Goal: Task Accomplishment & Management: Complete application form

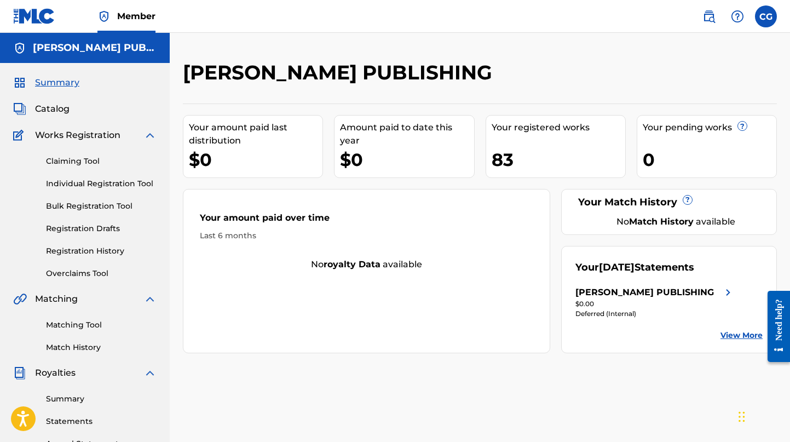
click at [55, 107] on span "Catalog" at bounding box center [52, 108] width 34 height 13
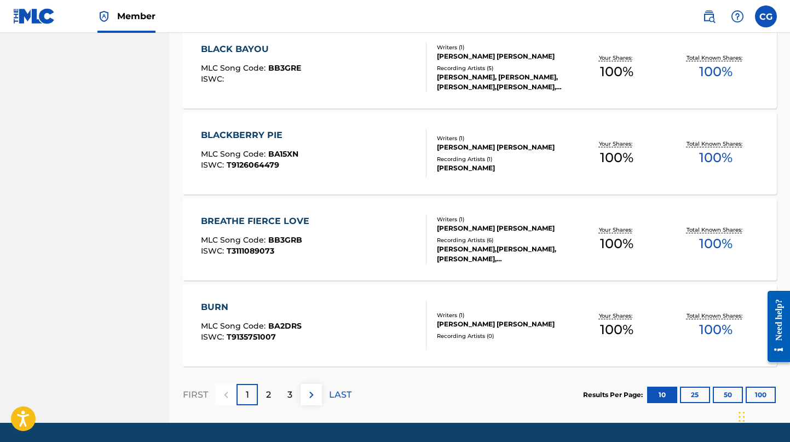
scroll to position [792, 0]
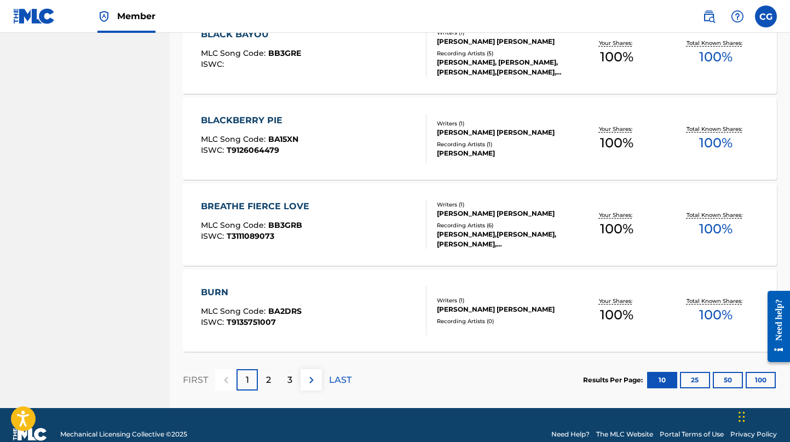
click at [756, 379] on button "100" at bounding box center [760, 380] width 30 height 16
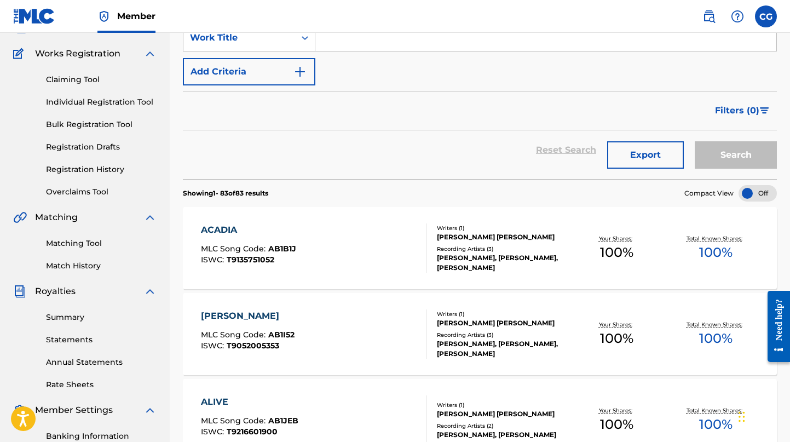
scroll to position [0, 0]
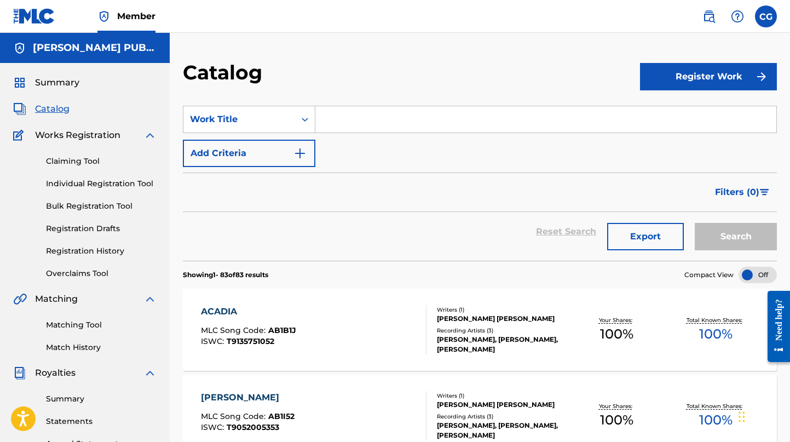
click at [685, 77] on button "Register Work" at bounding box center [708, 76] width 137 height 27
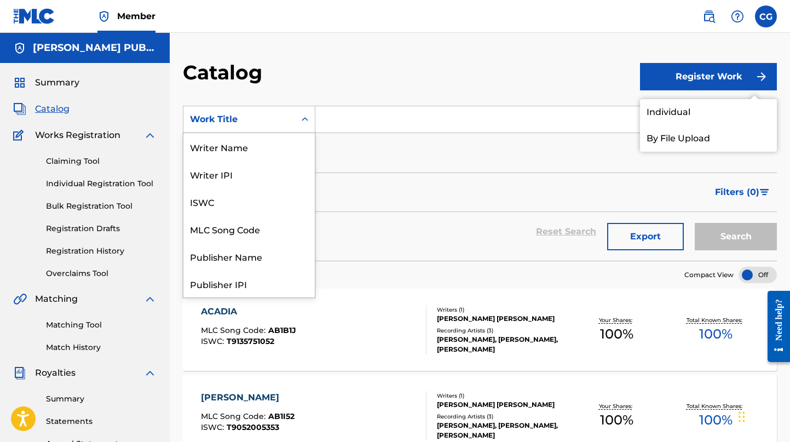
click at [305, 118] on icon "Search Form" at bounding box center [304, 119] width 11 height 11
click at [128, 184] on link "Individual Registration Tool" at bounding box center [101, 183] width 111 height 11
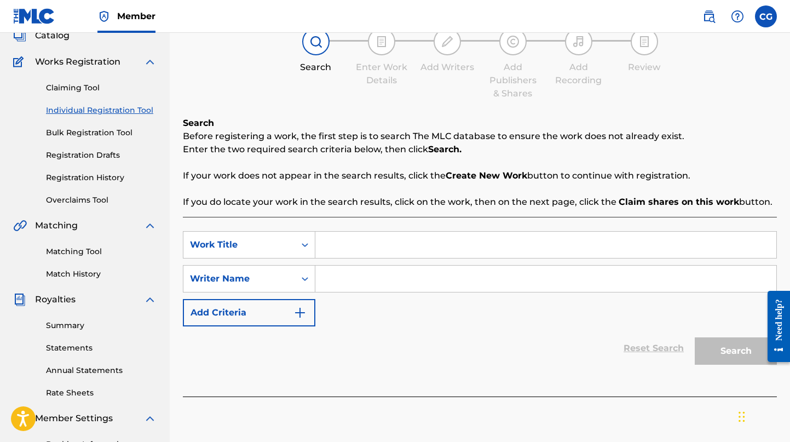
scroll to position [76, 0]
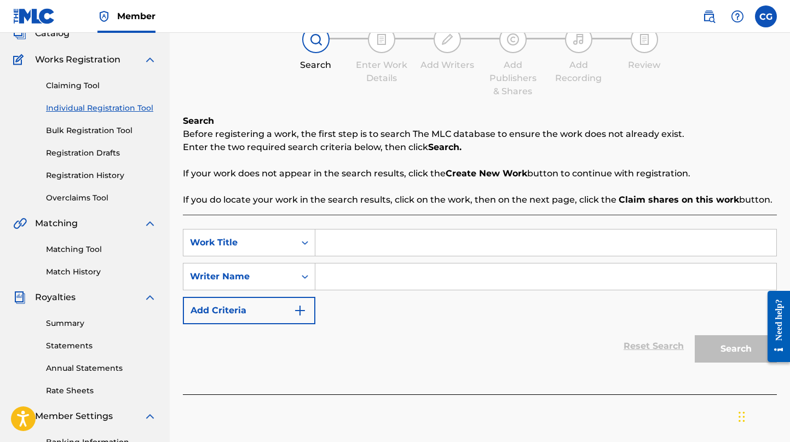
click at [359, 240] on input "Search Form" at bounding box center [545, 242] width 461 height 26
type input "A Rock Heart"
click at [346, 277] on input "Search Form" at bounding box center [545, 276] width 461 height 26
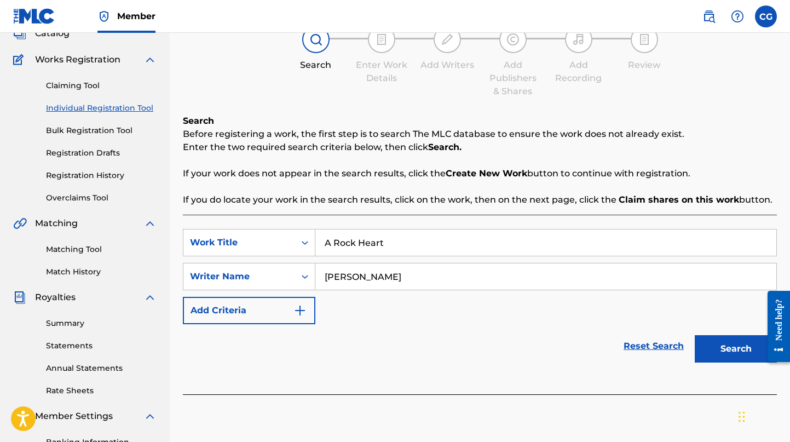
click at [365, 276] on input "[PERSON_NAME]" at bounding box center [545, 276] width 461 height 26
type input "[PERSON_NAME] (aka: [PERSON_NAME]) [PERSON_NAME]"
click at [723, 349] on button "Search" at bounding box center [735, 348] width 82 height 27
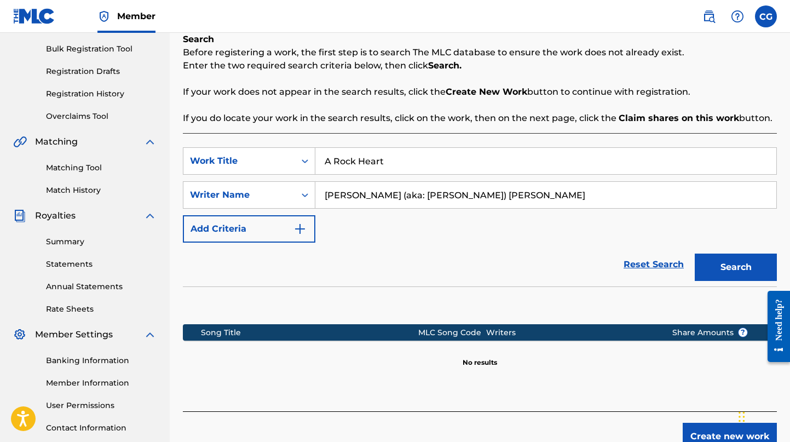
scroll to position [137, 0]
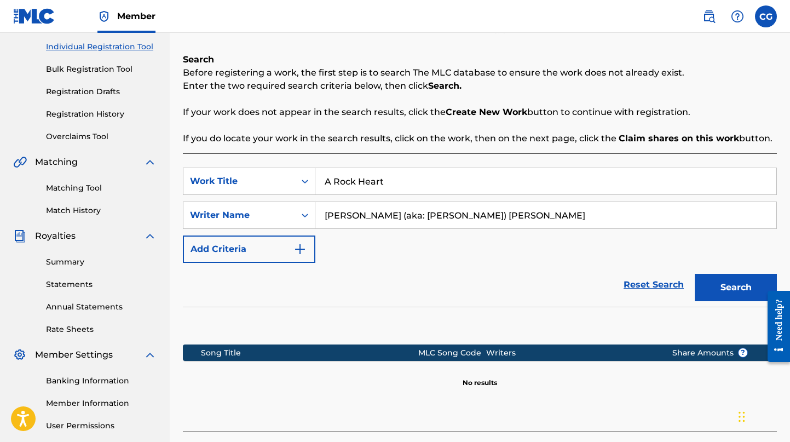
drag, startPoint x: 399, startPoint y: 180, endPoint x: 320, endPoint y: 178, distance: 79.4
click at [320, 178] on input "A Rock Heart" at bounding box center [545, 181] width 461 height 26
click at [724, 292] on button "Search" at bounding box center [735, 287] width 82 height 27
drag, startPoint x: 442, startPoint y: 186, endPoint x: 295, endPoint y: 178, distance: 146.3
click at [295, 178] on div "SearchWithCriteria08bcb2f2-3c1b-49f0-af55-e95c25a0cb05 Work Title Blaze The Nig…" at bounding box center [480, 180] width 594 height 27
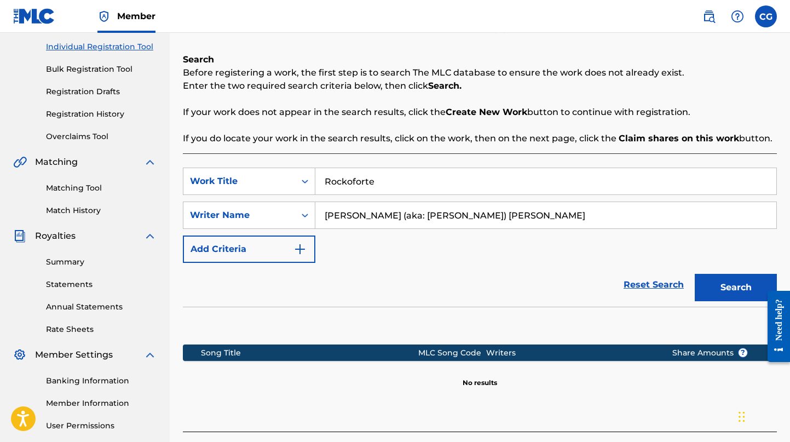
type input "Rockoforte"
click at [718, 288] on button "Search" at bounding box center [735, 287] width 82 height 27
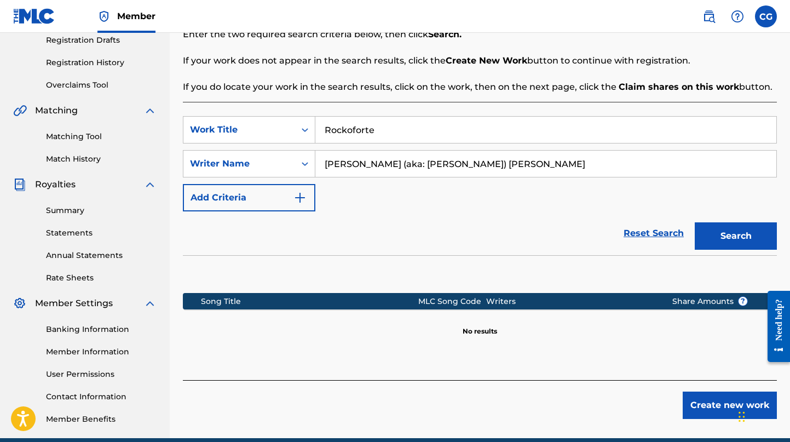
scroll to position [231, 0]
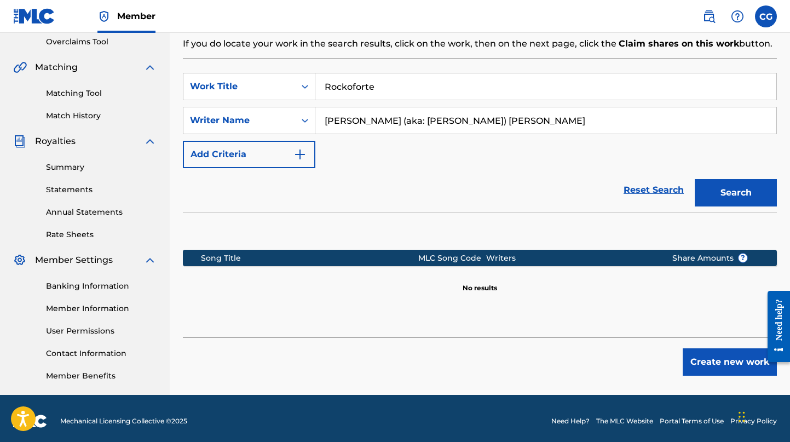
click at [716, 366] on button "Create new work" at bounding box center [729, 361] width 94 height 27
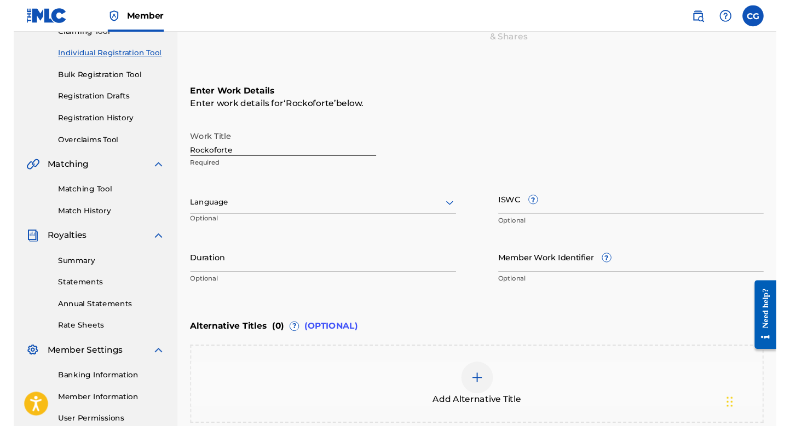
scroll to position [131, 0]
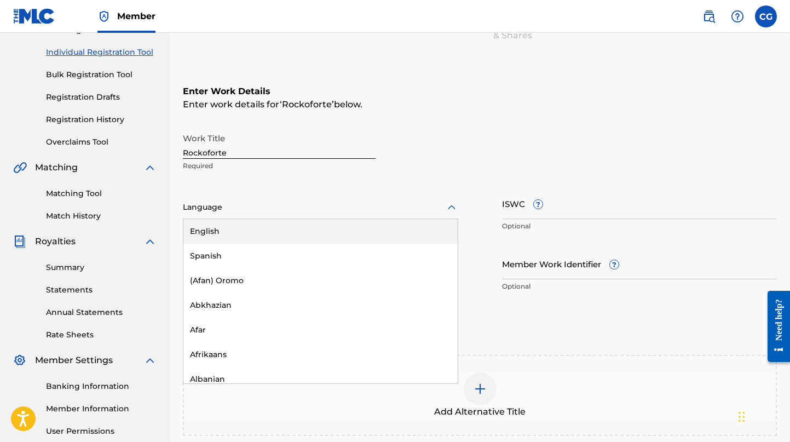
click at [451, 204] on icon at bounding box center [451, 207] width 13 height 13
click at [392, 231] on div "English" at bounding box center [320, 231] width 274 height 25
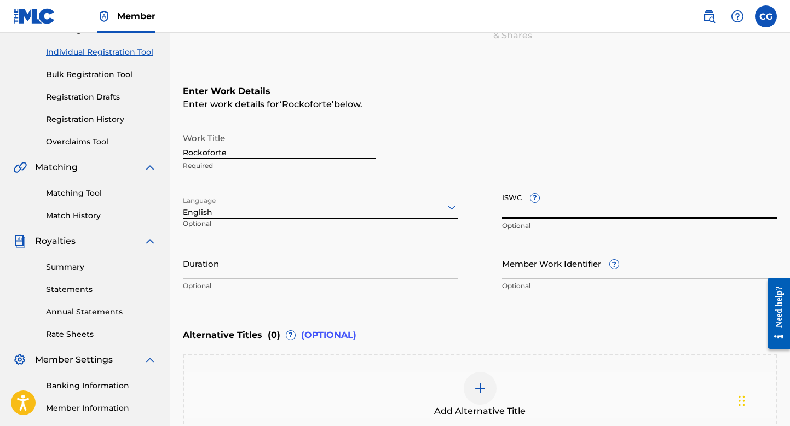
click at [562, 210] on input "ISWC ?" at bounding box center [639, 203] width 275 height 31
paste input "ushm92580827"
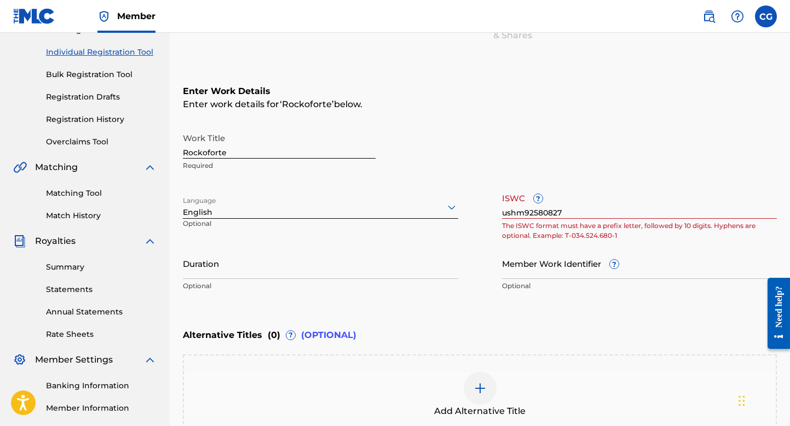
click at [501, 225] on div "Work Title Rockoforte Required Language English Optional ISWC ? ushm92580827 Th…" at bounding box center [480, 212] width 594 height 170
drag, startPoint x: 536, startPoint y: 228, endPoint x: 517, endPoint y: 228, distance: 19.2
click at [517, 228] on p "The ISWC format must have a prefix letter, followed by 10 digits. Hyphens are o…" at bounding box center [639, 231] width 275 height 20
copy p "ISWC"
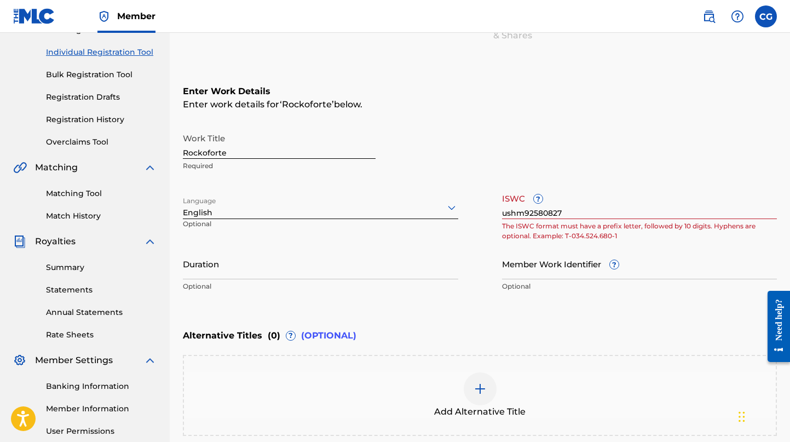
click at [693, 83] on div "Enter Work Details Enter work details for ‘ Rockoforte ’ below. Work Title Rock…" at bounding box center [480, 191] width 594 height 265
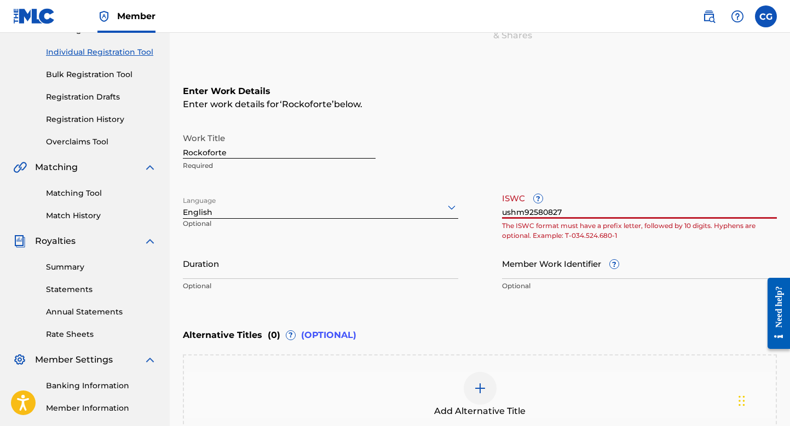
drag, startPoint x: 585, startPoint y: 211, endPoint x: 489, endPoint y: 216, distance: 95.9
click at [489, 216] on div "Work Title Rockoforte Required Language English Optional ISWC ? ushm92580827 Th…" at bounding box center [480, 212] width 594 height 170
paste input "T3339986500"
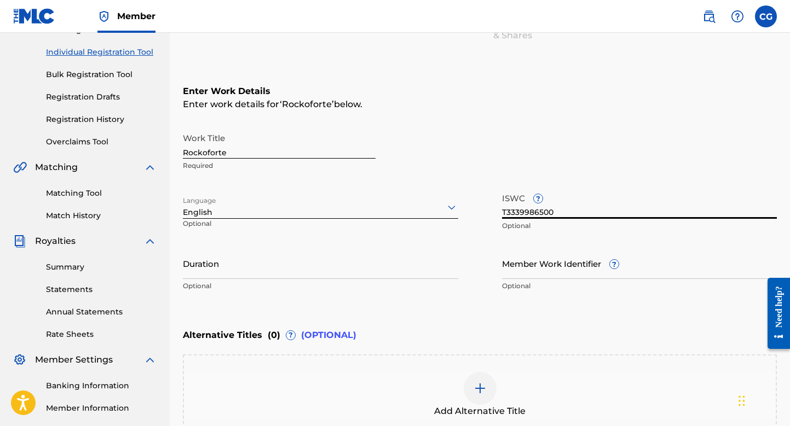
type input "T3339986500"
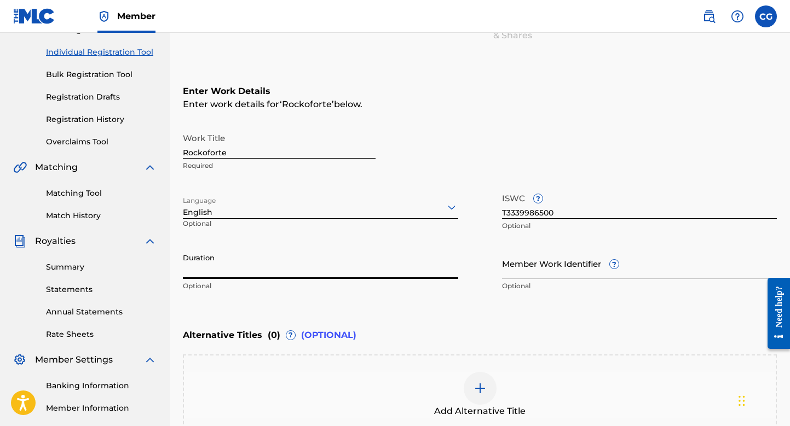
click at [244, 262] on input "Duration" at bounding box center [320, 263] width 275 height 31
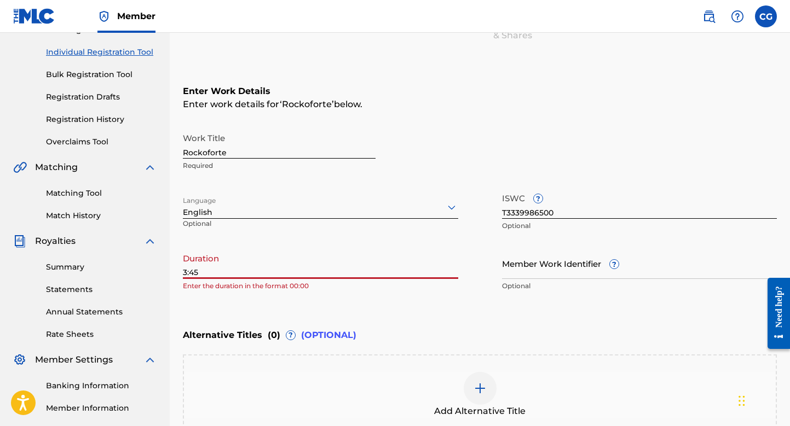
click at [183, 274] on input "3:45" at bounding box center [320, 263] width 275 height 31
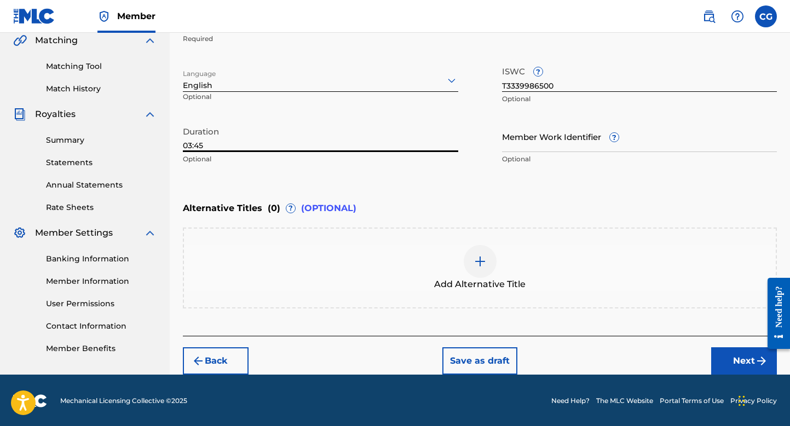
scroll to position [259, 0]
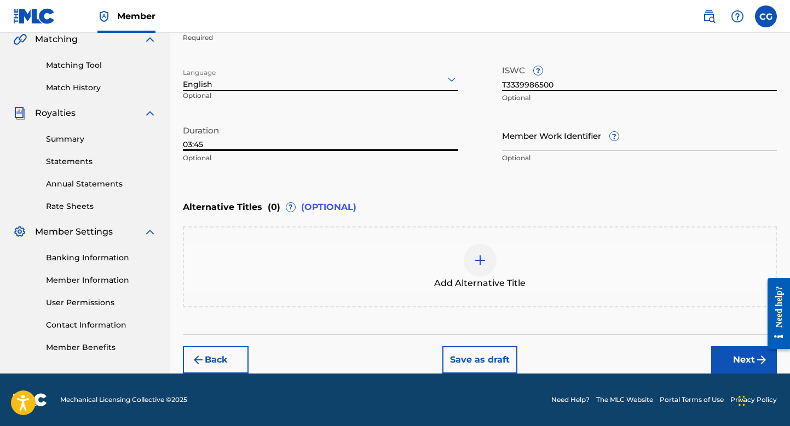
type input "03:45"
click at [747, 361] on button "Next" at bounding box center [744, 359] width 66 height 27
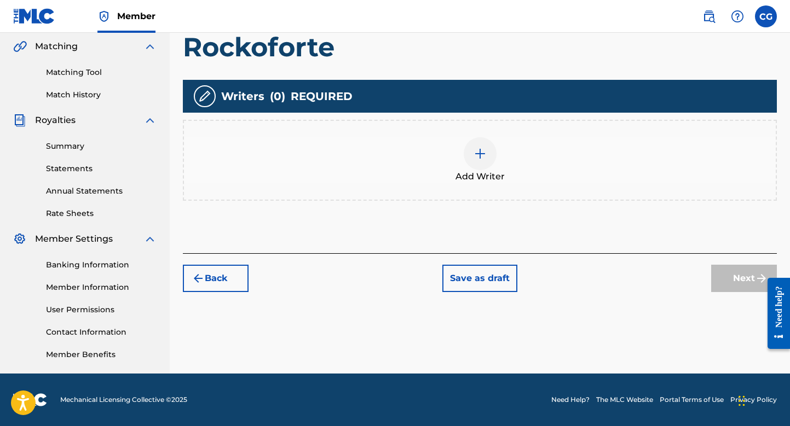
scroll to position [252, 0]
click at [463, 275] on button "Save as draft" at bounding box center [479, 278] width 75 height 27
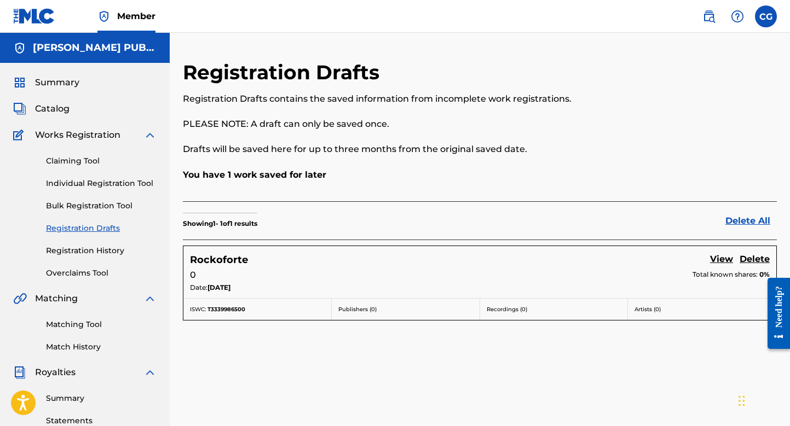
click at [717, 259] on link "View" at bounding box center [721, 260] width 23 height 15
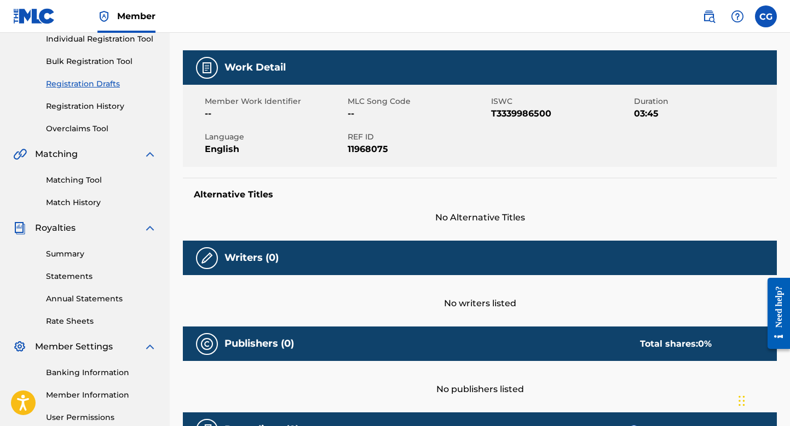
scroll to position [172, 0]
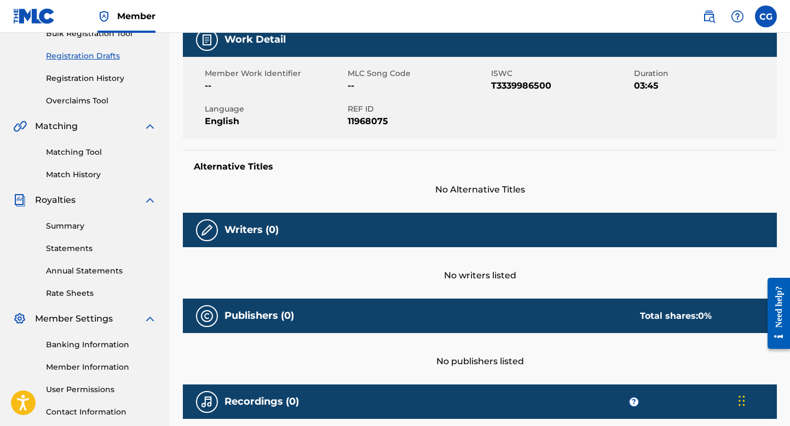
click at [202, 233] on img at bounding box center [206, 230] width 13 height 13
click at [291, 232] on div "Writers (0)" at bounding box center [480, 230] width 594 height 34
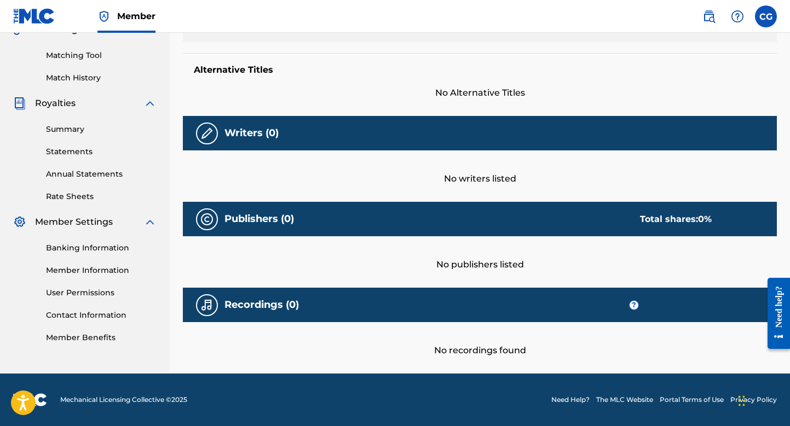
scroll to position [82, 0]
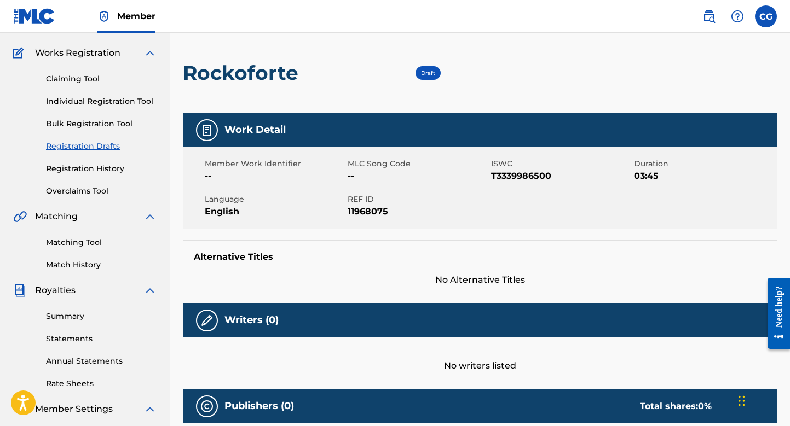
click at [428, 72] on span "Draft" at bounding box center [428, 72] width 14 height 7
click at [525, 77] on div "Rockoforte Draft" at bounding box center [480, 73] width 594 height 80
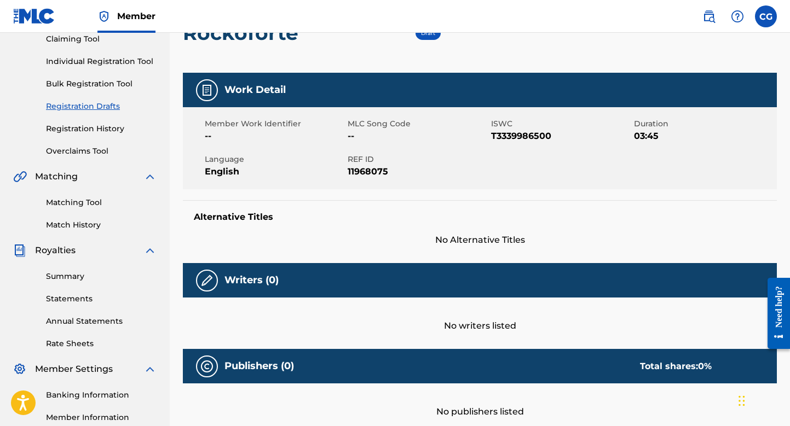
scroll to position [0, 0]
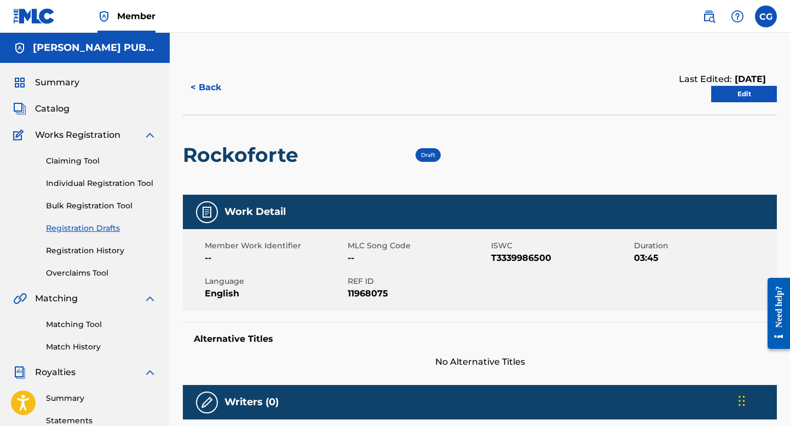
click at [107, 229] on link "Registration Drafts" at bounding box center [101, 228] width 111 height 11
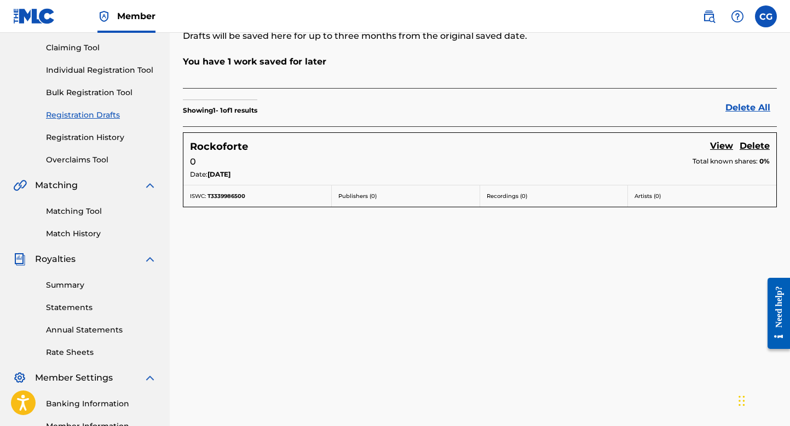
scroll to position [101, 0]
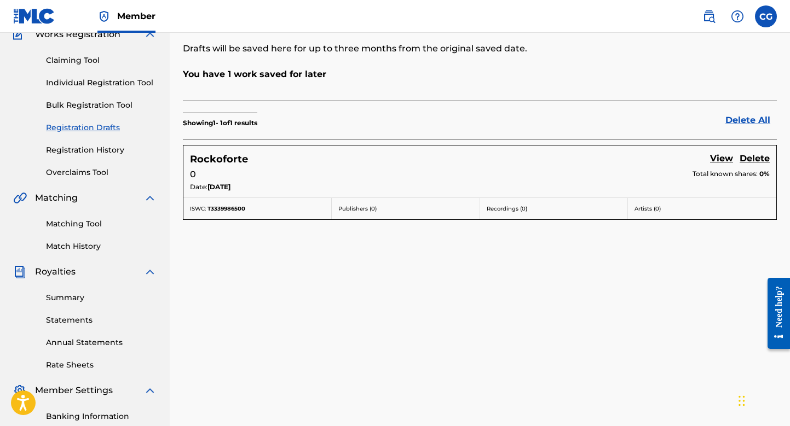
click at [722, 160] on link "View" at bounding box center [721, 159] width 23 height 15
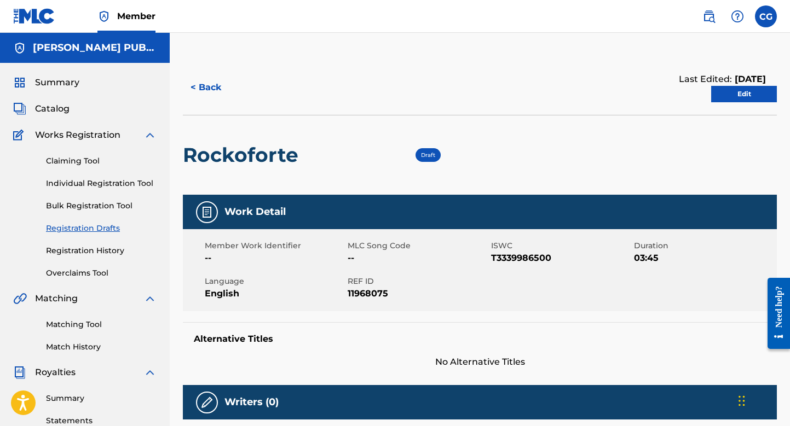
click at [737, 95] on link "Edit" at bounding box center [744, 94] width 66 height 16
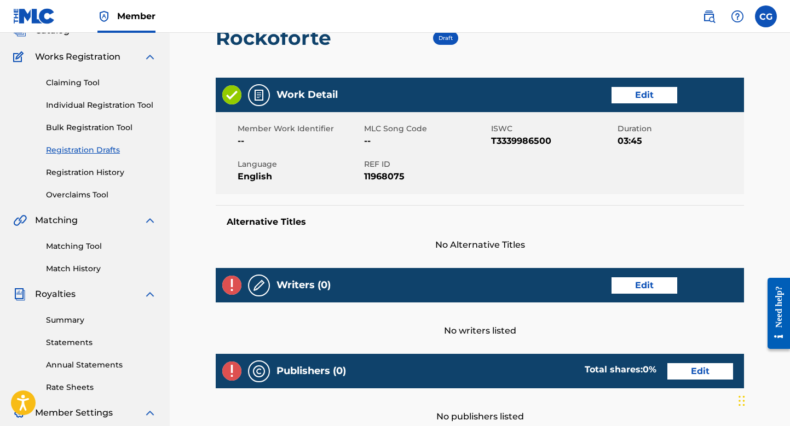
scroll to position [131, 0]
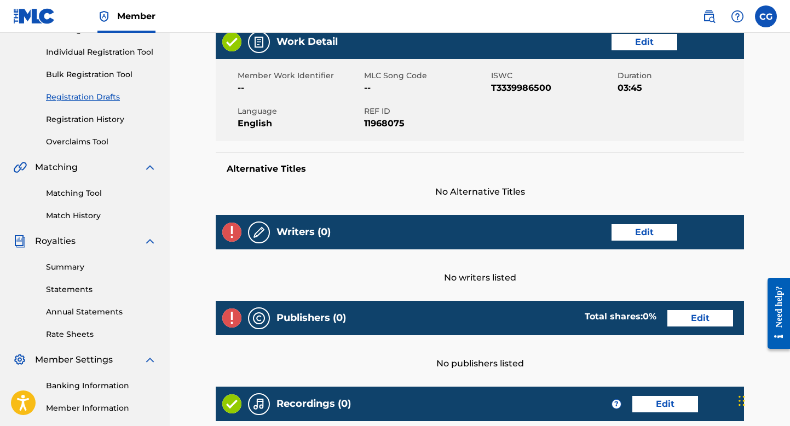
click at [630, 234] on link "Edit" at bounding box center [644, 232] width 66 height 16
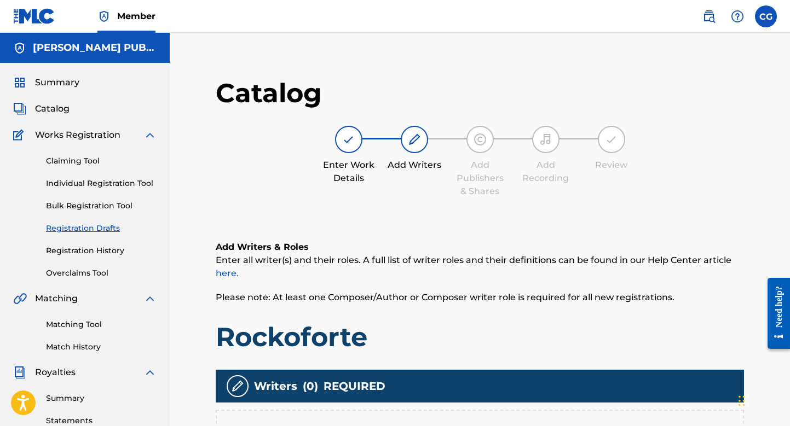
scroll to position [207, 0]
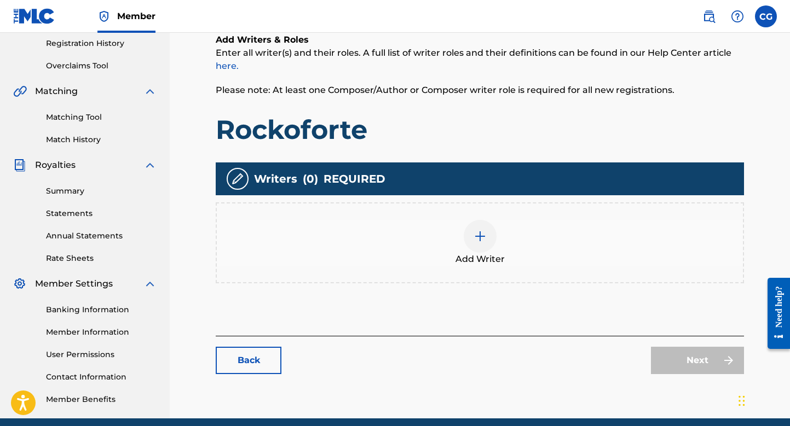
click at [481, 237] on img at bounding box center [479, 236] width 13 height 13
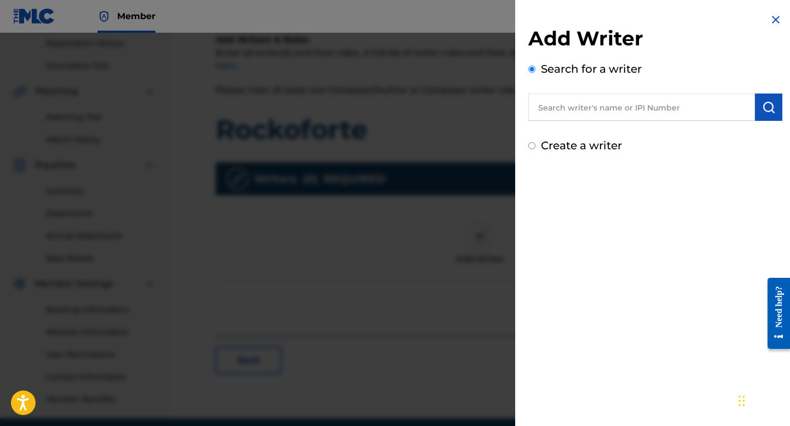
click at [552, 103] on input "text" at bounding box center [641, 107] width 227 height 27
click at [557, 109] on input "text" at bounding box center [641, 107] width 227 height 27
paste input "00457386420"
type input "00457386420"
click at [773, 18] on img at bounding box center [775, 19] width 13 height 13
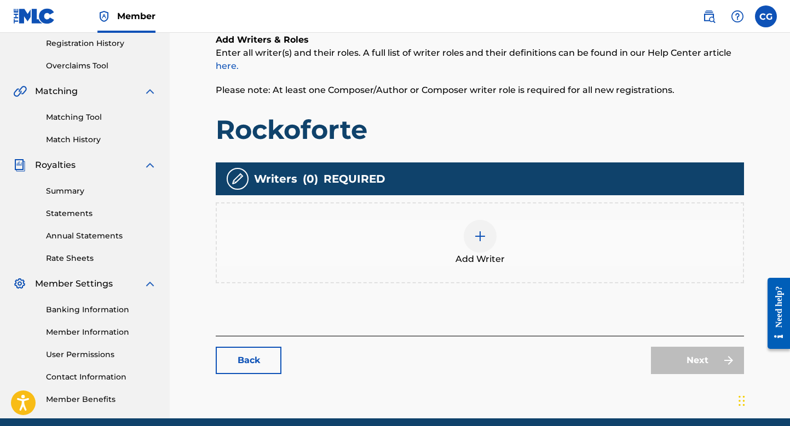
scroll to position [252, 0]
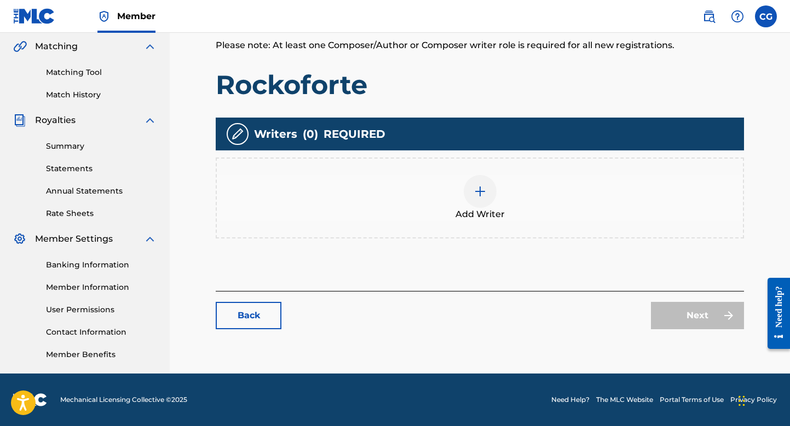
click at [477, 193] on img at bounding box center [479, 191] width 13 height 13
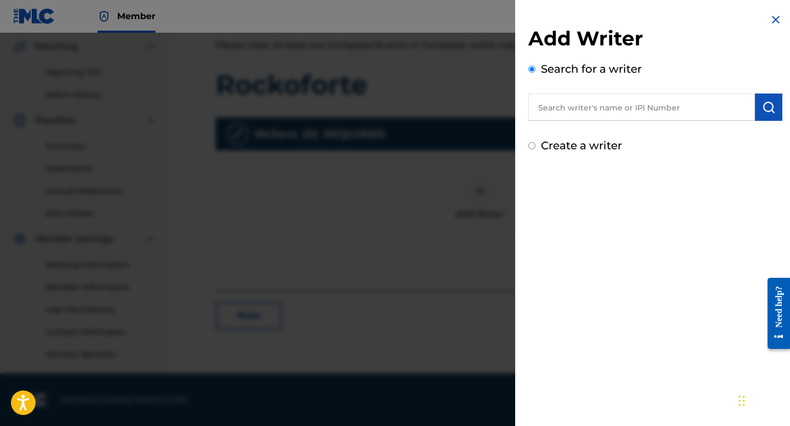
paste input "00457386420"
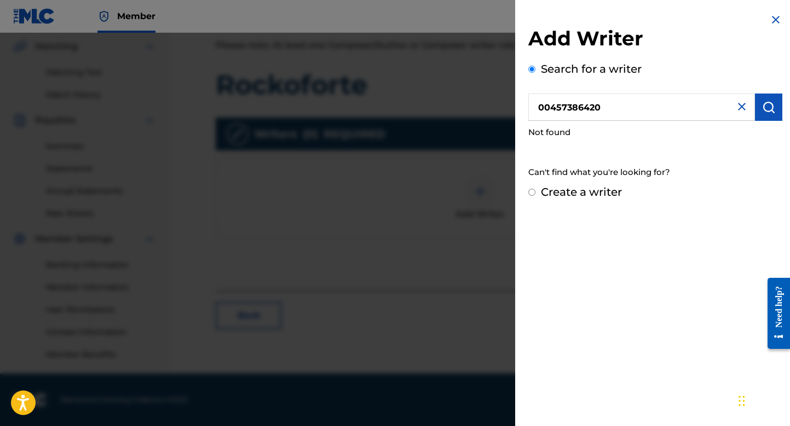
drag, startPoint x: 647, startPoint y: 108, endPoint x: 536, endPoint y: 108, distance: 111.1
click at [536, 108] on input "00457386420" at bounding box center [641, 107] width 227 height 27
click at [634, 108] on input "00457386420" at bounding box center [641, 107] width 227 height 27
drag, startPoint x: 638, startPoint y: 107, endPoint x: 551, endPoint y: 98, distance: 87.4
click at [551, 98] on input "00457386420" at bounding box center [641, 107] width 227 height 27
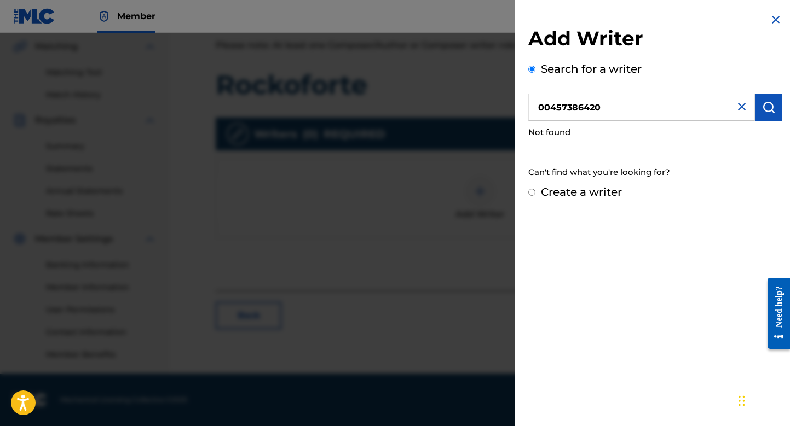
paste input "[PERSON_NAME] [PERSON_NAME]"
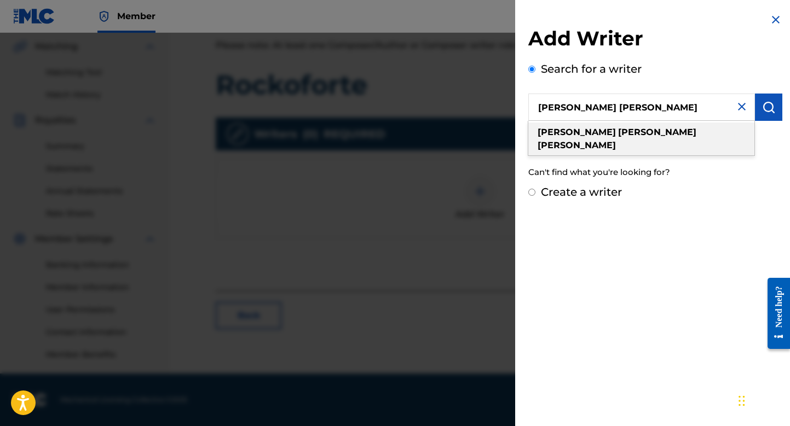
click at [618, 129] on strong "[PERSON_NAME]" at bounding box center [657, 132] width 78 height 10
type input "[PERSON_NAME] [PERSON_NAME]"
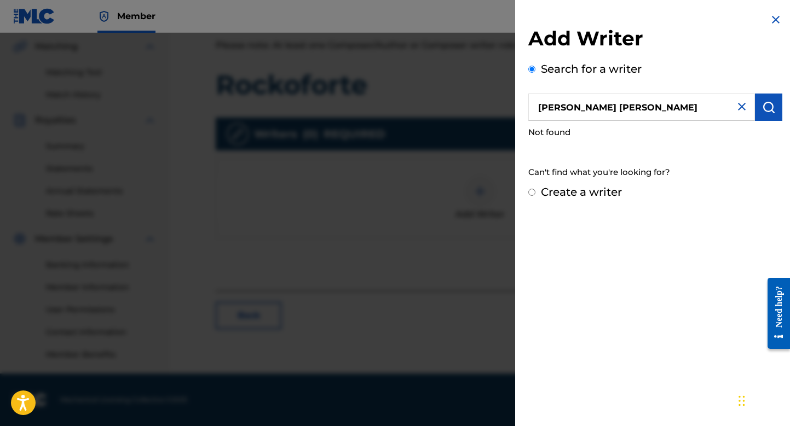
click at [690, 197] on div "Create a writer" at bounding box center [655, 192] width 254 height 16
click at [531, 192] on input "Create a writer" at bounding box center [531, 192] width 7 height 7
radio input "false"
radio input "true"
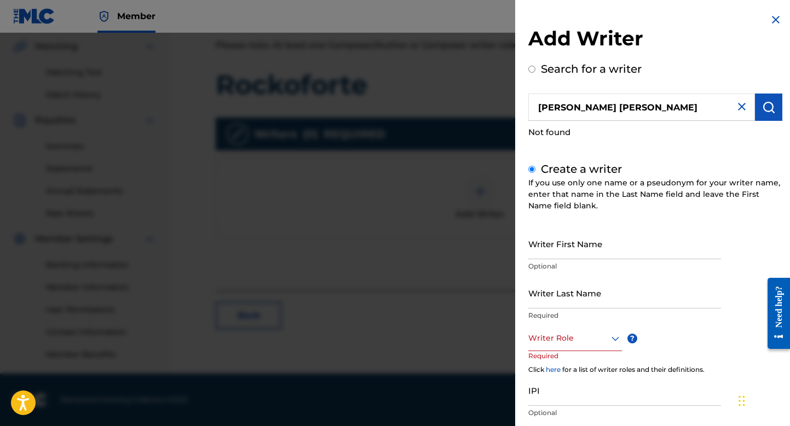
scroll to position [71, 0]
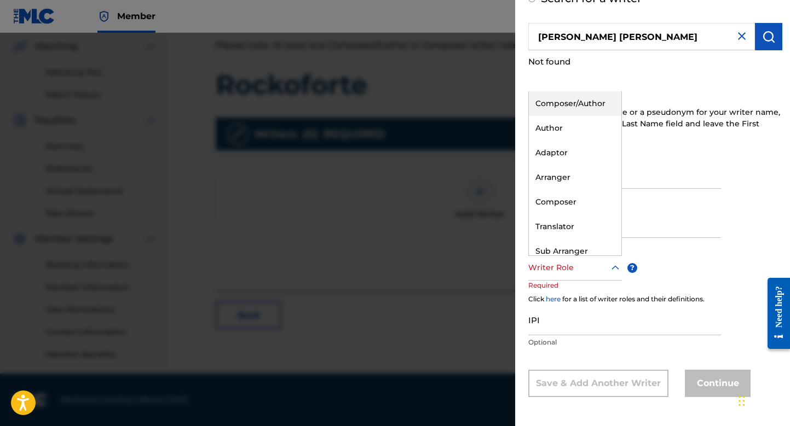
click at [616, 266] on icon at bounding box center [614, 268] width 13 height 13
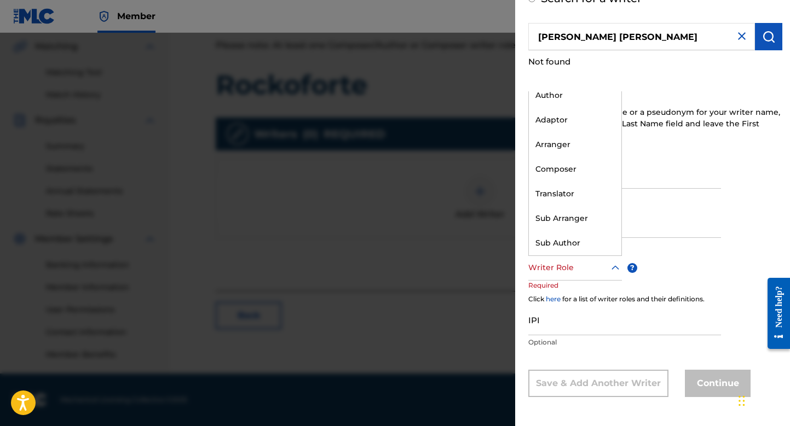
scroll to position [0, 0]
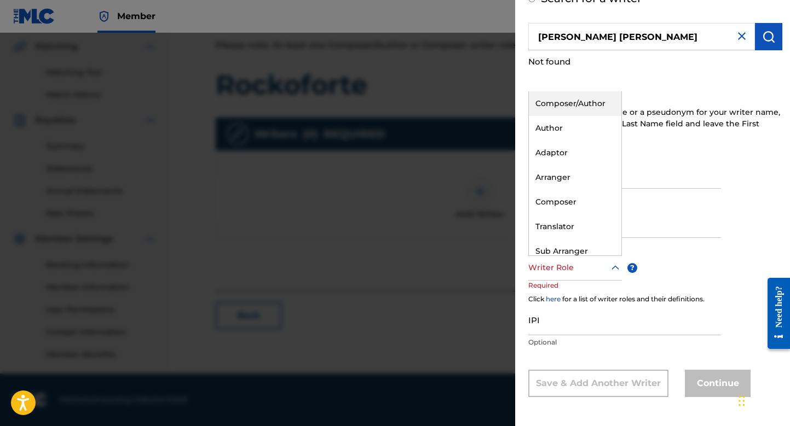
click at [582, 105] on div "Composer/Author" at bounding box center [575, 103] width 92 height 25
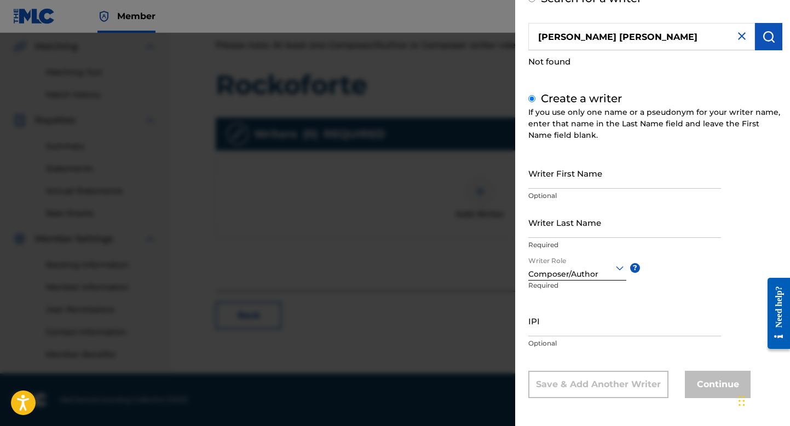
scroll to position [72, 0]
click at [552, 326] on input "IPI" at bounding box center [624, 319] width 193 height 31
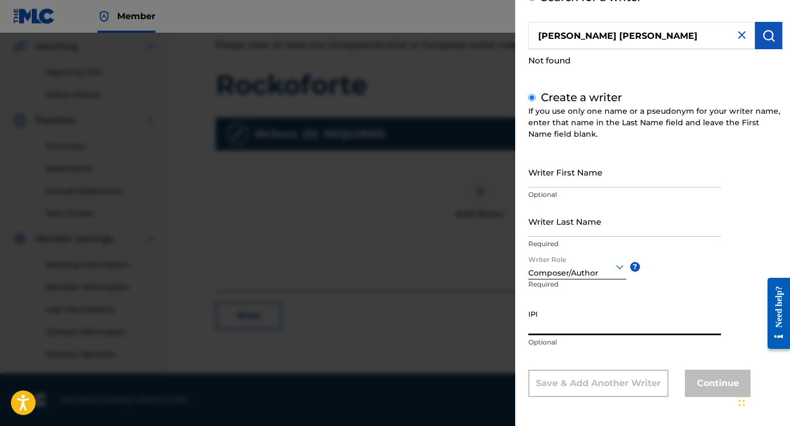
paste input "00457386420"
type input "00457386420"
click at [764, 36] on img "submit" at bounding box center [768, 35] width 13 height 13
radio input "true"
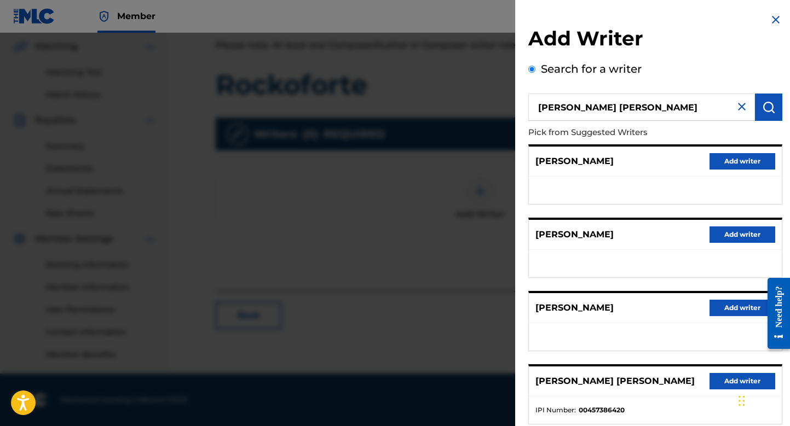
scroll to position [140, 0]
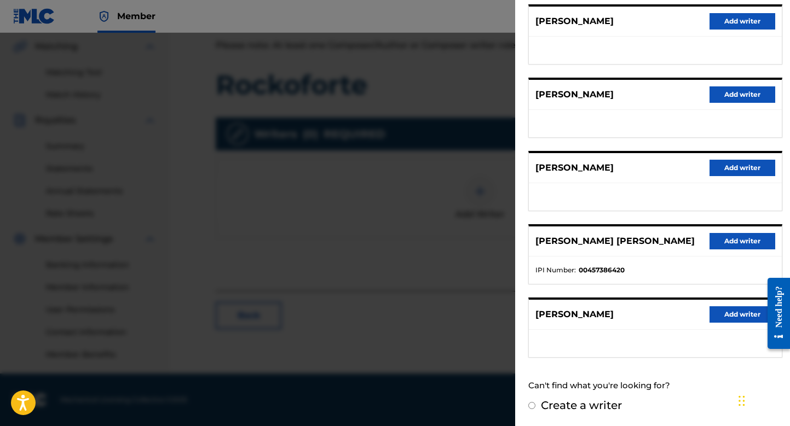
click at [744, 240] on button "Add writer" at bounding box center [742, 241] width 66 height 16
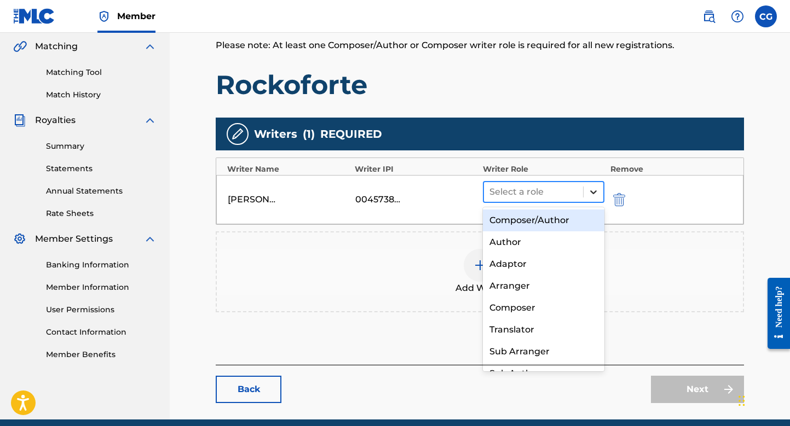
click at [592, 192] on icon at bounding box center [593, 192] width 7 height 4
click at [558, 219] on div "Composer/Author" at bounding box center [544, 221] width 122 height 22
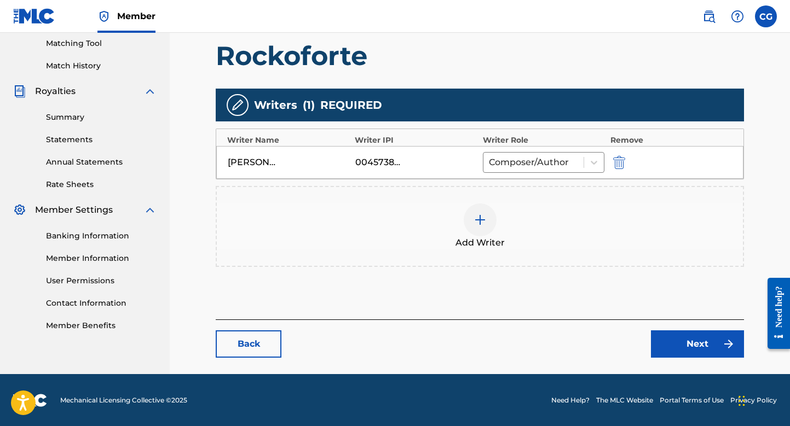
scroll to position [282, 0]
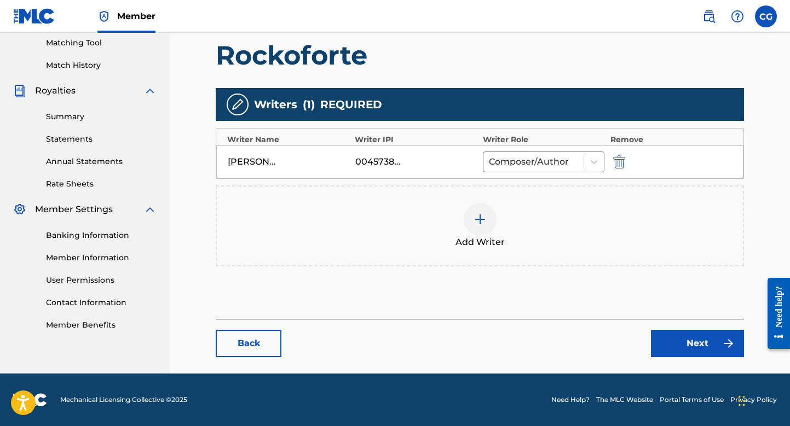
click at [696, 343] on link "Next" at bounding box center [697, 343] width 93 height 27
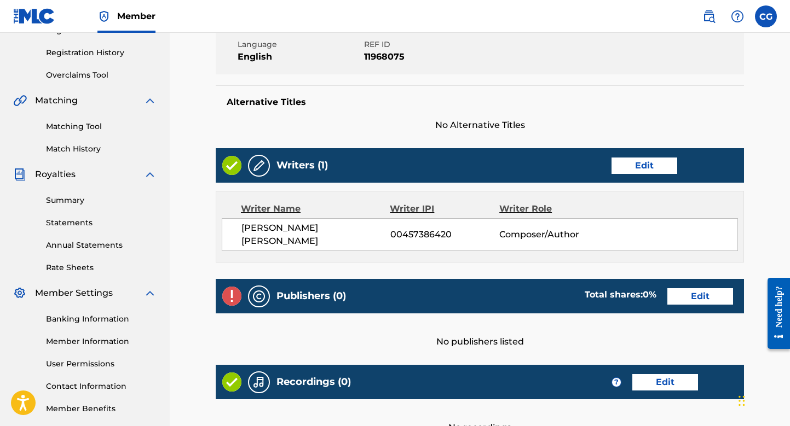
scroll to position [279, 0]
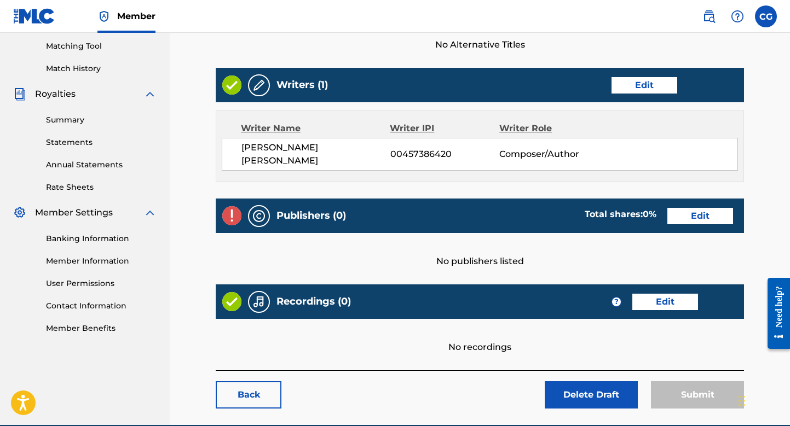
click at [701, 211] on link "Edit" at bounding box center [700, 216] width 66 height 16
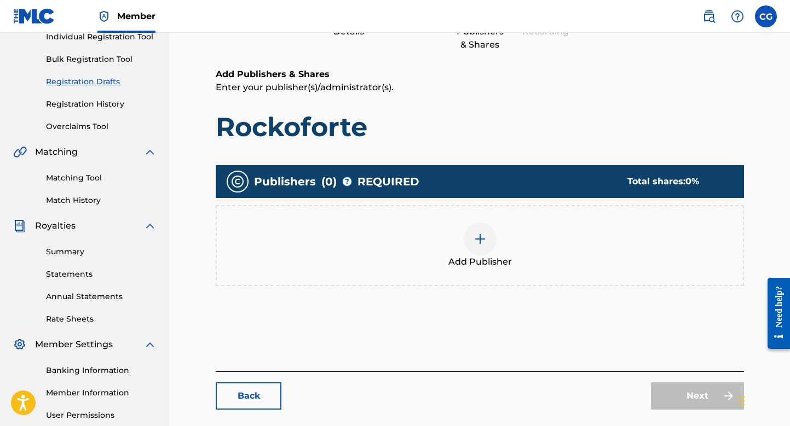
scroll to position [219, 0]
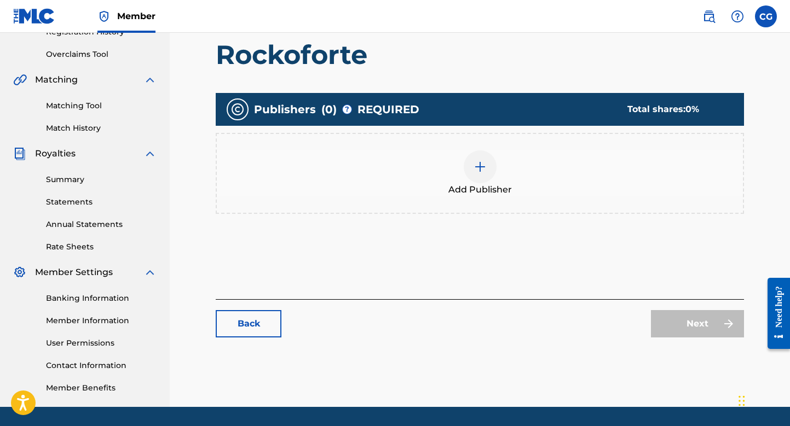
click at [483, 167] on img at bounding box center [479, 166] width 13 height 13
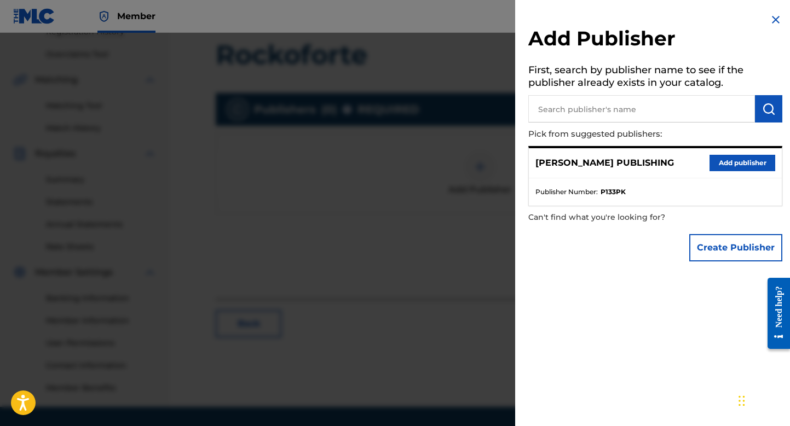
click at [730, 163] on button "Add publisher" at bounding box center [742, 163] width 66 height 16
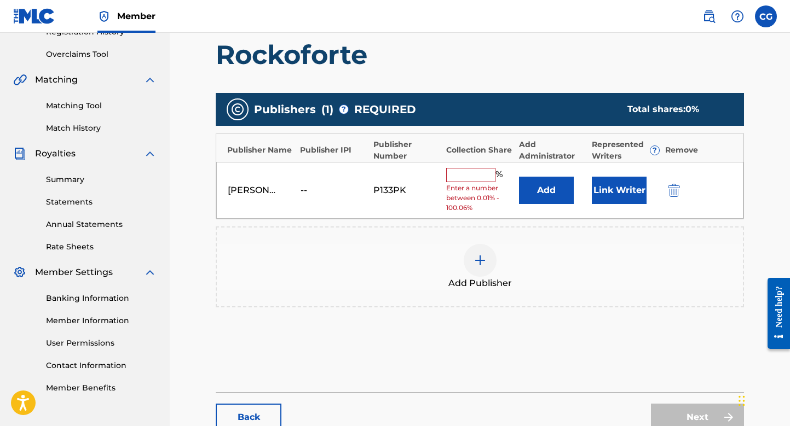
click at [464, 177] on input "text" at bounding box center [470, 175] width 49 height 14
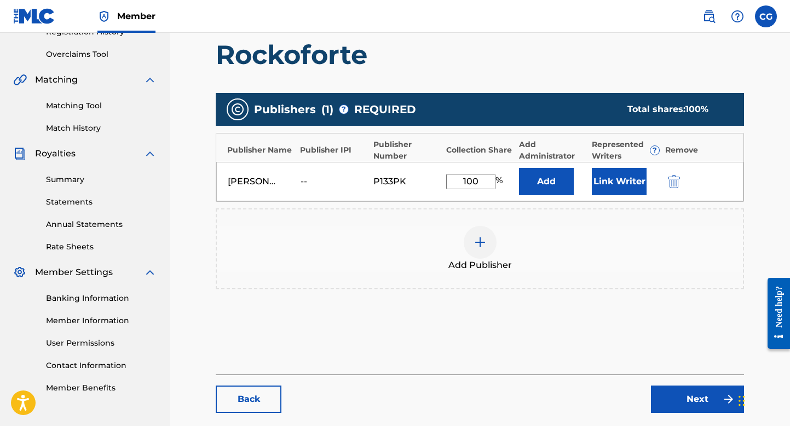
type input "100"
click at [696, 236] on div "Add Publisher" at bounding box center [480, 249] width 526 height 46
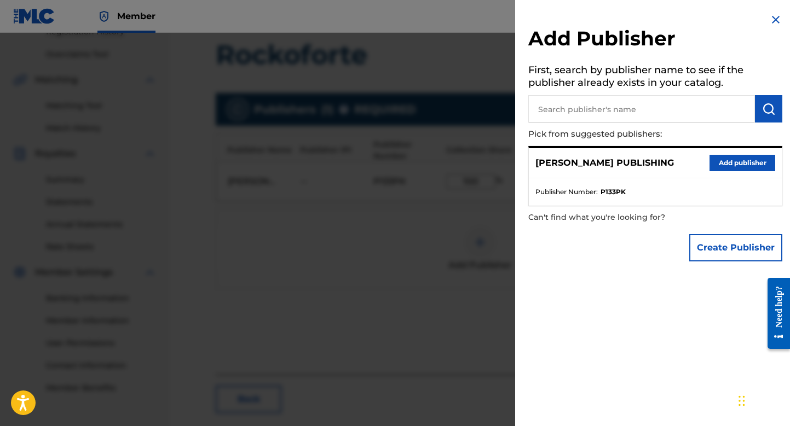
click at [720, 163] on button "Add publisher" at bounding box center [742, 163] width 66 height 16
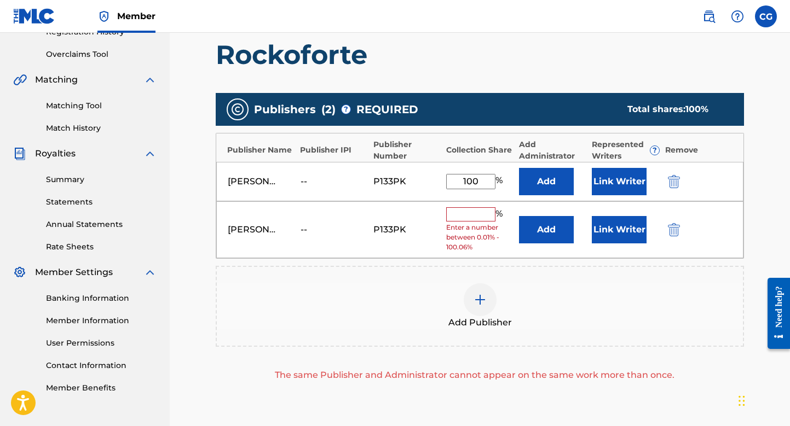
click at [672, 228] on img "submit" at bounding box center [674, 229] width 12 height 13
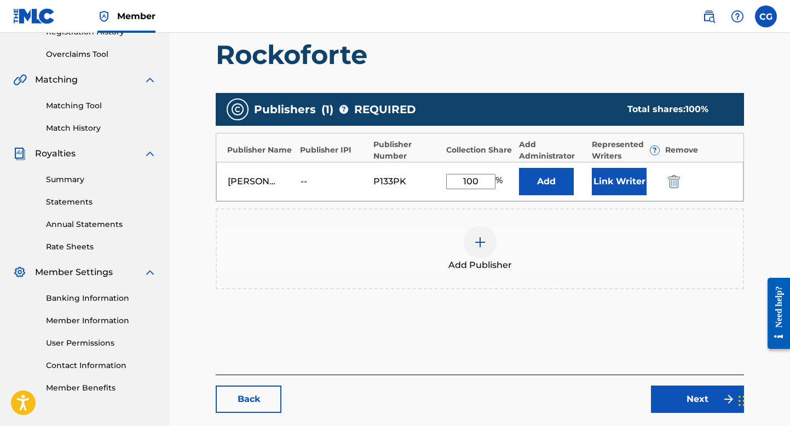
scroll to position [275, 0]
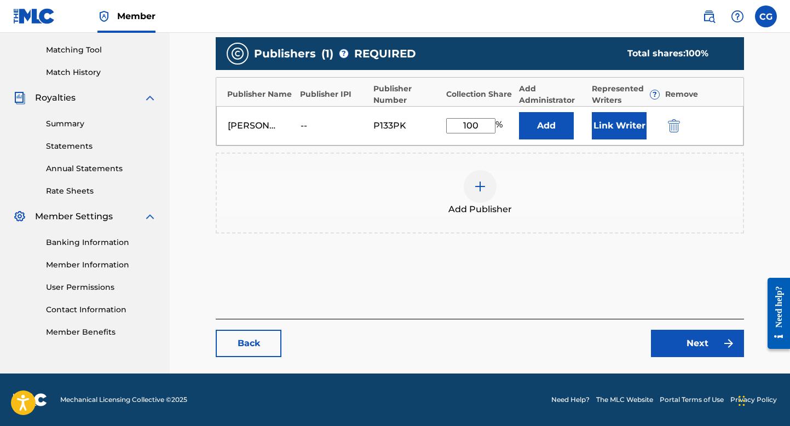
click at [686, 344] on link "Next" at bounding box center [697, 343] width 93 height 27
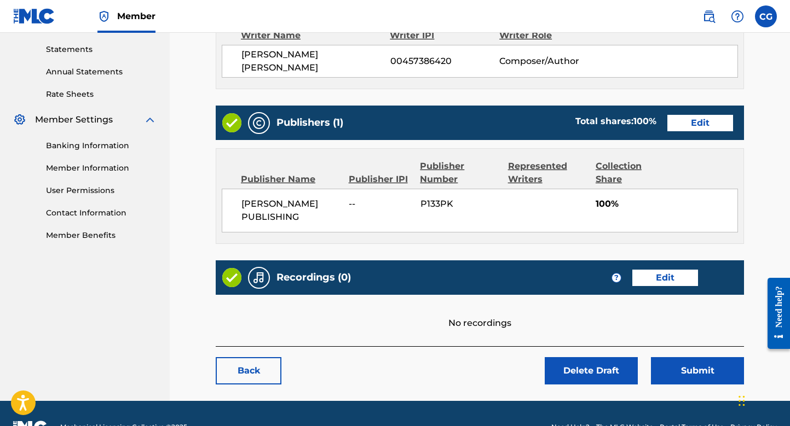
scroll to position [393, 0]
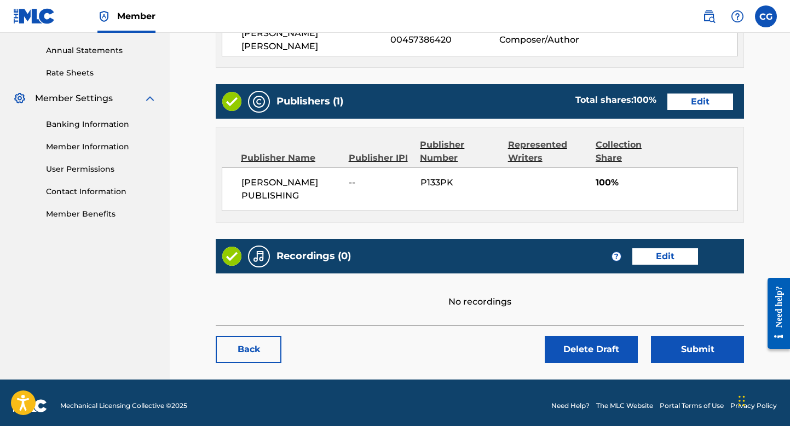
click at [643, 253] on link "Edit" at bounding box center [665, 256] width 66 height 16
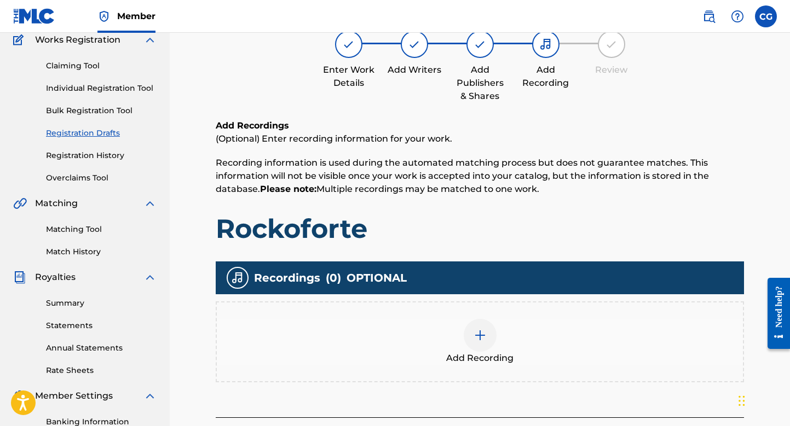
scroll to position [180, 0]
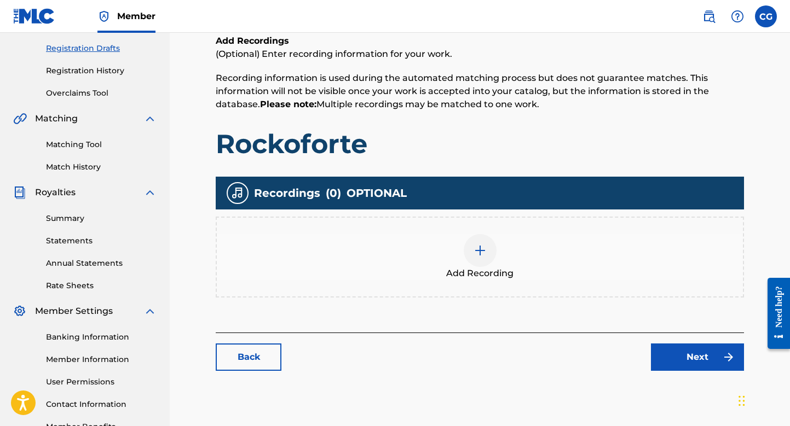
click at [483, 252] on img at bounding box center [479, 250] width 13 height 13
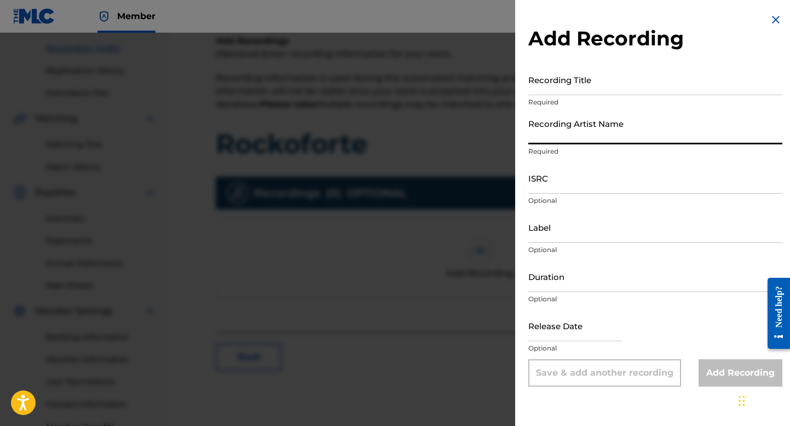
click at [561, 132] on input "Recording Artist Name" at bounding box center [655, 128] width 254 height 31
type input "[PERSON_NAME]"
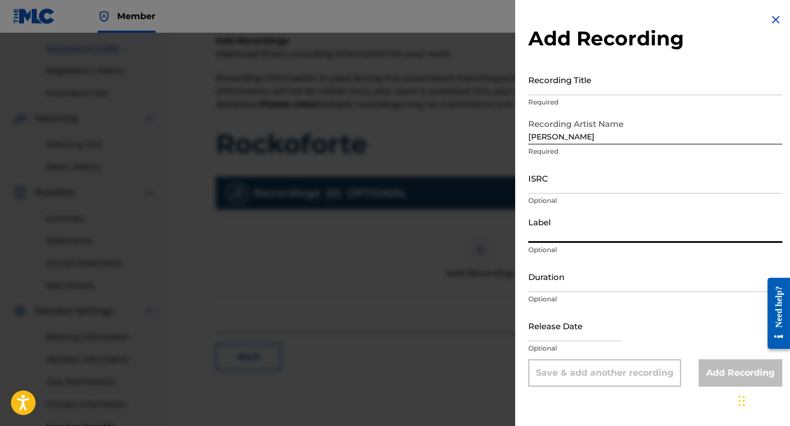
click at [569, 230] on input "Label" at bounding box center [655, 227] width 254 height 31
type input "[PERSON_NAME] Records/CD Baby Distribution/BMI"
select select "7"
select select "2025"
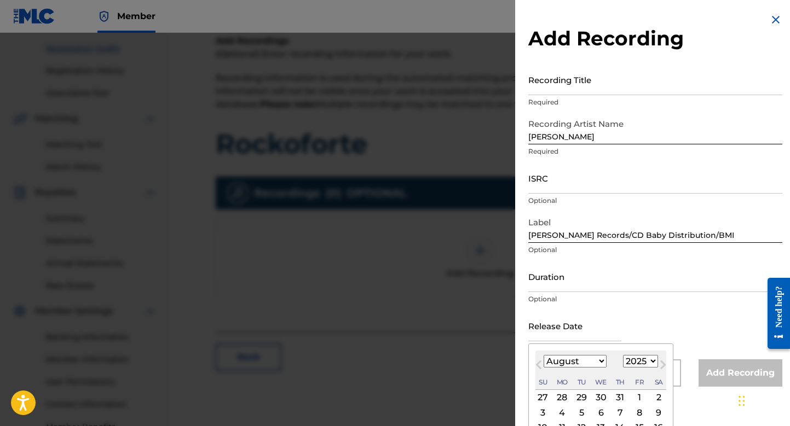
click at [561, 326] on input "text" at bounding box center [574, 325] width 93 height 31
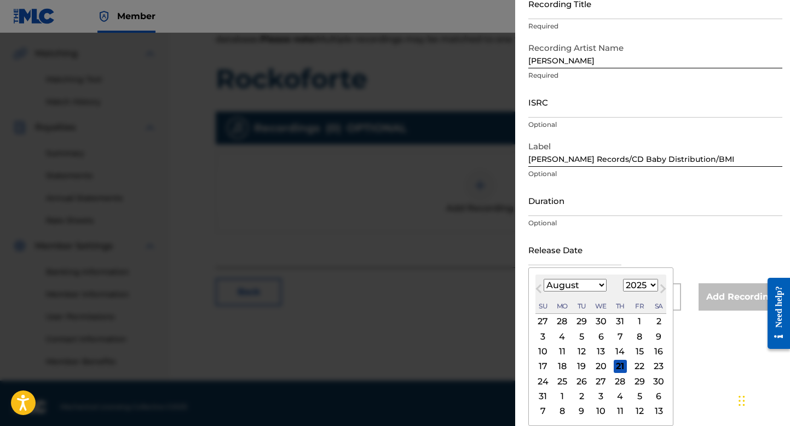
scroll to position [252, 0]
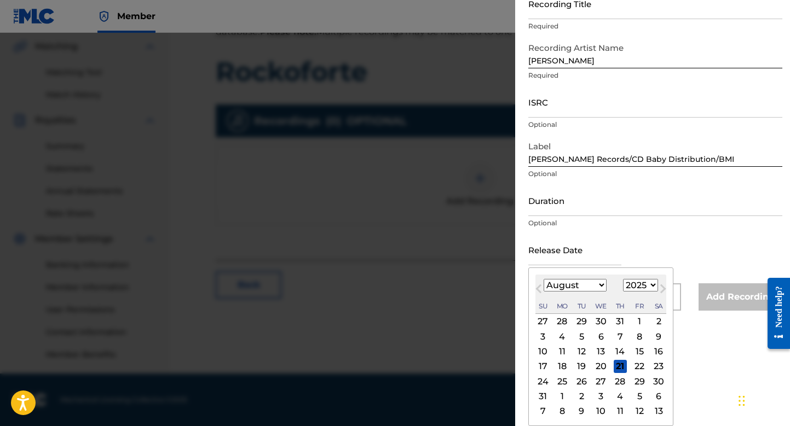
click at [560, 334] on div "4" at bounding box center [561, 336] width 13 height 13
type input "[DATE]"
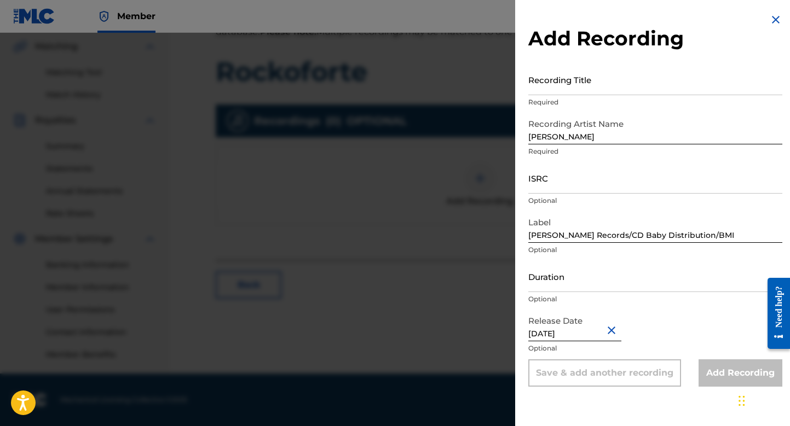
scroll to position [174, 0]
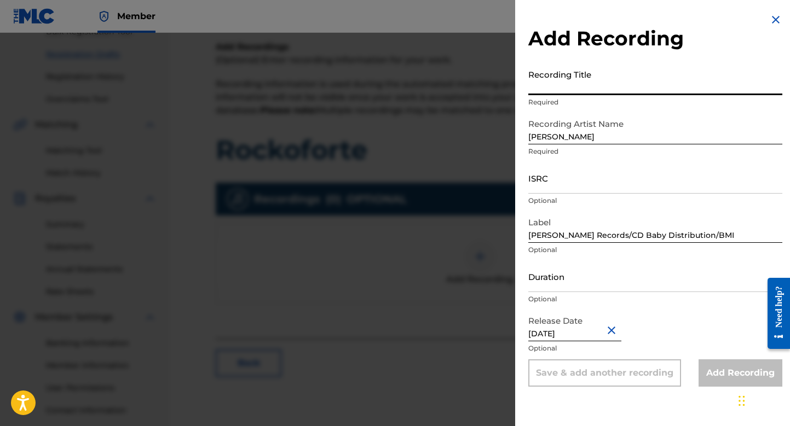
click at [576, 74] on input "Recording Title" at bounding box center [655, 79] width 254 height 31
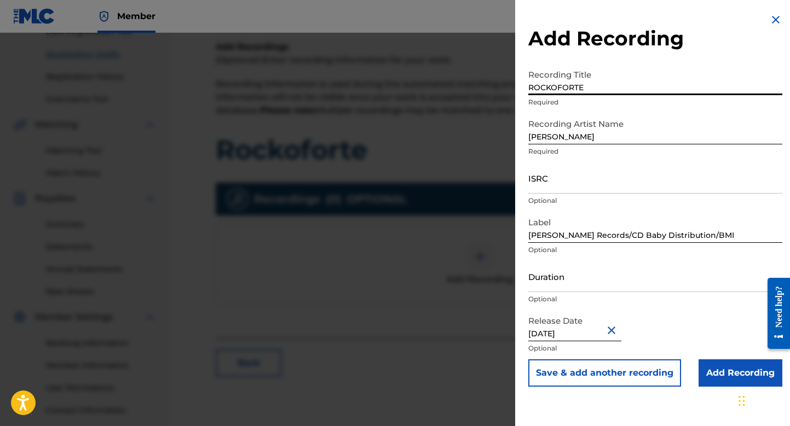
type input "ROCKOFORTE"
click at [552, 182] on input "ISRC" at bounding box center [655, 178] width 254 height 31
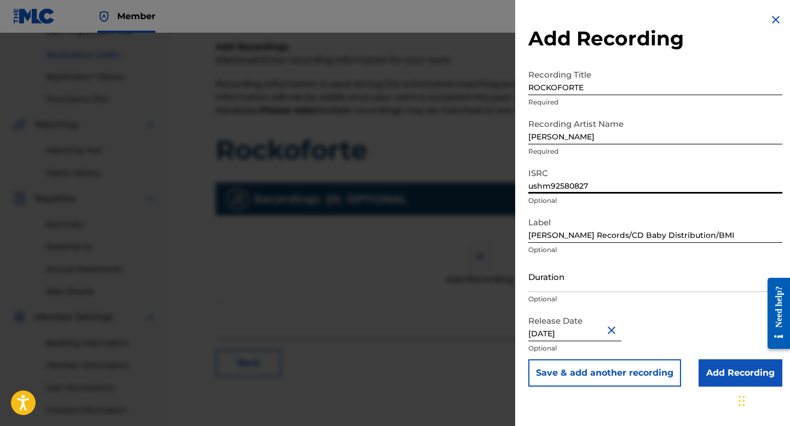
type input "ushm92580827"
click at [616, 376] on button "Save & add another recording" at bounding box center [604, 372] width 153 height 27
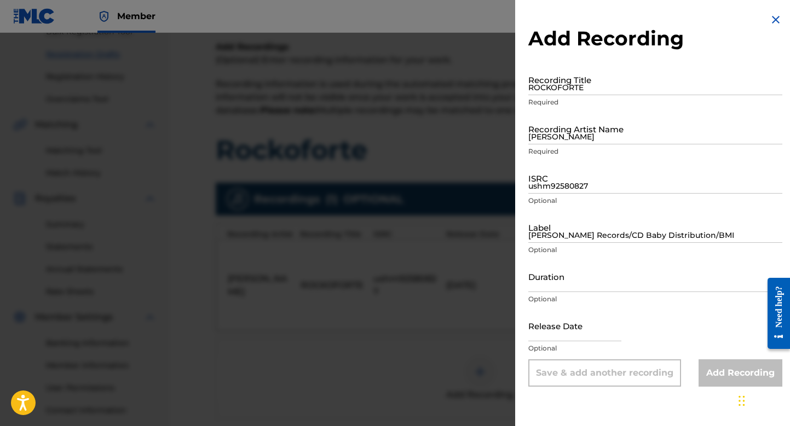
click at [564, 81] on input "ROCKOFORTE" at bounding box center [655, 79] width 254 height 31
type input "Fire In The Belly"
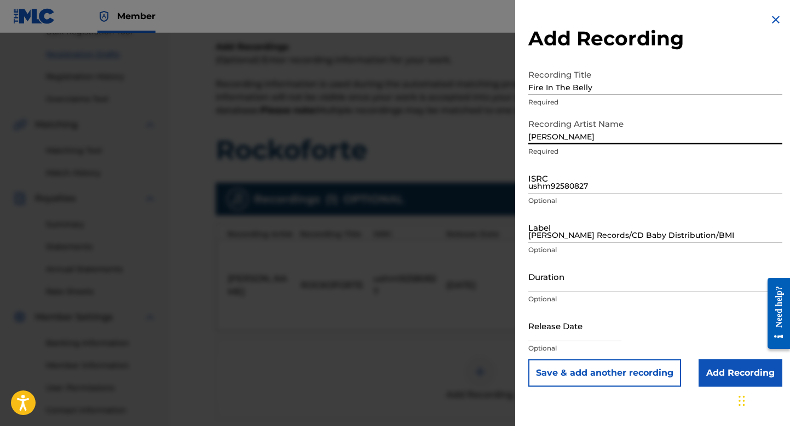
type input "[PERSON_NAME]"
click at [556, 179] on input "ushm92580827" at bounding box center [655, 178] width 254 height 31
type input "ushm92580829"
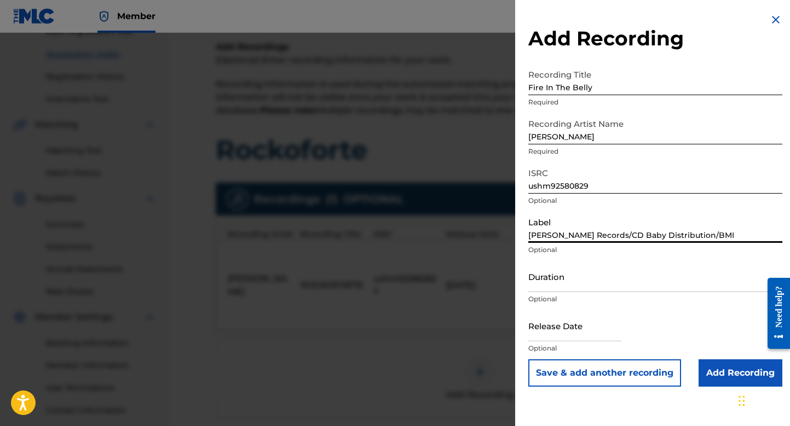
click at [549, 234] on input "[PERSON_NAME] Records/CD Baby Distribution/BMI" at bounding box center [655, 227] width 254 height 31
type input "[PERSON_NAME] Records/CDBaby Distribution/BMI"
click at [549, 279] on input "Duration" at bounding box center [655, 276] width 254 height 31
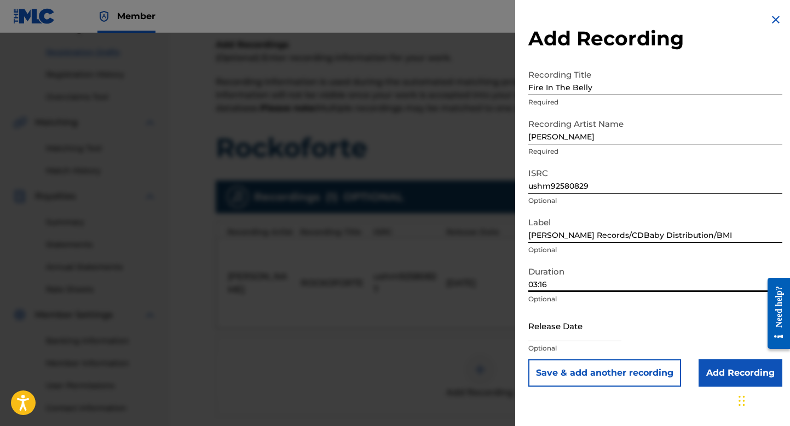
scroll to position [296, 0]
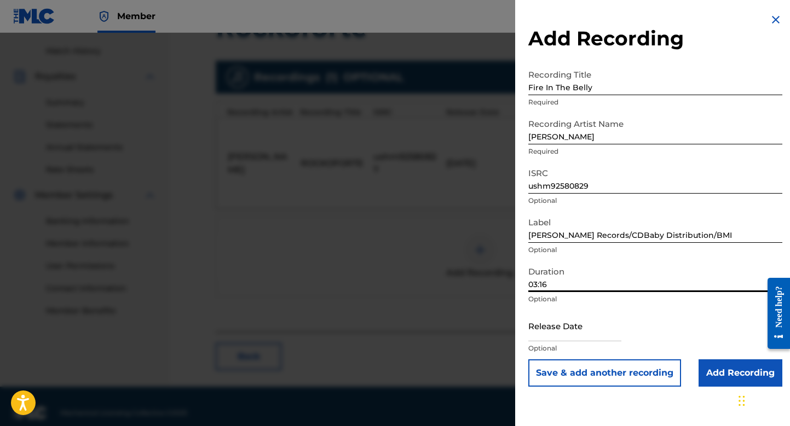
type input "03:16"
select select "7"
select select "2025"
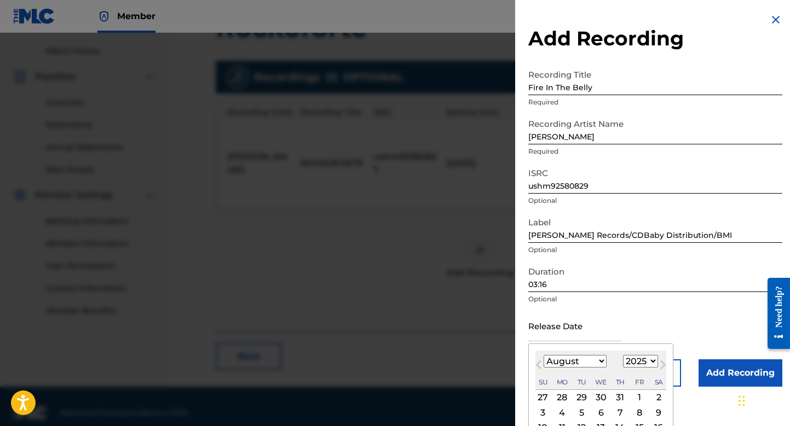
click at [559, 333] on input "text" at bounding box center [574, 325] width 93 height 31
click at [561, 414] on div "4" at bounding box center [561, 412] width 13 height 13
type input "[DATE]"
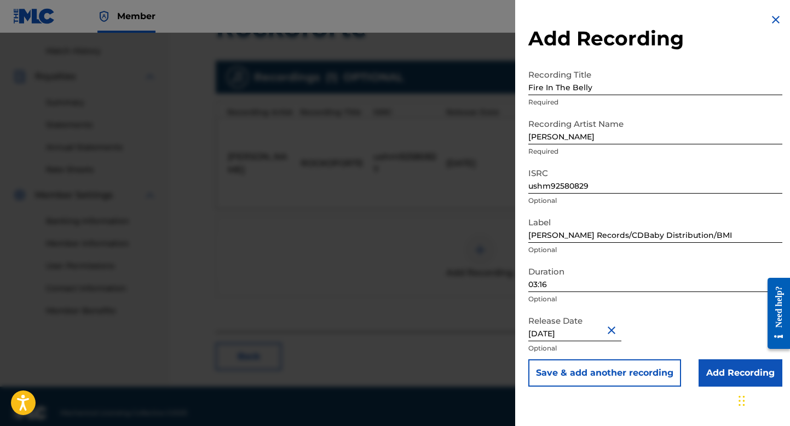
click at [566, 373] on button "Save & add another recording" at bounding box center [604, 372] width 153 height 27
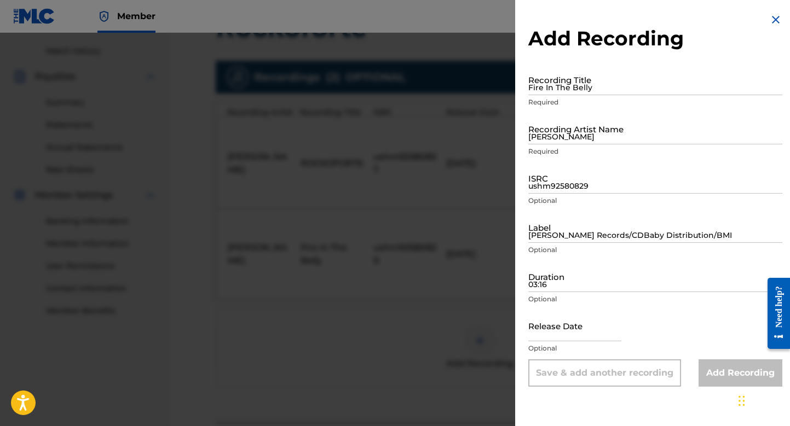
click at [590, 82] on input "Fire In The Belly" at bounding box center [655, 79] width 254 height 31
type input "Hot Lover"
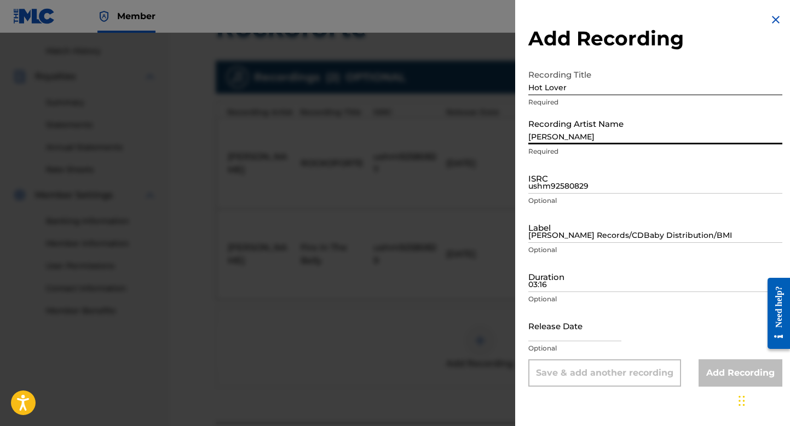
click at [581, 131] on input "[PERSON_NAME]" at bounding box center [655, 128] width 254 height 31
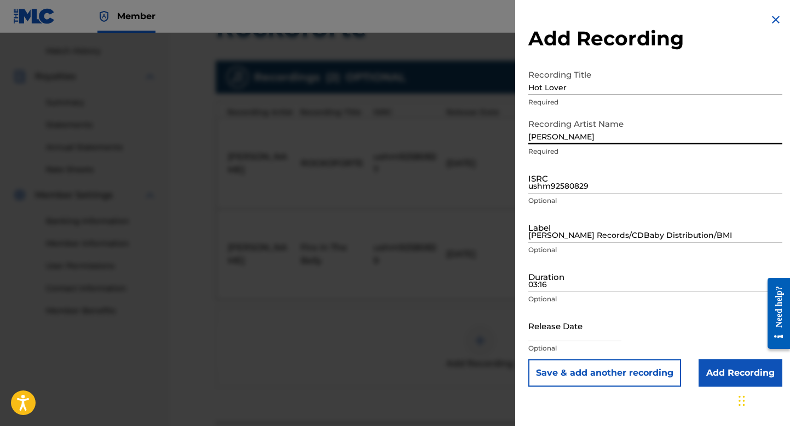
type input "[PERSON_NAME]"
click at [584, 186] on input "ushm92580829" at bounding box center [655, 178] width 254 height 31
type input "ushm92580831"
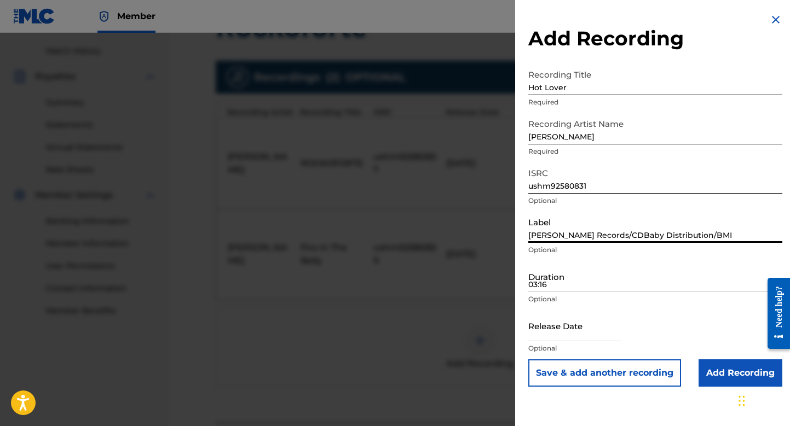
click at [567, 227] on input "[PERSON_NAME] Records/CDBaby Distribution/BMI" at bounding box center [655, 227] width 254 height 31
type input "[PERSON_NAME] Records/CDBaby Distribution/BMI"
click at [587, 278] on input "03:16" at bounding box center [655, 276] width 254 height 31
type input "03:59"
click at [568, 326] on input "text" at bounding box center [574, 325] width 93 height 31
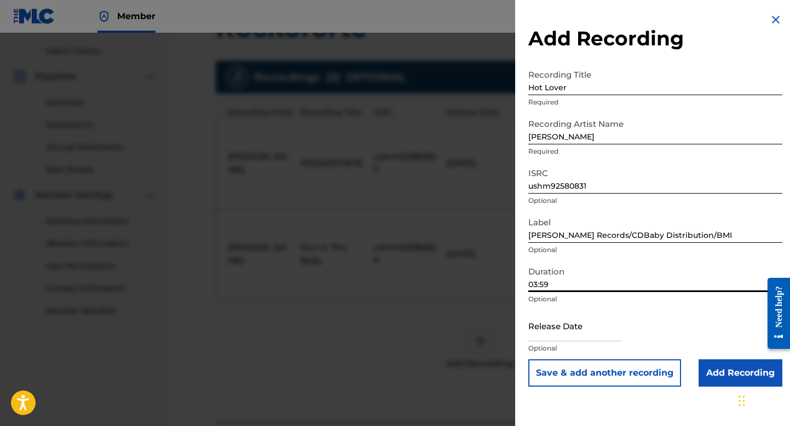
select select "7"
select select "2025"
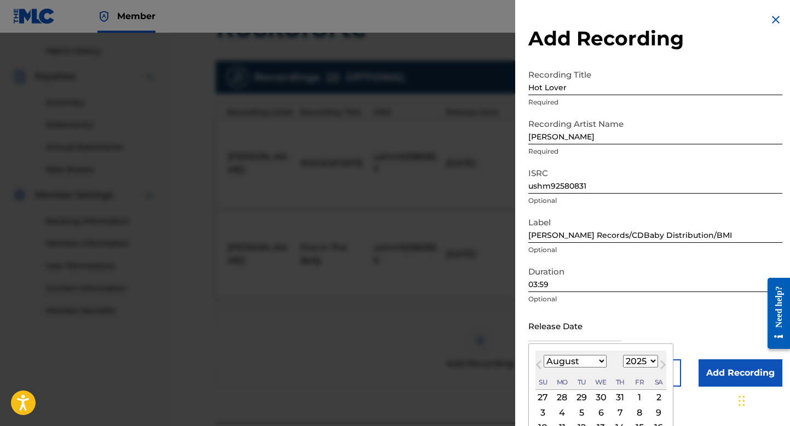
click at [561, 411] on div "4" at bounding box center [561, 412] width 13 height 13
type input "[DATE]"
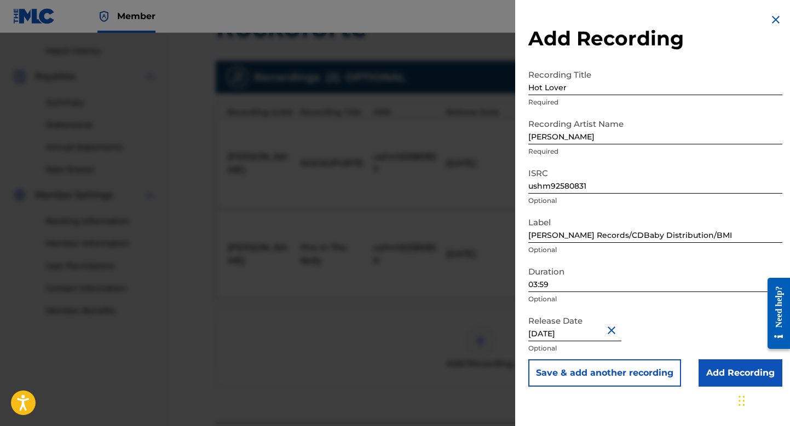
click at [728, 378] on input "Add Recording" at bounding box center [740, 372] width 84 height 27
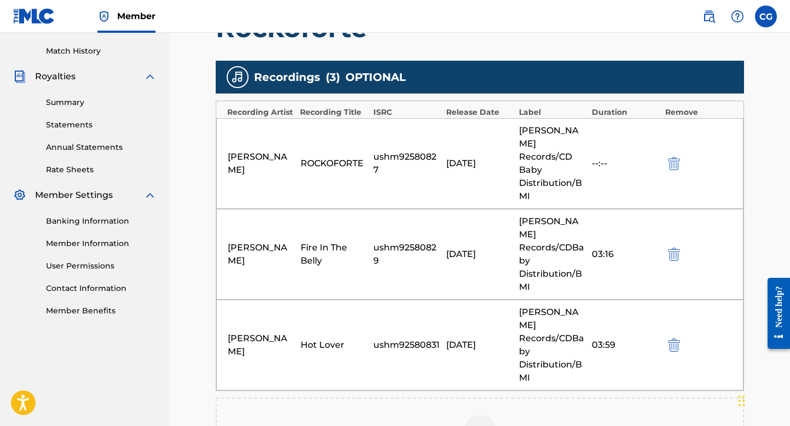
click at [481, 425] on img at bounding box center [479, 431] width 13 height 13
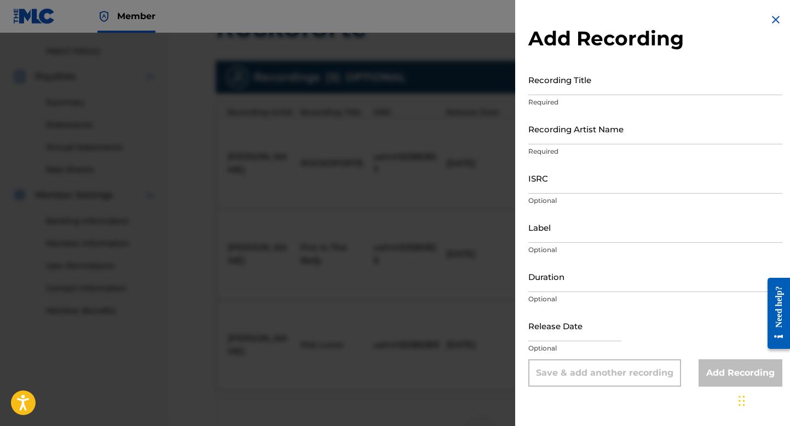
click at [589, 80] on input "Recording Title" at bounding box center [655, 79] width 254 height 31
type input "Startrecking"
click at [584, 126] on input "Recording Artist Name" at bounding box center [655, 128] width 254 height 31
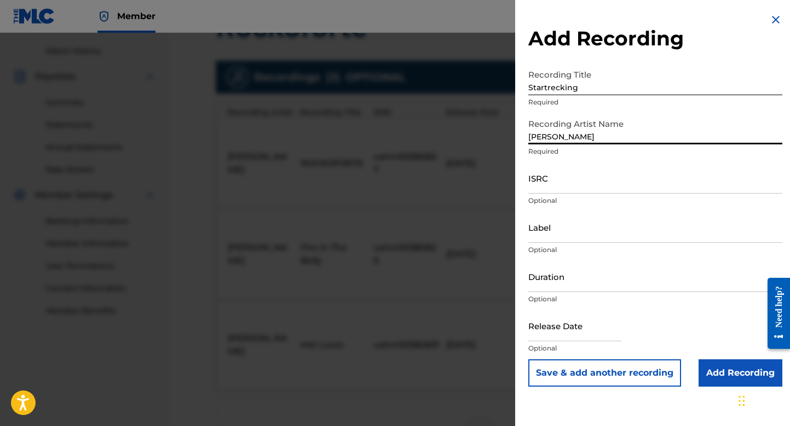
type input "[PERSON_NAME]"
click at [566, 183] on input "ISRC" at bounding box center [655, 178] width 254 height 31
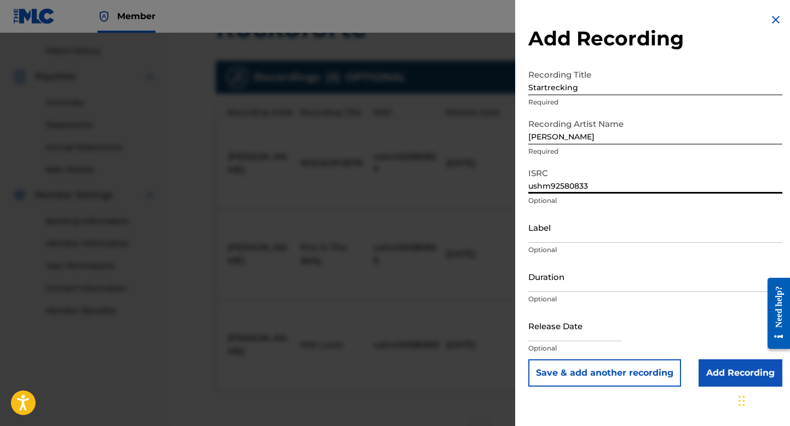
type input "ushm92580833"
click at [578, 231] on input "Label" at bounding box center [655, 227] width 254 height 31
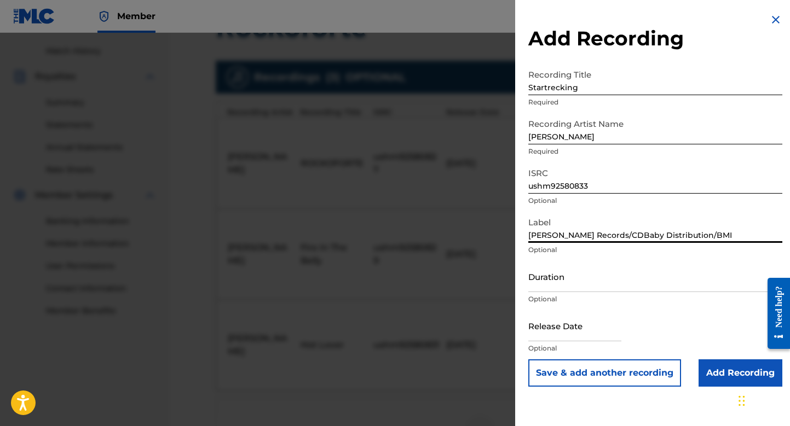
type input "[PERSON_NAME] Records/CDBaby Distribution/BMI"
click at [551, 280] on input "Duration" at bounding box center [655, 276] width 254 height 31
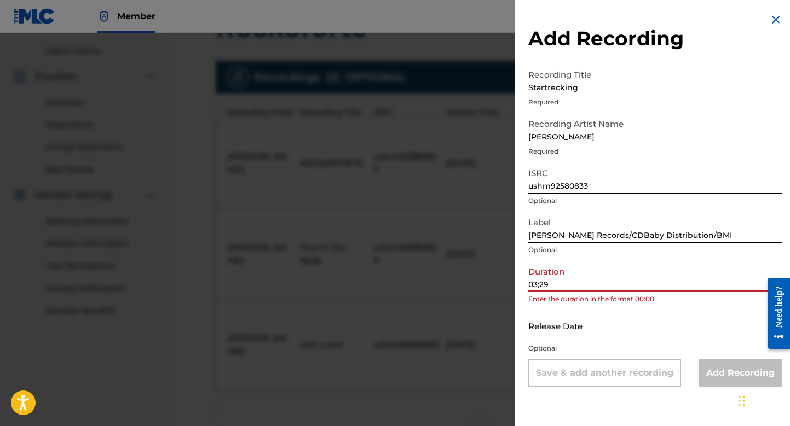
click at [540, 285] on input "03;29" at bounding box center [655, 276] width 254 height 31
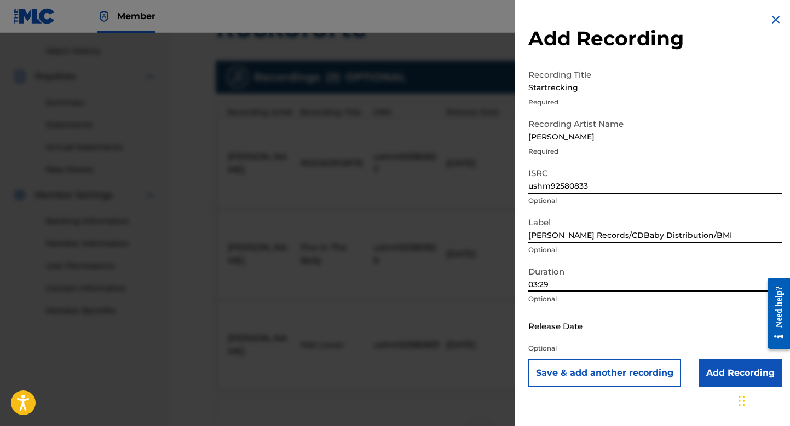
type input "03:29"
click at [546, 329] on input "text" at bounding box center [574, 325] width 93 height 31
select select "7"
select select "2025"
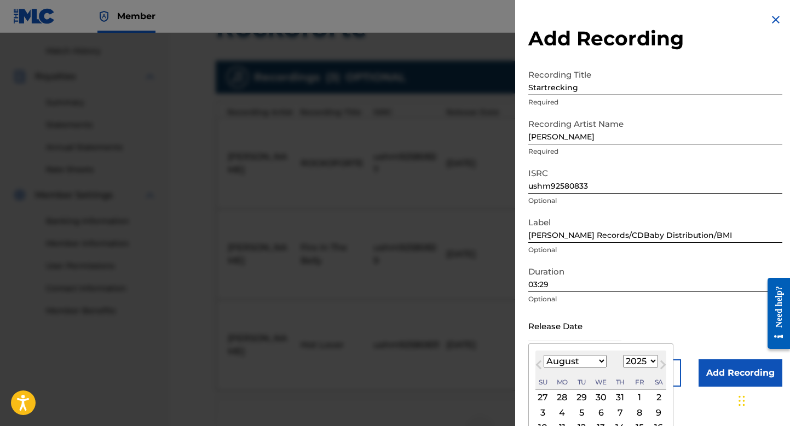
click at [563, 414] on div "4" at bounding box center [561, 412] width 13 height 13
type input "[DATE]"
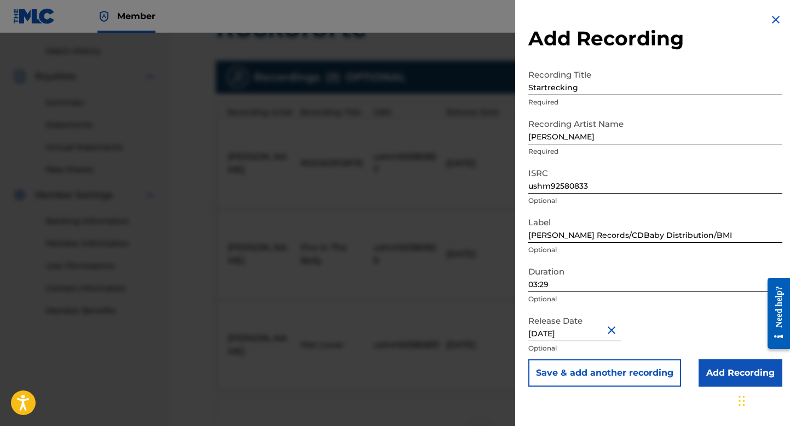
click at [590, 373] on button "Save & add another recording" at bounding box center [604, 372] width 153 height 27
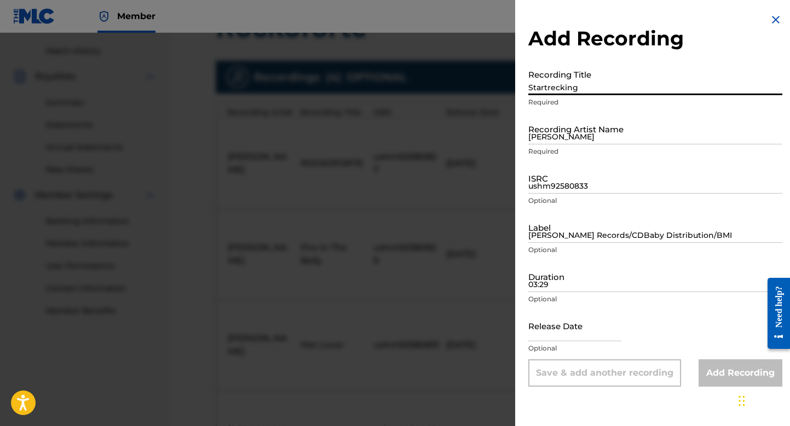
click at [565, 83] on input "Startrecking" at bounding box center [655, 79] width 254 height 31
type input "Heart Be a Healer"
click at [562, 134] on input "[PERSON_NAME]" at bounding box center [655, 128] width 254 height 31
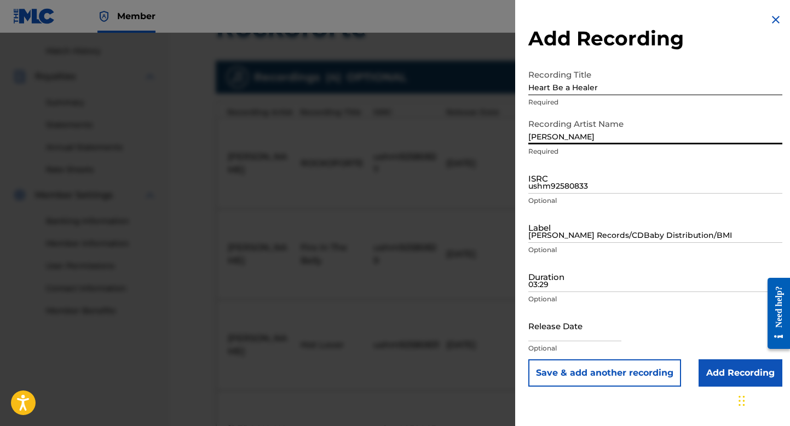
type input "[PERSON_NAME]"
click at [572, 182] on input "ushm92580833" at bounding box center [655, 178] width 254 height 31
type input "ushm92580835"
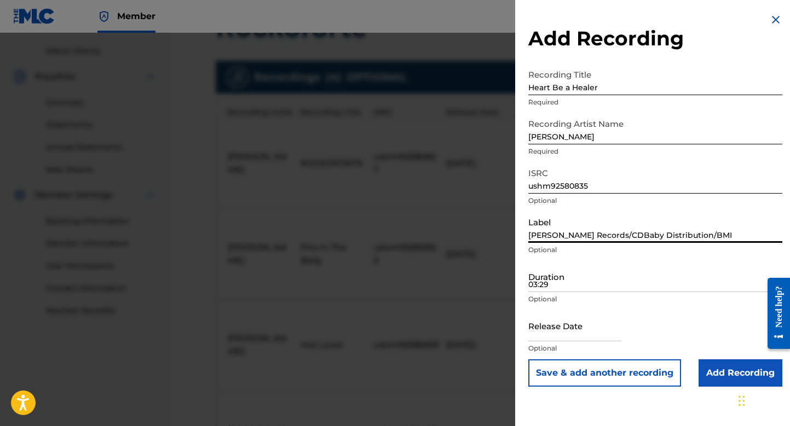
click at [563, 227] on input "[PERSON_NAME] Records/CDBaby Distribution/BMI" at bounding box center [655, 227] width 254 height 31
type input "[PERSON_NAME] Records/CD Baby Distribution/BMI"
click at [557, 275] on input "03:29" at bounding box center [655, 276] width 254 height 31
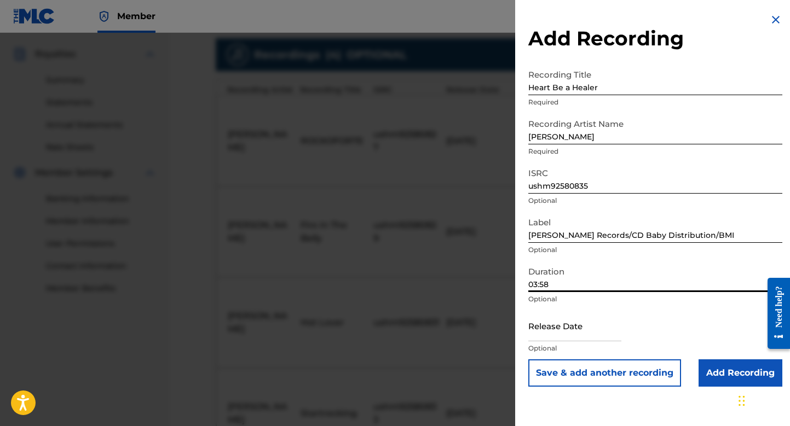
scroll to position [512, 0]
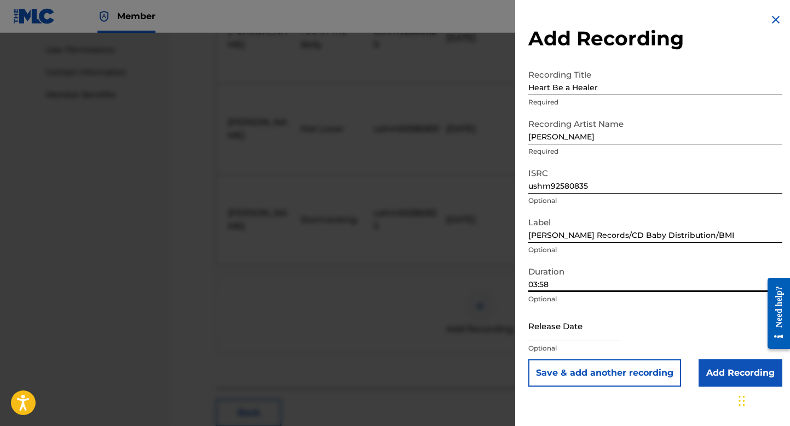
type input "03:58"
select select "7"
select select "2025"
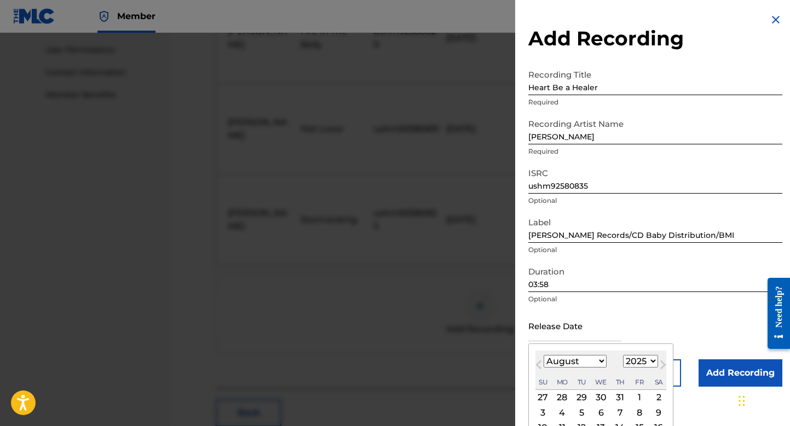
click at [548, 338] on input "text" at bounding box center [574, 325] width 93 height 31
click at [560, 414] on div "4" at bounding box center [561, 412] width 13 height 13
type input "[DATE]"
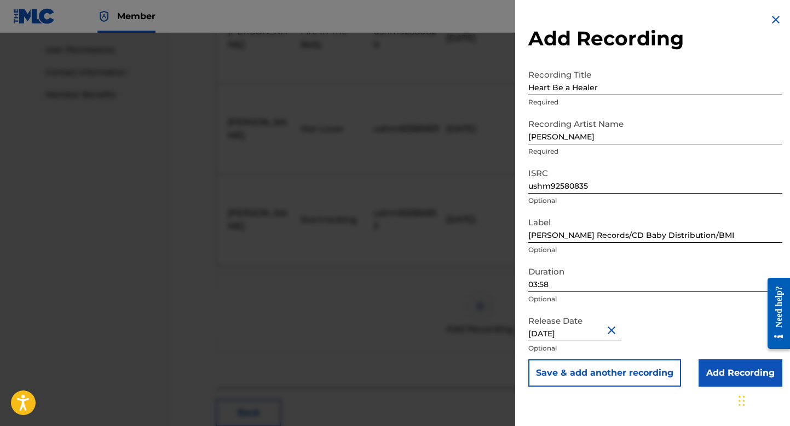
click at [631, 376] on button "Save & add another recording" at bounding box center [604, 372] width 153 height 27
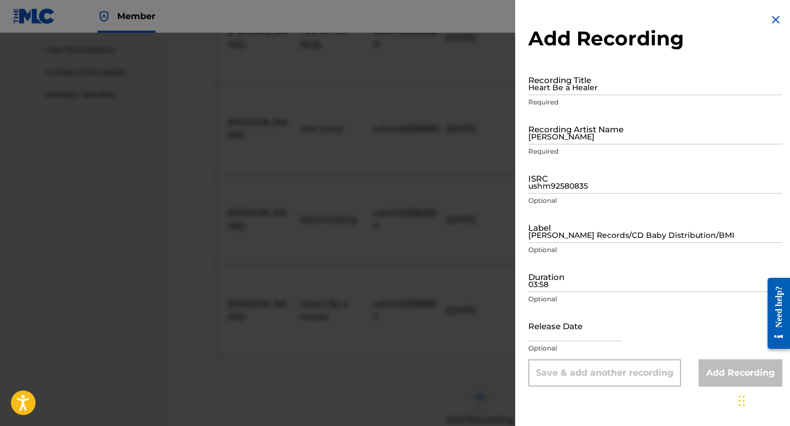
click at [569, 84] on input "Heart Be a Healer" at bounding box center [655, 79] width 254 height 31
type input "Sterling"
click at [568, 134] on input "[PERSON_NAME]" at bounding box center [655, 128] width 254 height 31
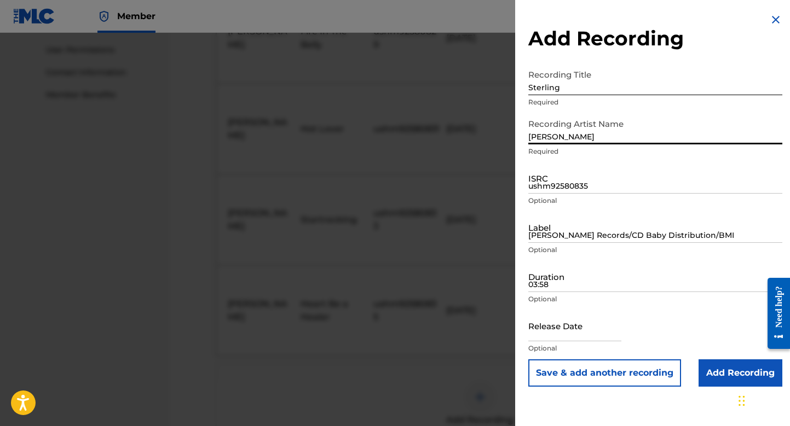
type input "[PERSON_NAME]"
click at [566, 181] on input "ushm92580835" at bounding box center [655, 178] width 254 height 31
type input "ushm92580837"
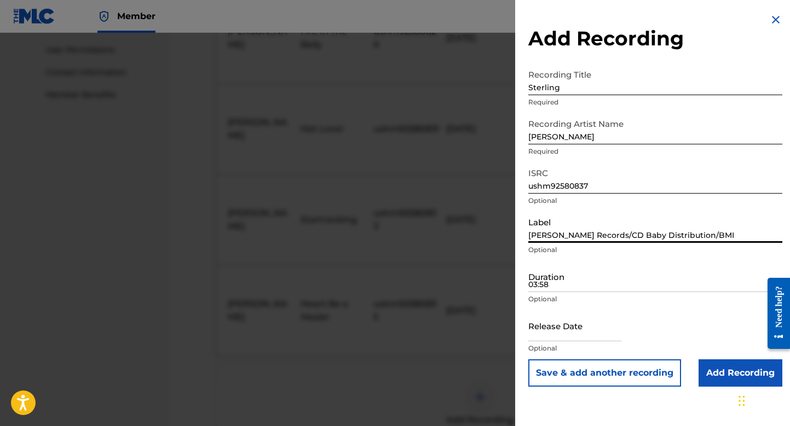
click at [588, 218] on input "[PERSON_NAME] Records/CD Baby Distribution/BMI" at bounding box center [655, 227] width 254 height 31
type input "[PERSON_NAME] Records/CD Baby Distribution/BMI"
click at [569, 276] on input "03:58" at bounding box center [655, 276] width 254 height 31
type input "03:27"
click at [554, 332] on input "text" at bounding box center [574, 325] width 93 height 31
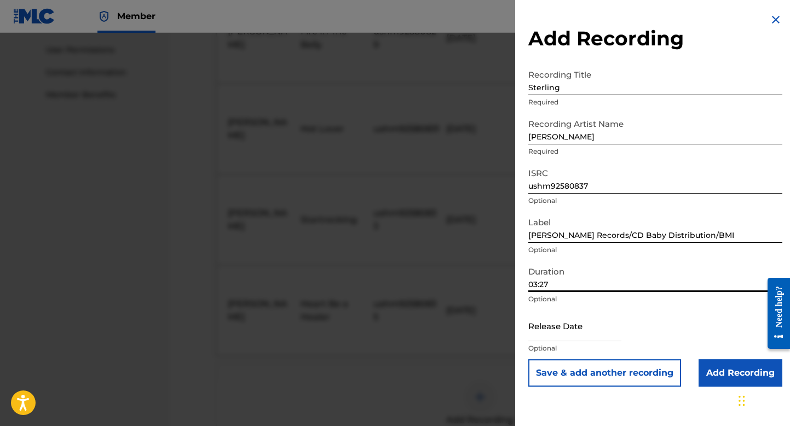
select select "7"
select select "2025"
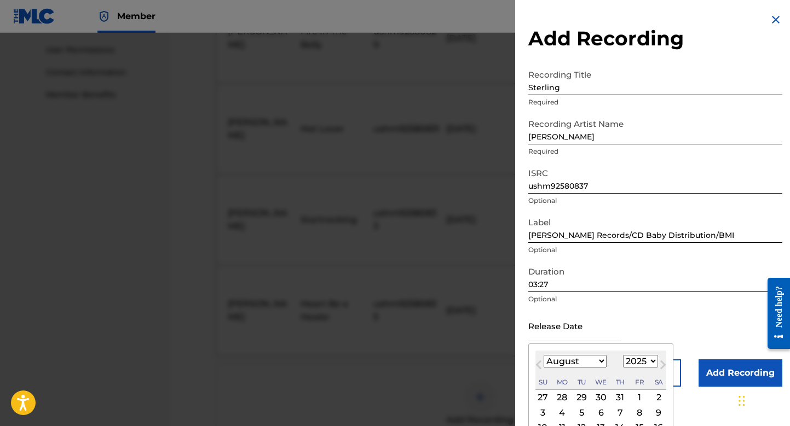
click at [562, 413] on div "4" at bounding box center [561, 412] width 13 height 13
type input "[DATE]"
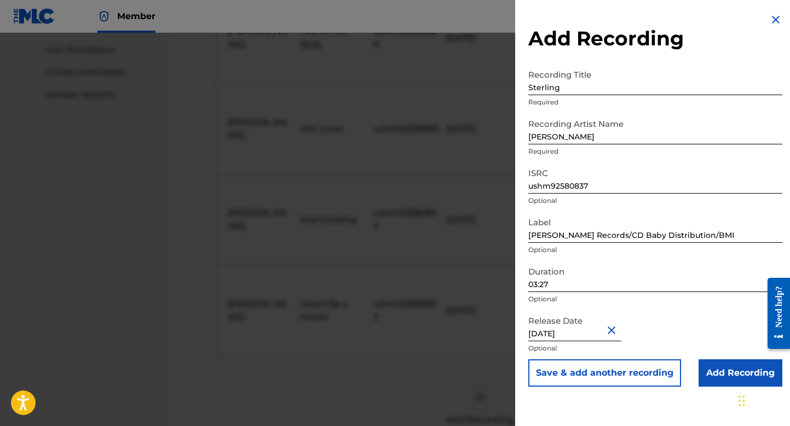
click at [617, 374] on button "Save & add another recording" at bounding box center [604, 372] width 153 height 27
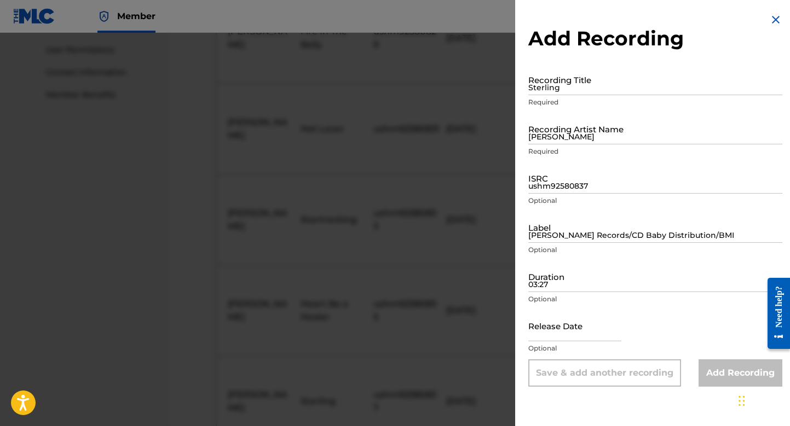
click at [585, 82] on input "Sterling" at bounding box center [655, 79] width 254 height 31
type input "Skybridge"
click at [571, 134] on input "[PERSON_NAME]" at bounding box center [655, 128] width 254 height 31
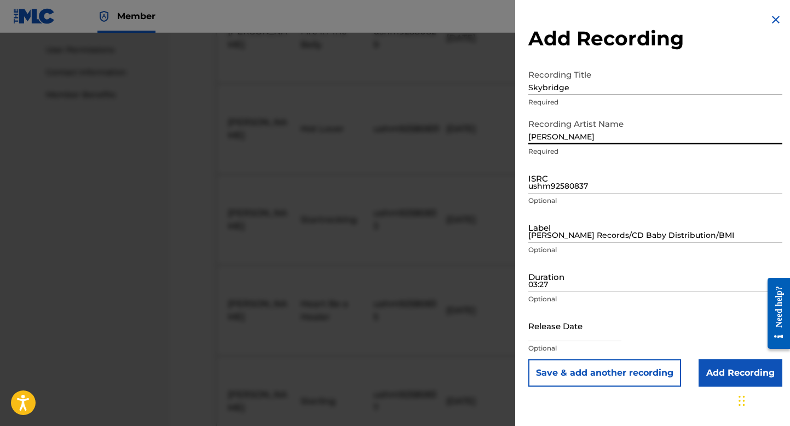
type input "[PERSON_NAME]"
click at [553, 179] on input "ushm92580837" at bounding box center [655, 178] width 254 height 31
type input "ushm92580839"
click at [636, 222] on input "[PERSON_NAME] Records/CD Baby Distribution/BMI" at bounding box center [655, 227] width 254 height 31
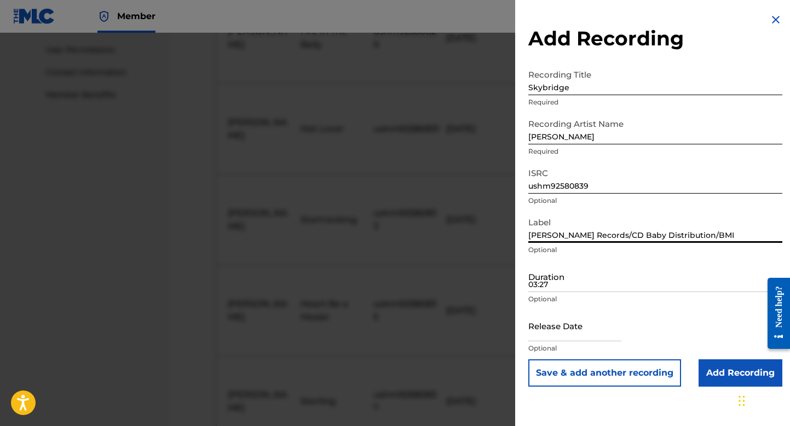
type input "[PERSON_NAME] Records/CD Baby Distribution/BMI"
click at [564, 282] on input "03:27" at bounding box center [655, 276] width 254 height 31
type input "03:55"
select select "7"
select select "2025"
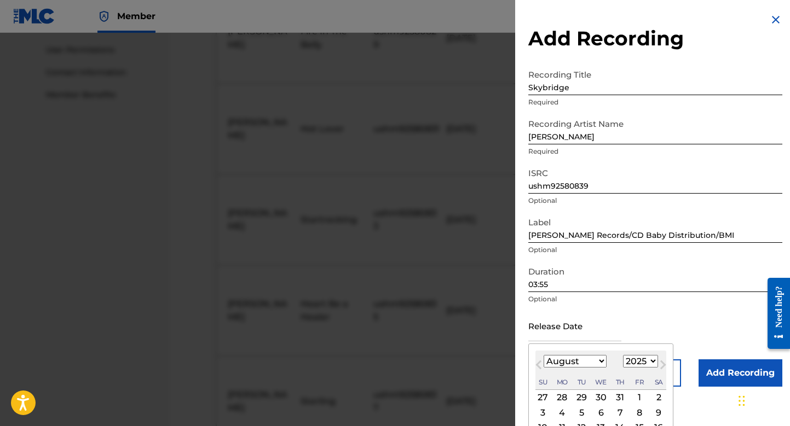
click at [605, 329] on input "text" at bounding box center [574, 325] width 93 height 31
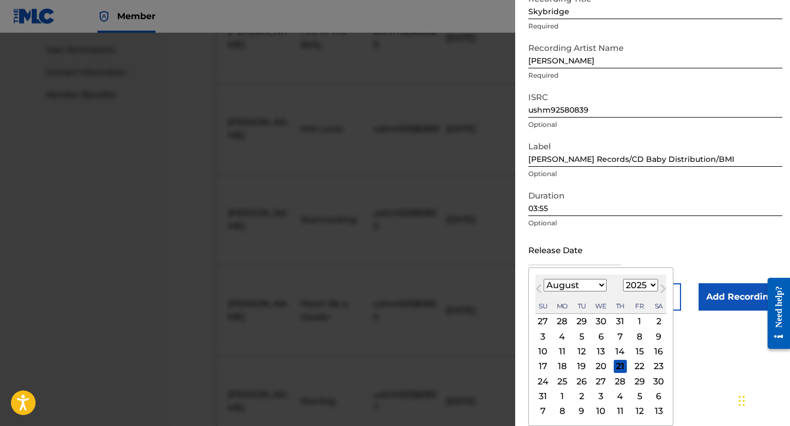
scroll to position [605, 0]
click at [564, 336] on div "4" at bounding box center [561, 336] width 13 height 13
type input "[DATE]"
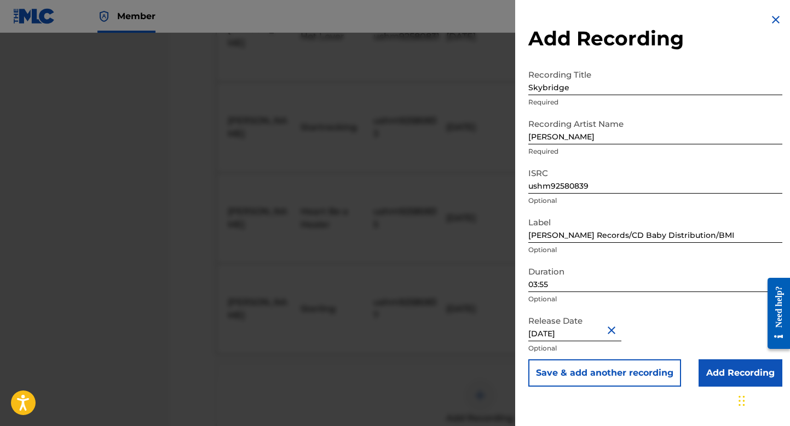
click at [628, 374] on button "Save & add another recording" at bounding box center [604, 372] width 153 height 27
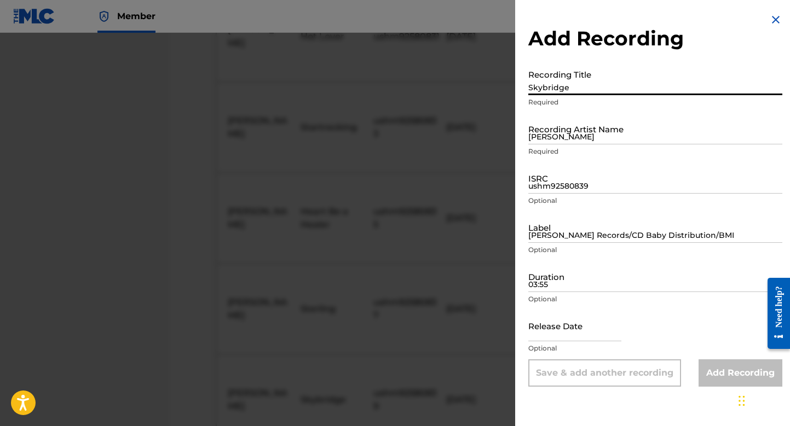
click at [570, 84] on input "Skybridge" at bounding box center [655, 79] width 254 height 31
type input "Possibilities"
click at [613, 127] on input "[PERSON_NAME]" at bounding box center [655, 128] width 254 height 31
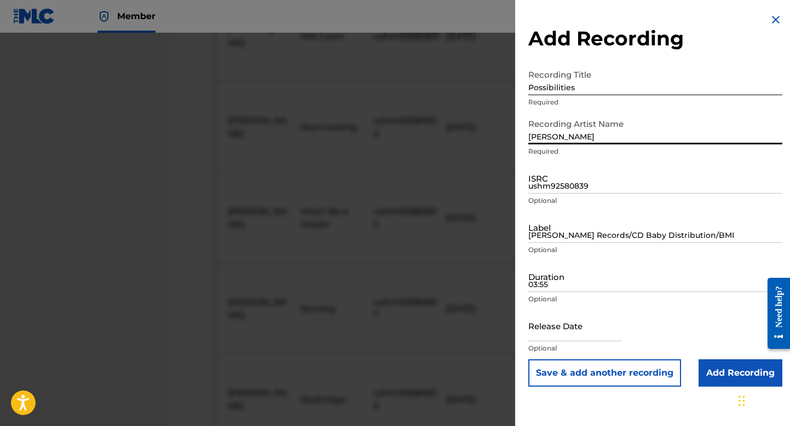
type input "[PERSON_NAME]"
click at [595, 180] on input "ushm92580839" at bounding box center [655, 178] width 254 height 31
type input "ushm92580841"
click at [573, 228] on input "[PERSON_NAME] Records/CD Baby Distribution/BMI" at bounding box center [655, 227] width 254 height 31
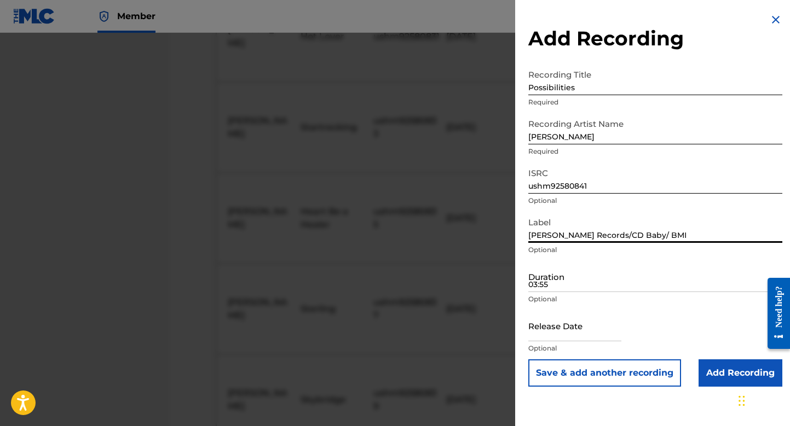
type input "[PERSON_NAME] Records/CD Baby/ BMI"
click at [605, 281] on input "03:55" at bounding box center [655, 276] width 254 height 31
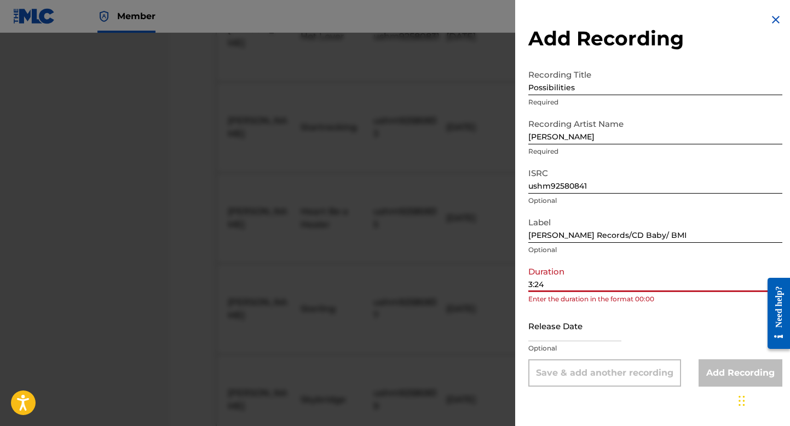
type input "3:24"
select select "7"
select select "2025"
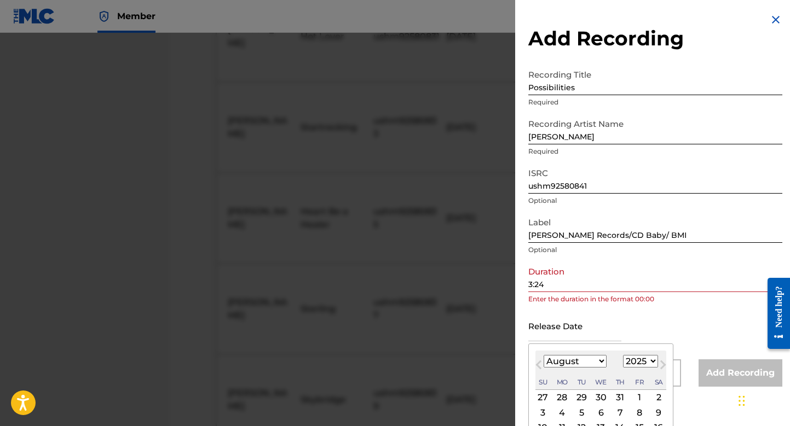
click at [588, 333] on input "text" at bounding box center [574, 325] width 93 height 31
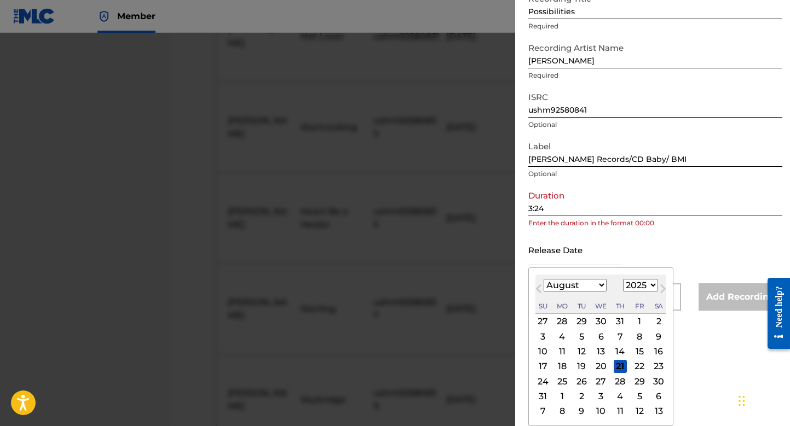
click at [562, 337] on div "4" at bounding box center [561, 336] width 13 height 13
type input "[DATE]"
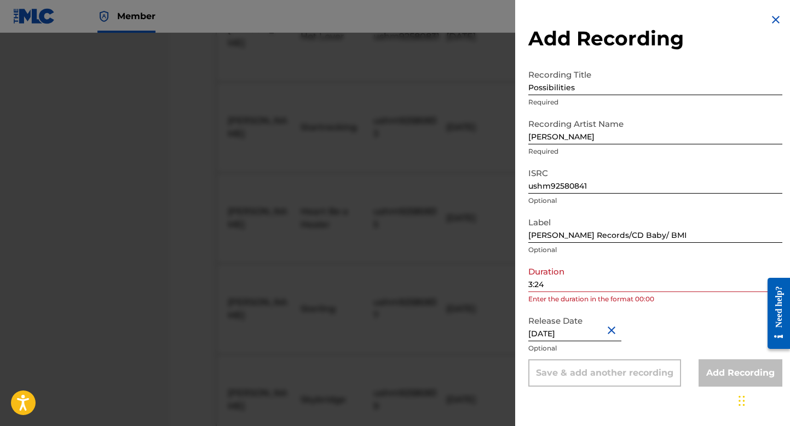
scroll to position [0, 0]
click at [529, 285] on input "3:24" at bounding box center [655, 276] width 254 height 31
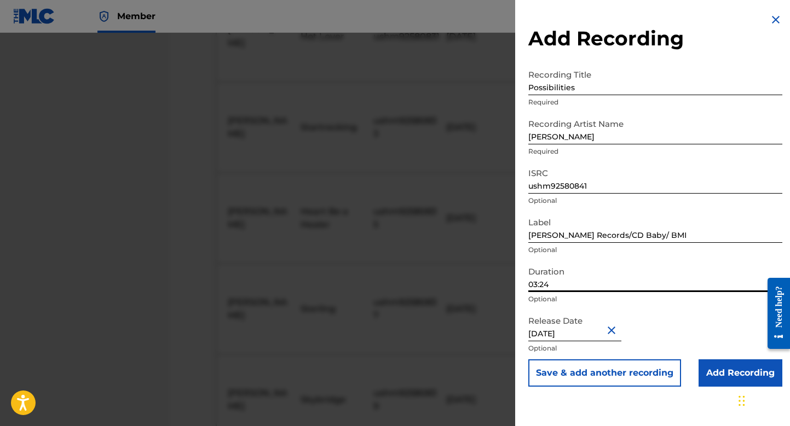
type input "03:24"
click at [614, 372] on button "Save & add another recording" at bounding box center [604, 372] width 153 height 27
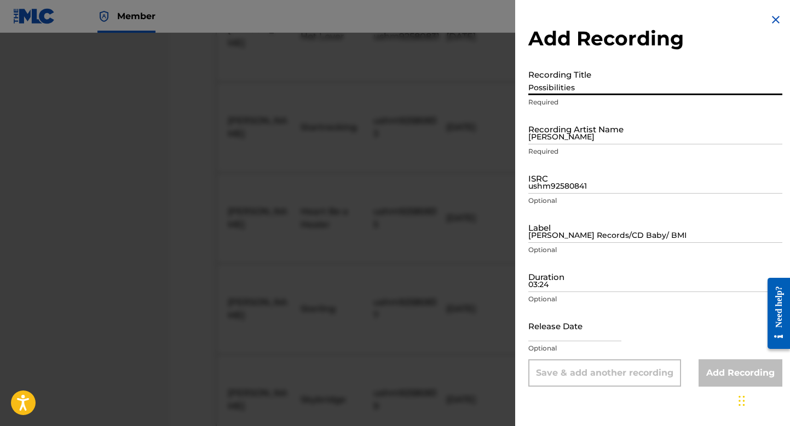
click at [571, 83] on input "Possibilities" at bounding box center [655, 79] width 254 height 31
type input "A Rock Heart"
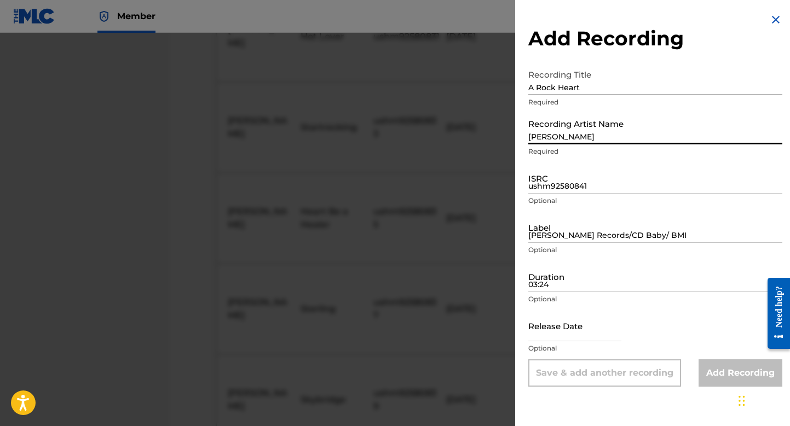
click at [564, 127] on input "[PERSON_NAME]" at bounding box center [655, 128] width 254 height 31
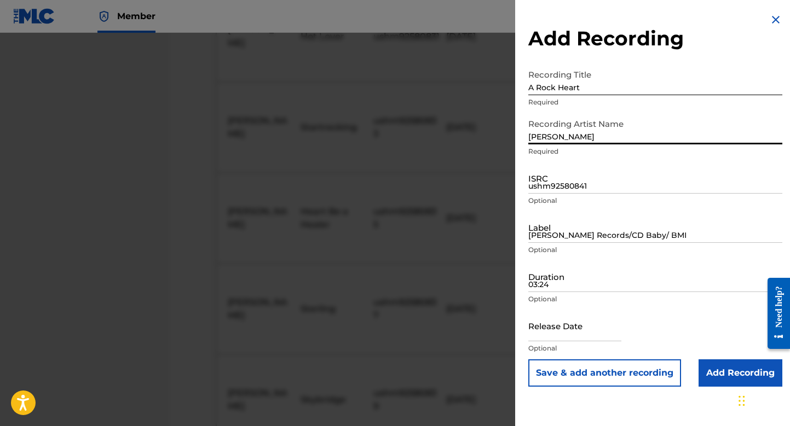
type input "[PERSON_NAME]"
click at [603, 179] on input "ushm92580841" at bounding box center [655, 178] width 254 height 31
type input "ushm92429020"
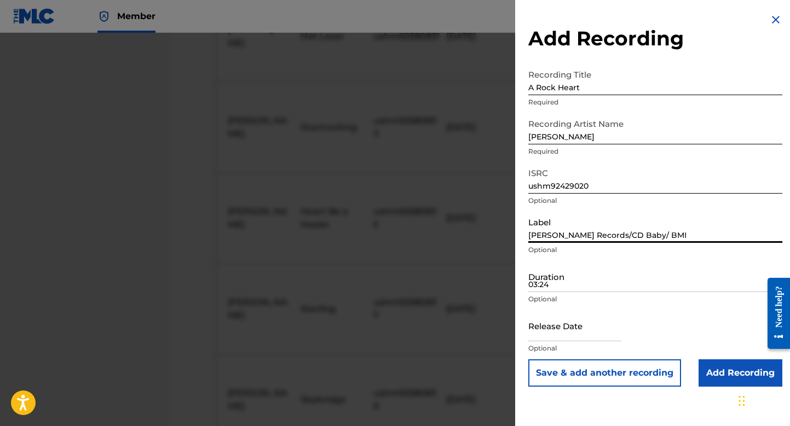
click at [609, 229] on input "[PERSON_NAME] Records/CD Baby/ BMI" at bounding box center [655, 227] width 254 height 31
type input "[PERSON_NAME] Records/CD Baby Distribution/ BMI"
click at [571, 277] on input "03:24" at bounding box center [655, 276] width 254 height 31
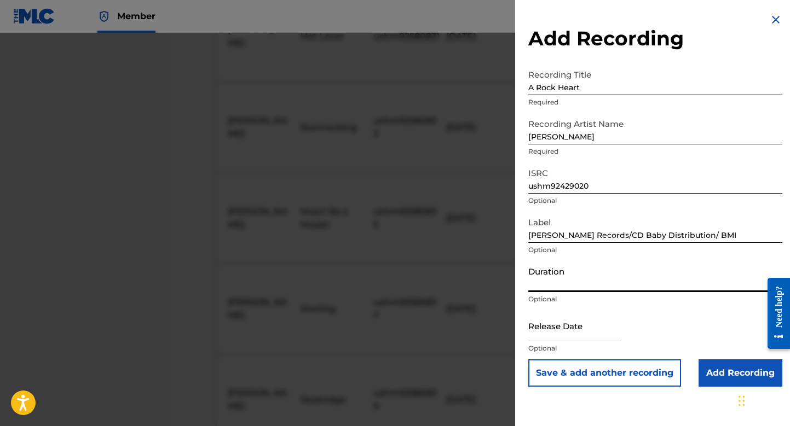
type input "3"
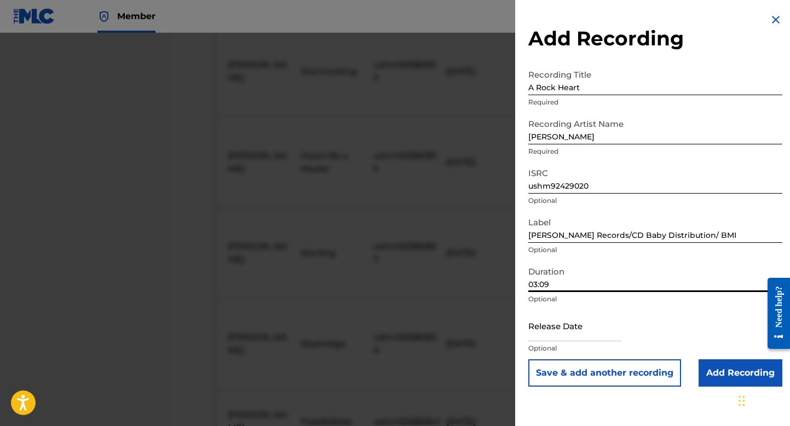
scroll to position [700, 0]
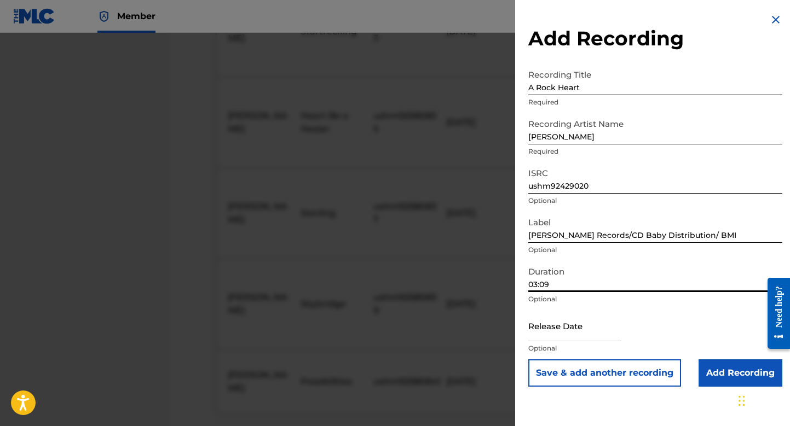
type input "03:09"
select select "7"
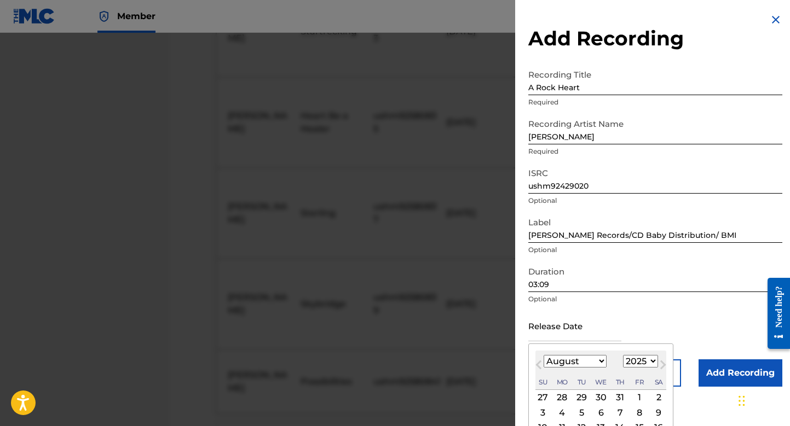
click at [588, 327] on input "text" at bounding box center [574, 325] width 93 height 31
select select "2024"
select select "6"
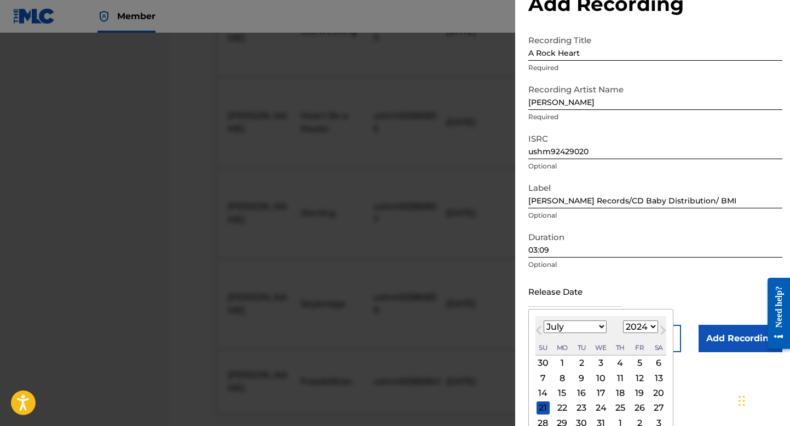
scroll to position [61, 0]
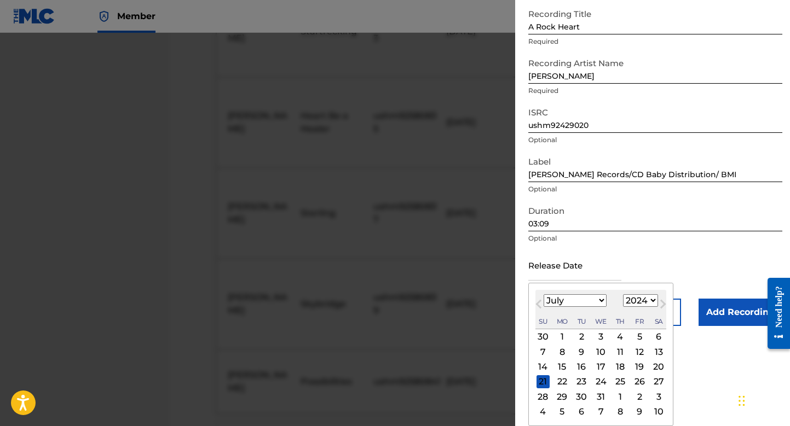
click at [616, 366] on div "18" at bounding box center [619, 367] width 13 height 13
type input "[DATE]"
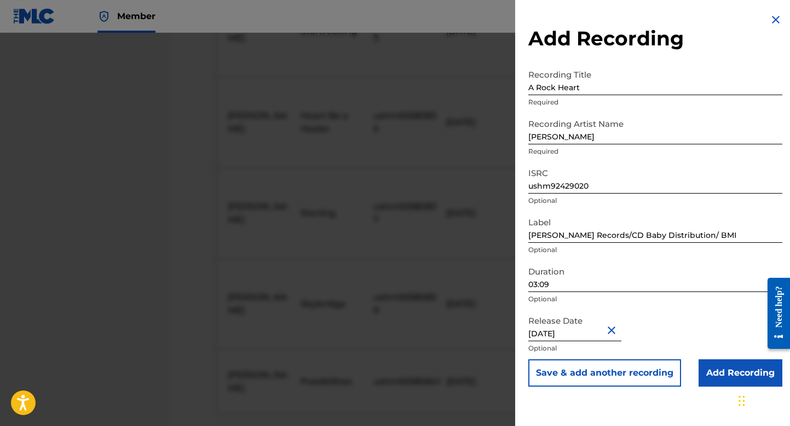
click at [631, 373] on button "Save & add another recording" at bounding box center [604, 372] width 153 height 27
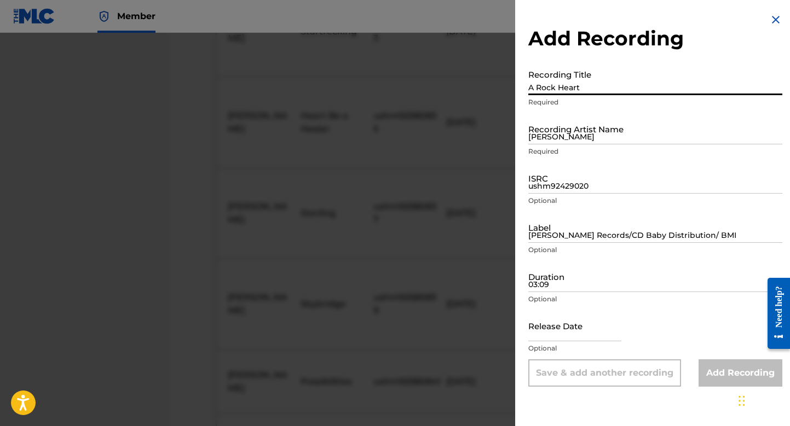
click at [623, 85] on input "A Rock Heart" at bounding box center [655, 79] width 254 height 31
type input "Blaze The Night Away"
click at [608, 120] on input "[PERSON_NAME]" at bounding box center [655, 128] width 254 height 31
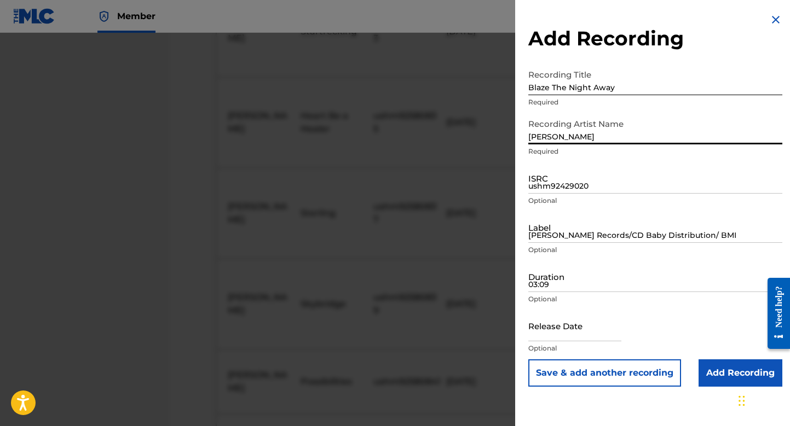
type input "[PERSON_NAME]"
click at [565, 179] on input "ushm92429020" at bounding box center [655, 178] width 254 height 31
type input "ushm82349746"
click at [566, 230] on input "[PERSON_NAME] Records/CD Baby Distribution/ BMI" at bounding box center [655, 227] width 254 height 31
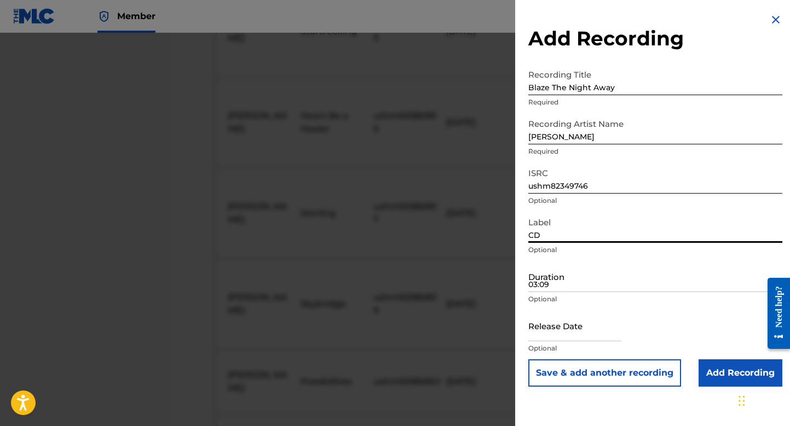
type input "C"
type input "[PERSON_NAME] Records/CD Baby Distribution/BMI"
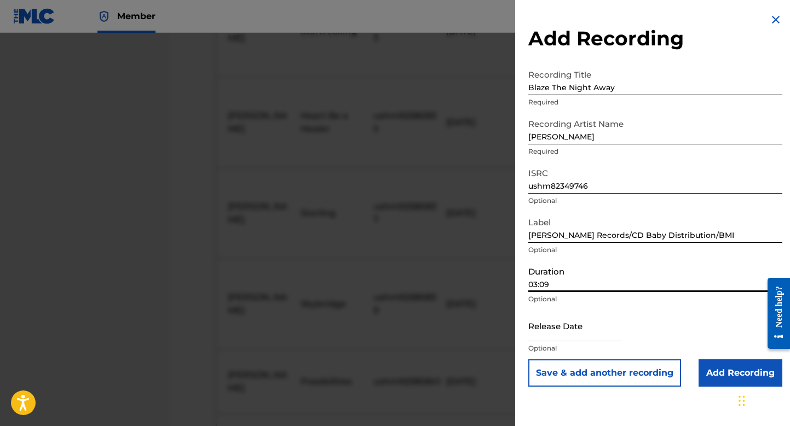
click at [544, 280] on input "03:09" at bounding box center [655, 276] width 254 height 31
type input "04:16"
click at [591, 332] on input "text" at bounding box center [574, 325] width 93 height 31
select select "7"
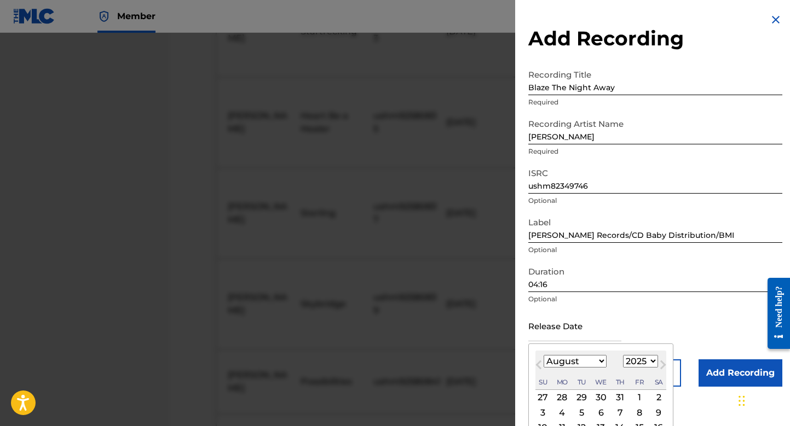
select select "2023"
select select "6"
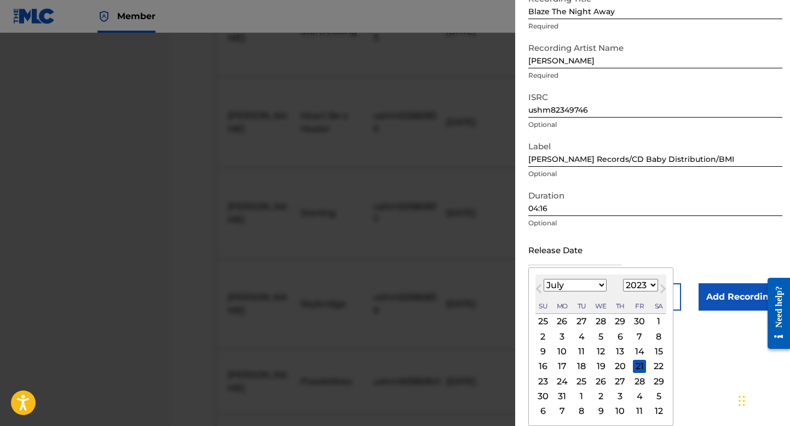
scroll to position [768, 0]
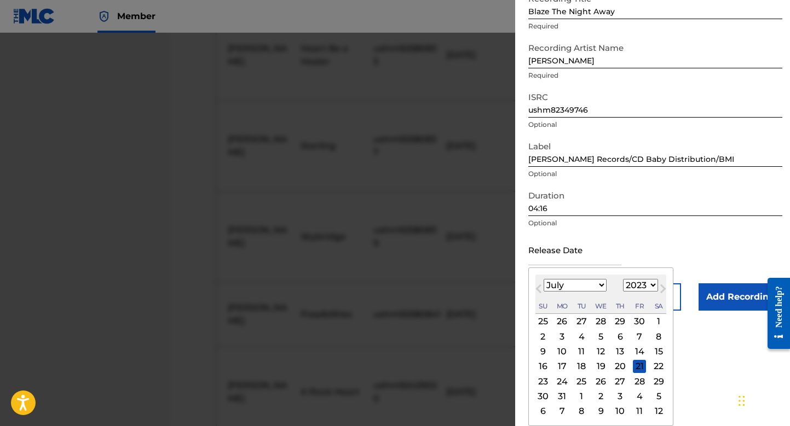
click at [614, 352] on div "13" at bounding box center [619, 351] width 13 height 13
type input "[DATE]"
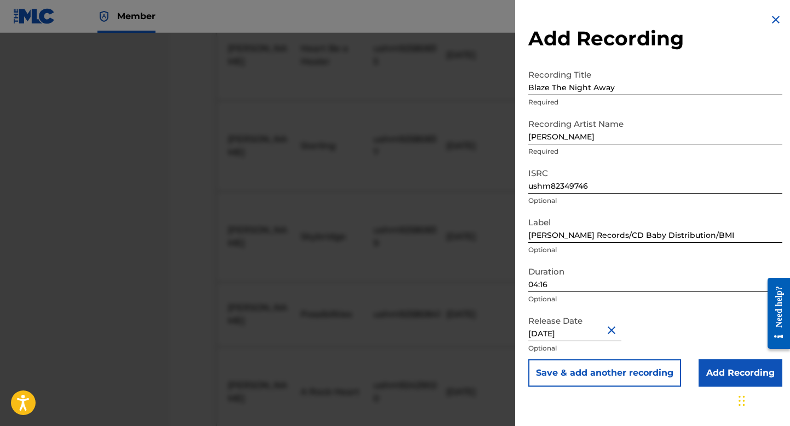
click at [714, 375] on input "Add Recording" at bounding box center [740, 372] width 84 height 27
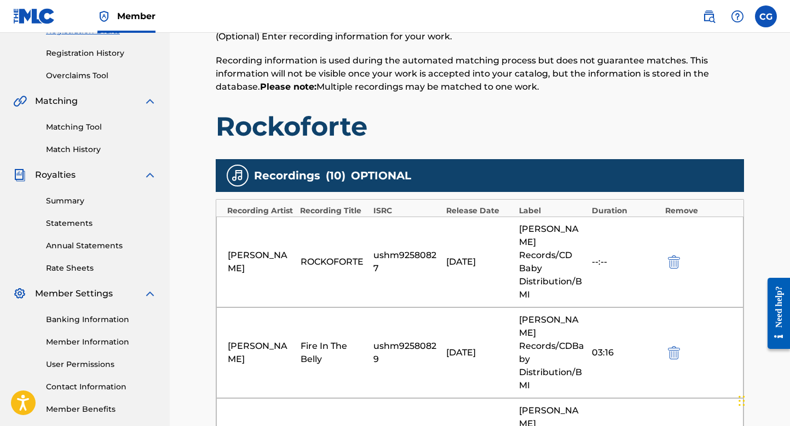
scroll to position [243, 0]
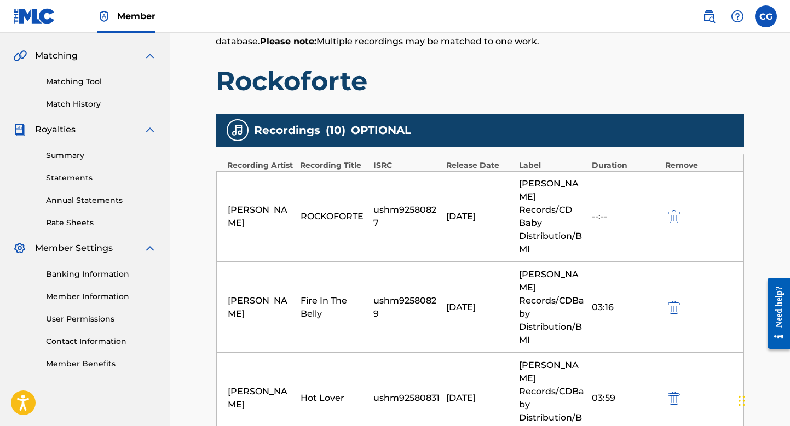
click at [601, 213] on div "--:--" at bounding box center [624, 216] width 67 height 13
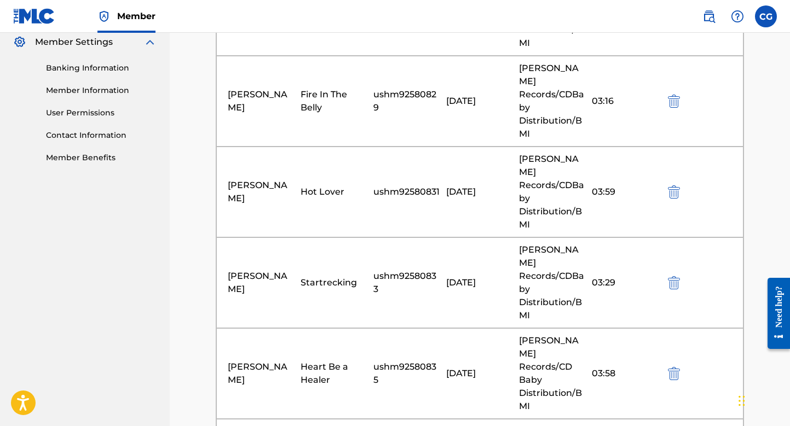
scroll to position [263, 0]
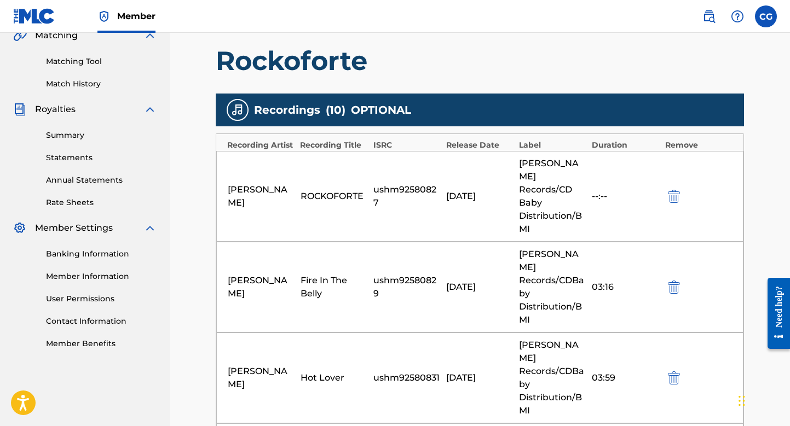
click at [606, 190] on div "--:--" at bounding box center [624, 196] width 67 height 13
click at [614, 141] on div "Duration" at bounding box center [624, 145] width 67 height 11
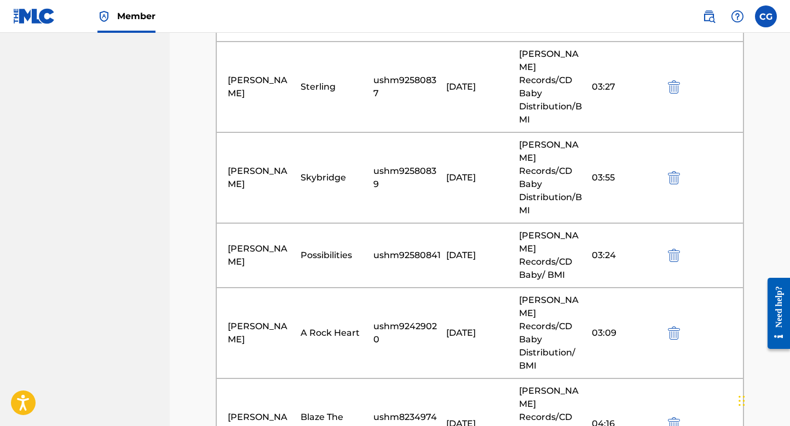
scroll to position [964, 0]
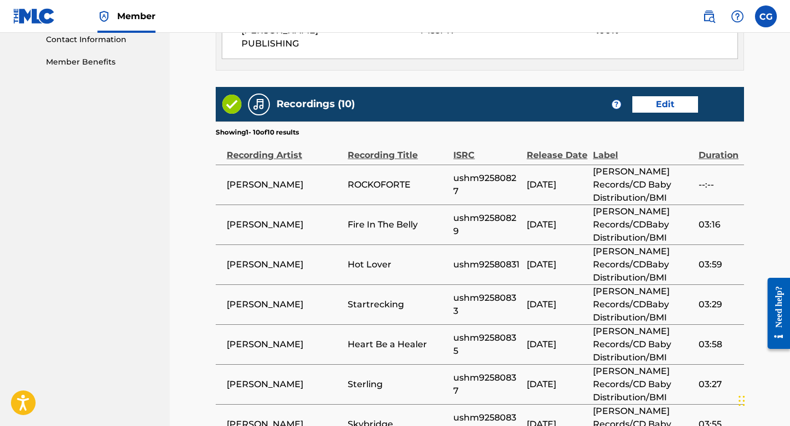
scroll to position [726, 0]
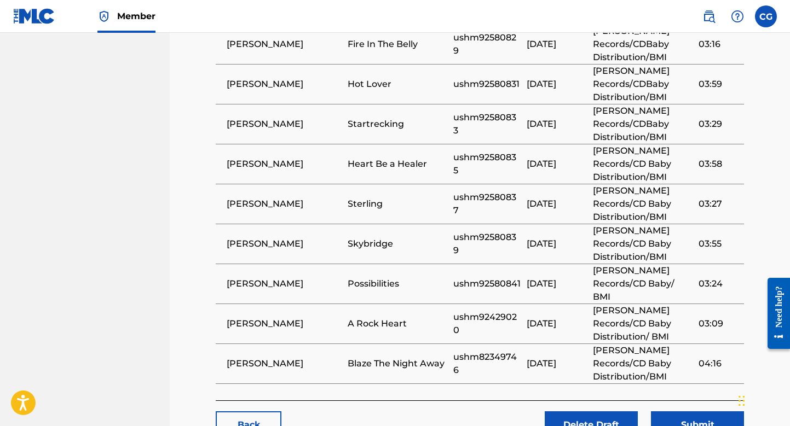
click at [699, 411] on button "Submit" at bounding box center [697, 424] width 93 height 27
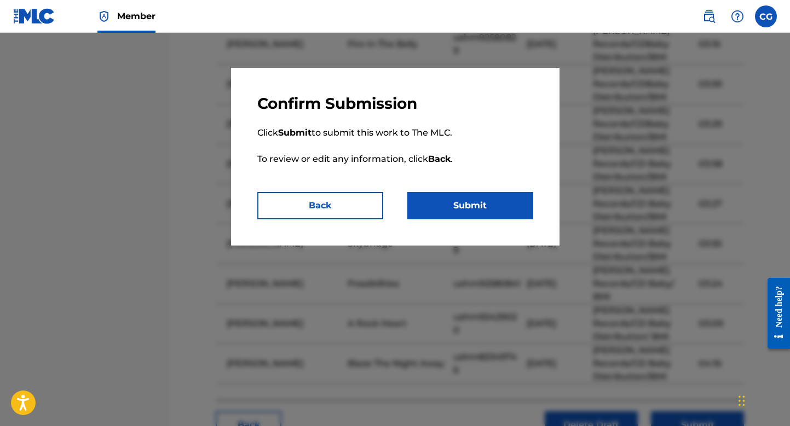
click at [326, 204] on button "Back" at bounding box center [320, 205] width 126 height 27
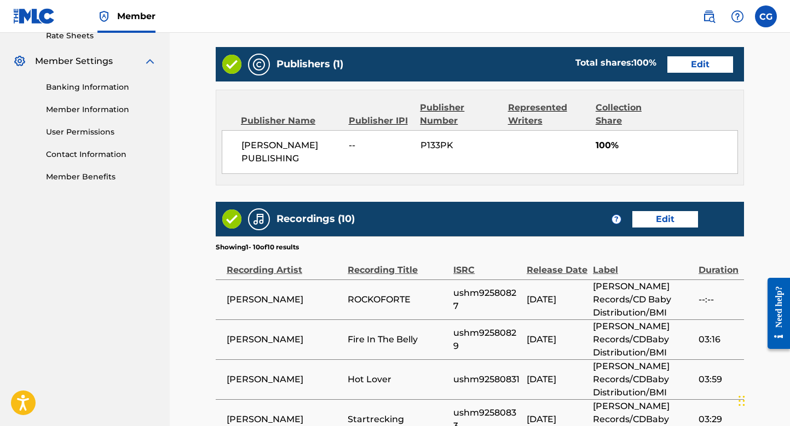
scroll to position [475, 0]
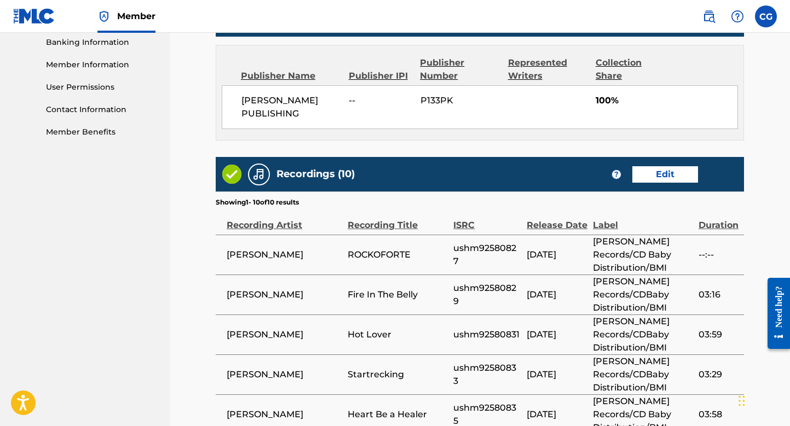
click at [665, 167] on link "Edit" at bounding box center [665, 174] width 66 height 16
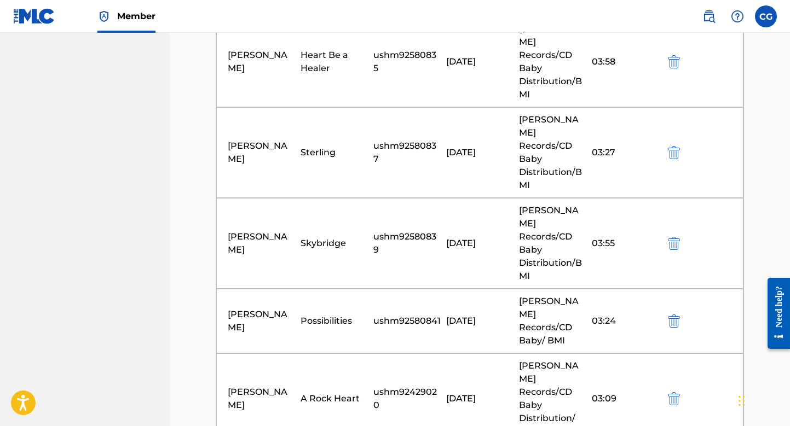
scroll to position [958, 0]
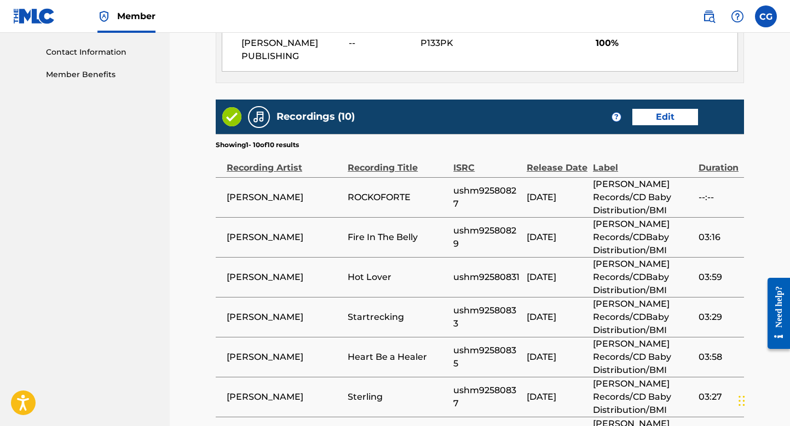
scroll to position [726, 0]
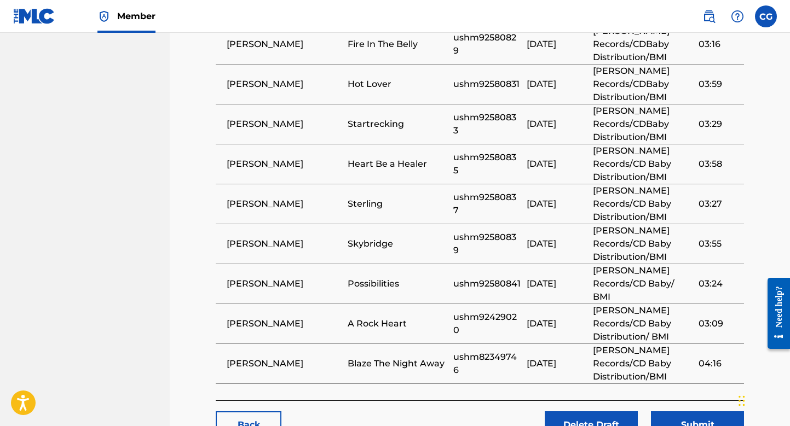
click at [703, 411] on button "Submit" at bounding box center [697, 424] width 93 height 27
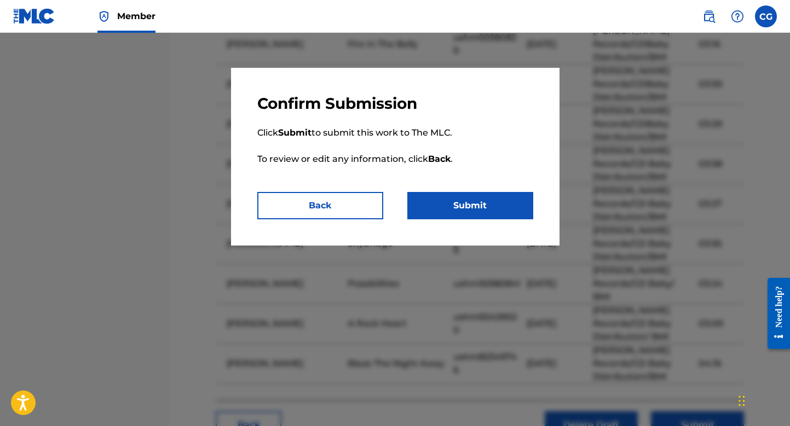
click at [455, 206] on button "Submit" at bounding box center [470, 205] width 126 height 27
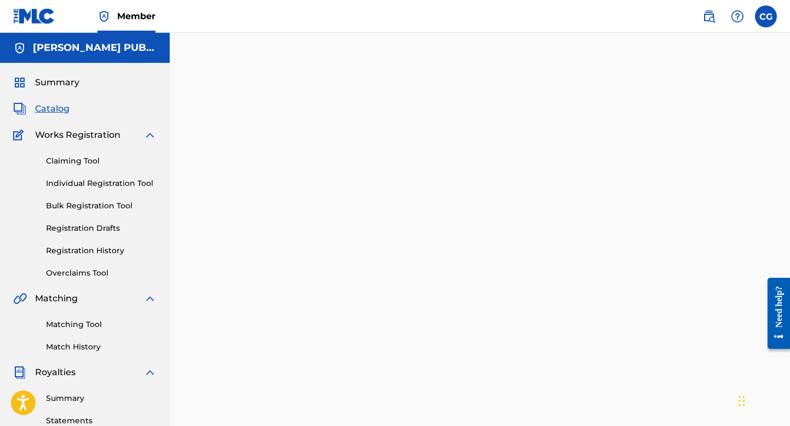
click at [56, 110] on span "Catalog" at bounding box center [52, 108] width 34 height 13
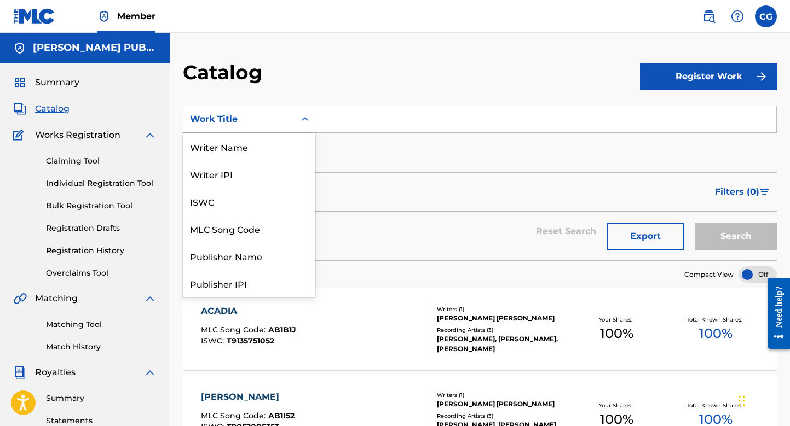
scroll to position [164, 0]
click at [305, 119] on icon "Search Form" at bounding box center [304, 119] width 11 height 11
click at [256, 282] on div "Work Title" at bounding box center [248, 283] width 131 height 27
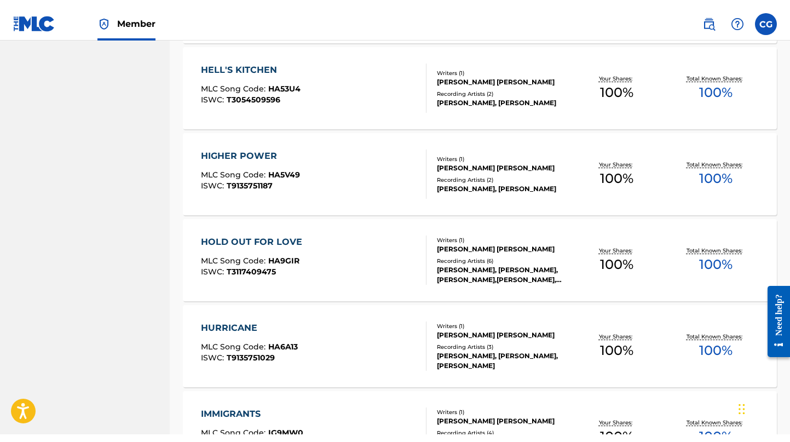
scroll to position [0, 0]
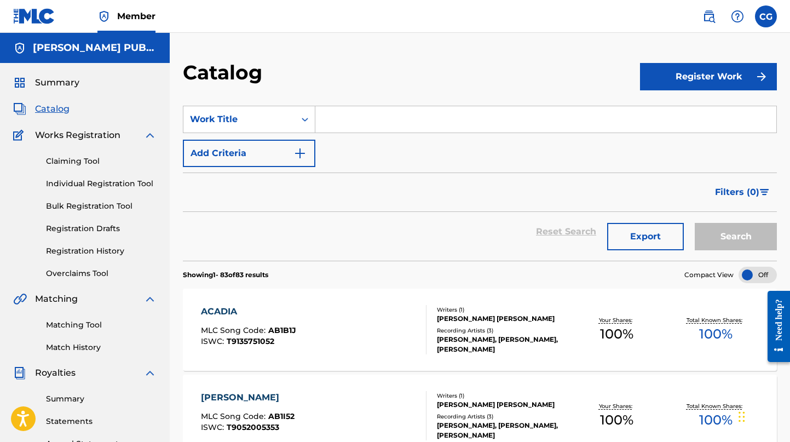
click at [683, 190] on div "Filters ( 0 )" at bounding box center [480, 191] width 594 height 39
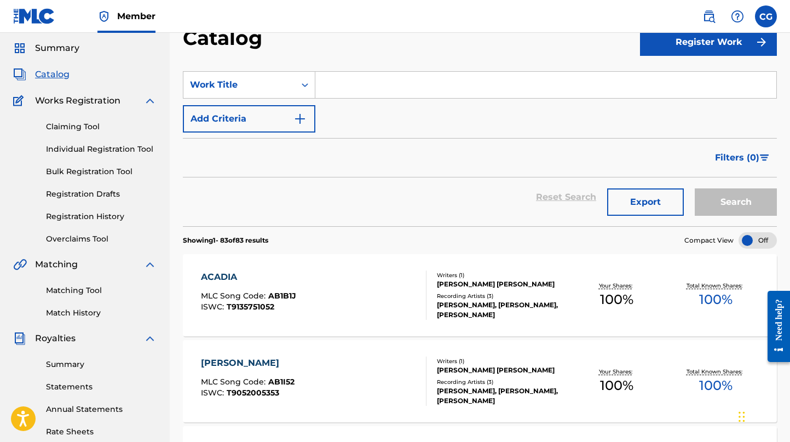
scroll to position [12, 0]
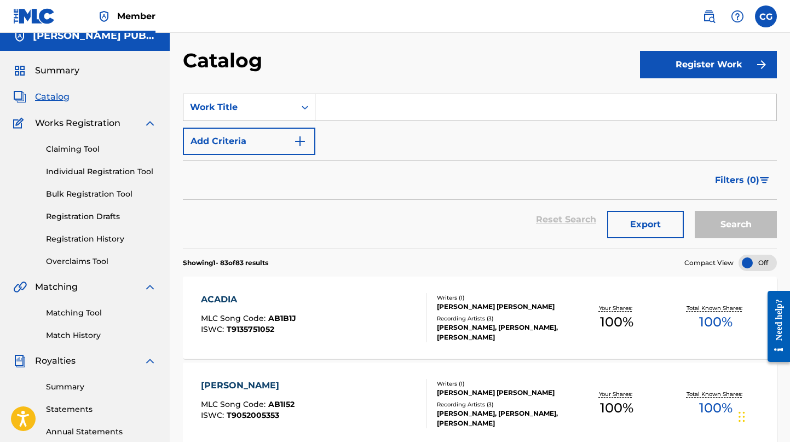
click at [707, 65] on button "Register Work" at bounding box center [708, 64] width 137 height 27
click at [669, 102] on link "Individual" at bounding box center [708, 100] width 137 height 26
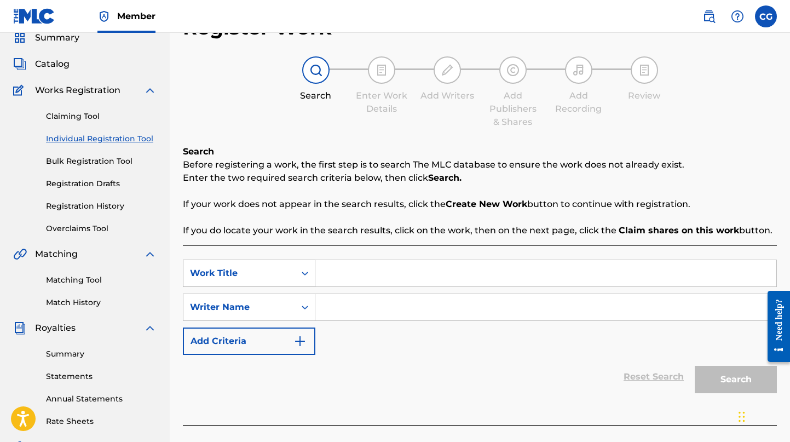
click at [305, 287] on div "Work Title" at bounding box center [249, 272] width 132 height 27
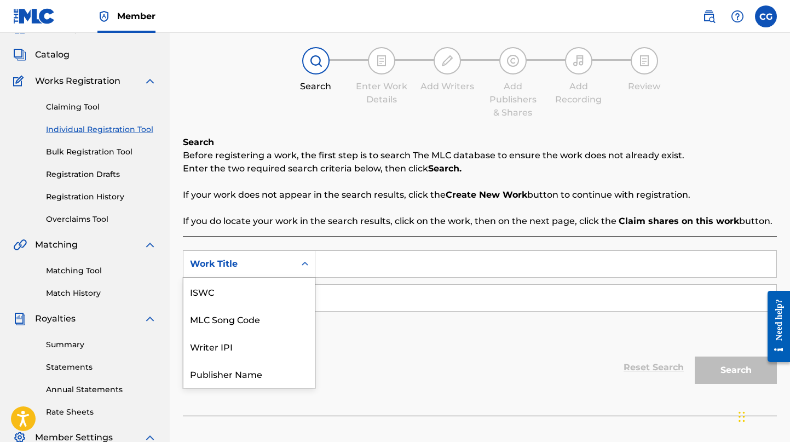
scroll to position [55, 0]
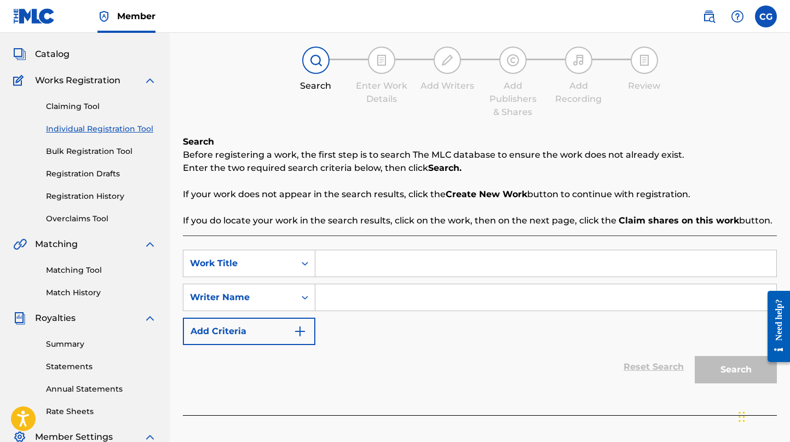
click at [391, 264] on input "Search Form" at bounding box center [545, 263] width 461 height 26
type input "Manhattan OZ"
click at [348, 297] on input "Search Form" at bounding box center [545, 297] width 461 height 26
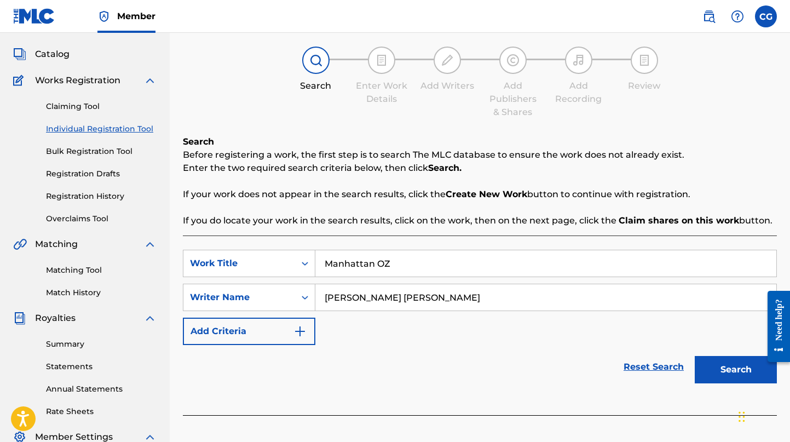
click at [723, 372] on button "Search" at bounding box center [735, 369] width 82 height 27
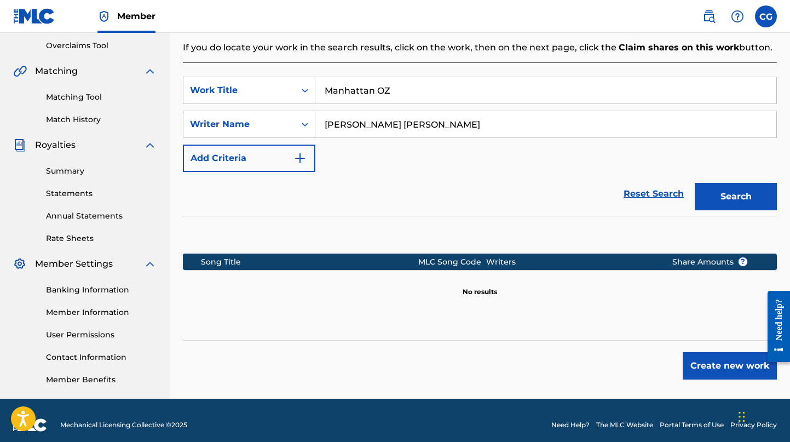
scroll to position [225, 0]
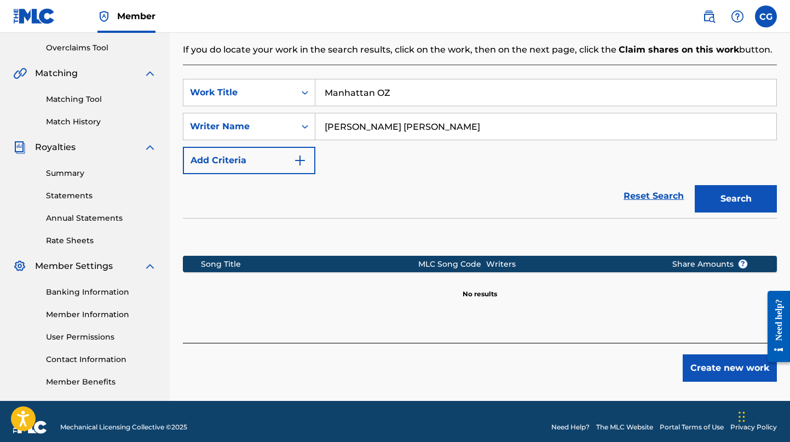
click at [361, 125] on input "[PERSON_NAME] [PERSON_NAME]" at bounding box center [545, 126] width 461 height 26
type input "[PERSON_NAME] (aka: [PERSON_NAME]) [PERSON_NAME]"
click at [730, 199] on button "Search" at bounding box center [735, 198] width 82 height 27
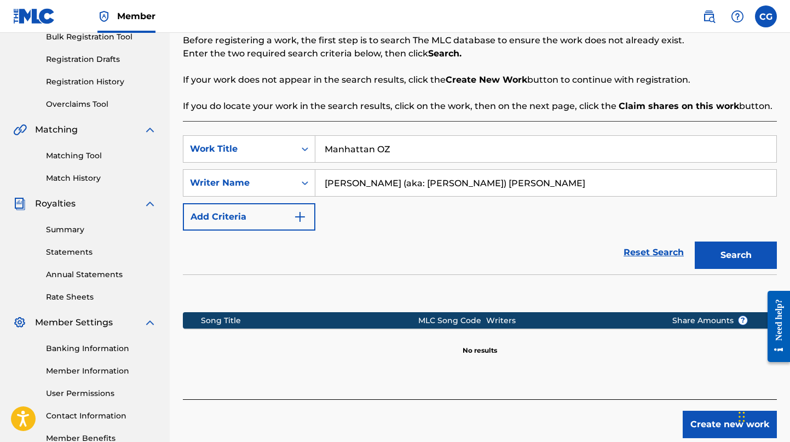
scroll to position [193, 0]
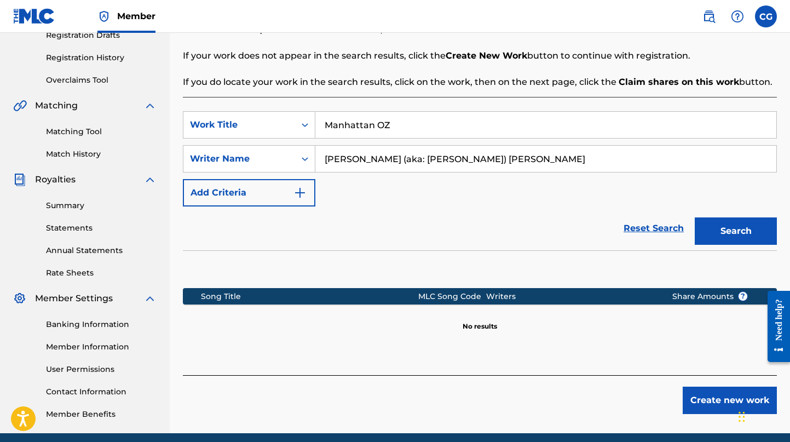
click at [701, 401] on button "Create new work" at bounding box center [729, 399] width 94 height 27
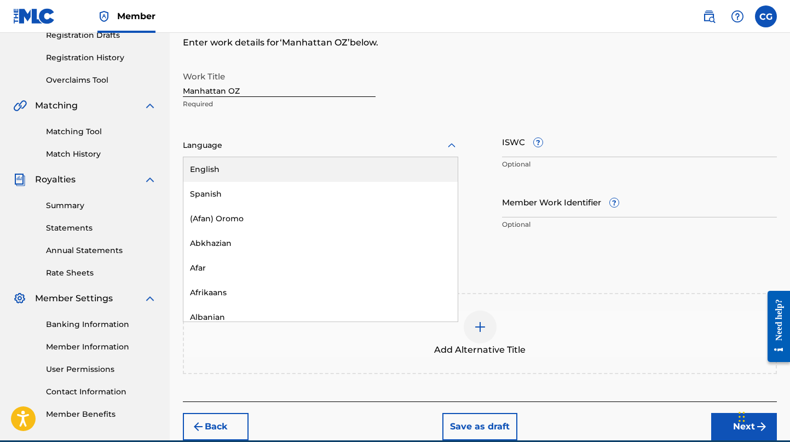
click at [451, 144] on icon at bounding box center [451, 145] width 13 height 13
click at [390, 172] on div "English" at bounding box center [320, 169] width 274 height 25
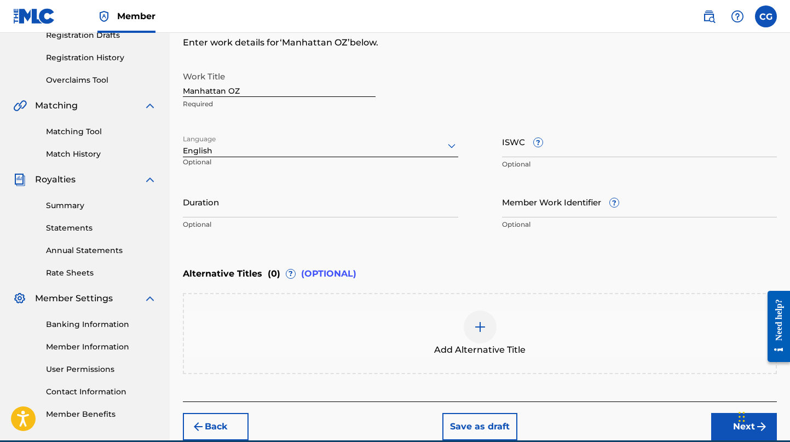
click at [243, 209] on input "Duration" at bounding box center [320, 201] width 275 height 31
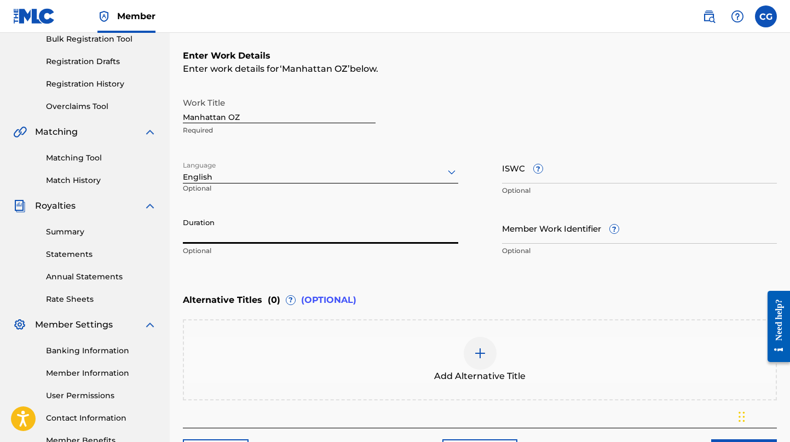
scroll to position [13, 0]
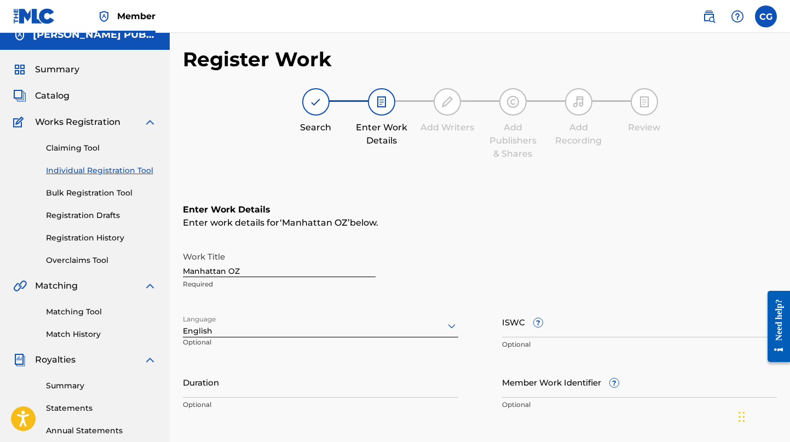
click at [55, 97] on span "Catalog" at bounding box center [52, 95] width 34 height 13
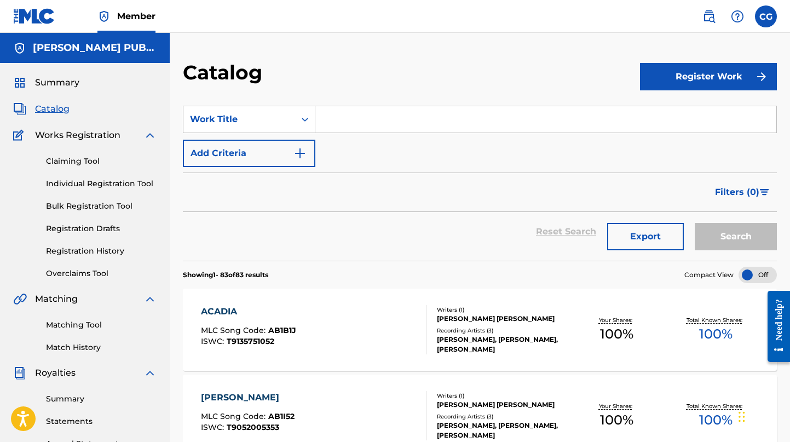
click at [340, 121] on input "Search Form" at bounding box center [545, 119] width 461 height 26
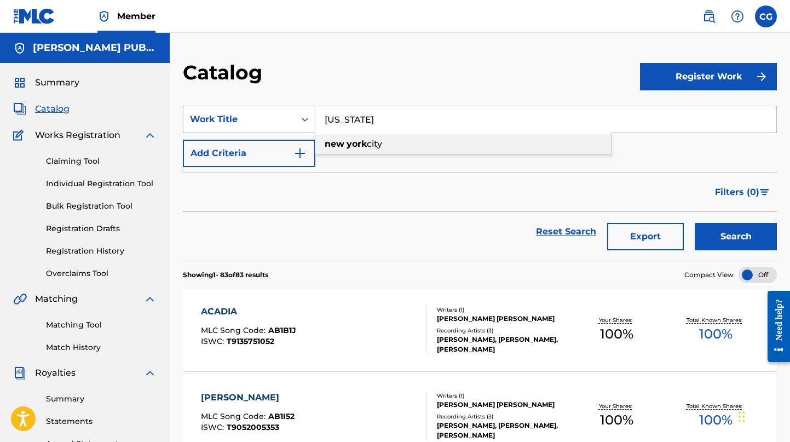
click at [346, 145] on span "Search Form" at bounding box center [345, 143] width 2 height 10
click at [735, 236] on button "Search" at bounding box center [735, 236] width 82 height 27
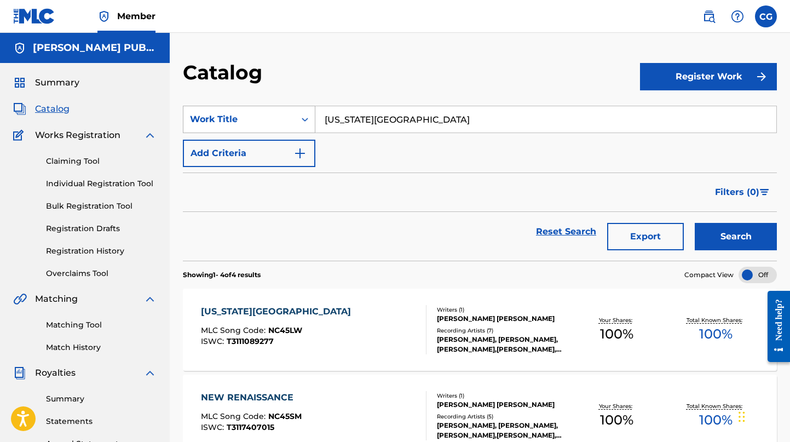
drag, startPoint x: 409, startPoint y: 121, endPoint x: 307, endPoint y: 120, distance: 101.8
click at [307, 120] on div "SearchWithCriteria4ec0e6e5-f7c9-4c45-a3e4-32b855d9ebbe Work Title [US_STATE][GE…" at bounding box center [480, 119] width 594 height 27
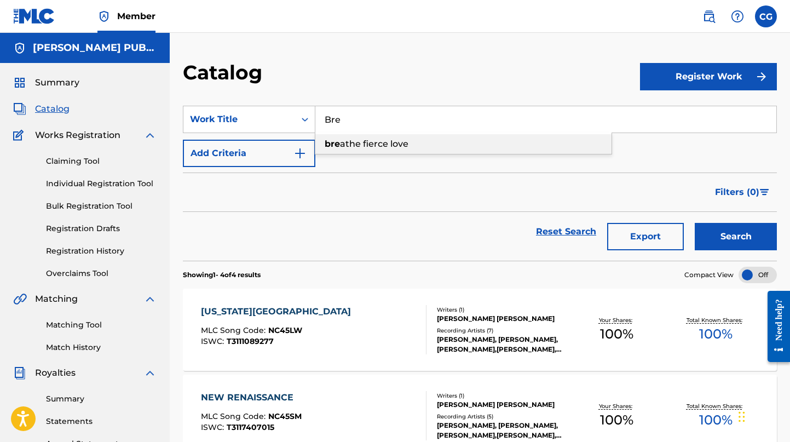
click at [335, 148] on strong "bre" at bounding box center [331, 143] width 15 height 10
drag, startPoint x: 432, startPoint y: 120, endPoint x: 314, endPoint y: 121, distance: 118.7
click at [314, 121] on div "SearchWithCriteria4ec0e6e5-f7c9-4c45-a3e4-32b855d9ebbe Work Title breathe fierc…" at bounding box center [480, 119] width 594 height 27
click at [735, 236] on button "Search" at bounding box center [735, 236] width 82 height 27
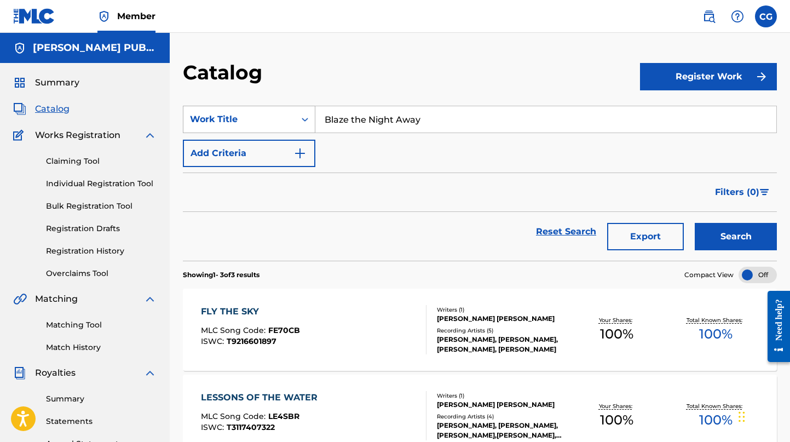
drag, startPoint x: 446, startPoint y: 121, endPoint x: 303, endPoint y: 117, distance: 143.4
click at [303, 117] on div "SearchWithCriteria4ec0e6e5-f7c9-4c45-a3e4-32b855d9ebbe Work Title Blaze the Nig…" at bounding box center [480, 119] width 594 height 27
type input "A Rock Heart"
click at [735, 236] on button "Search" at bounding box center [735, 236] width 82 height 27
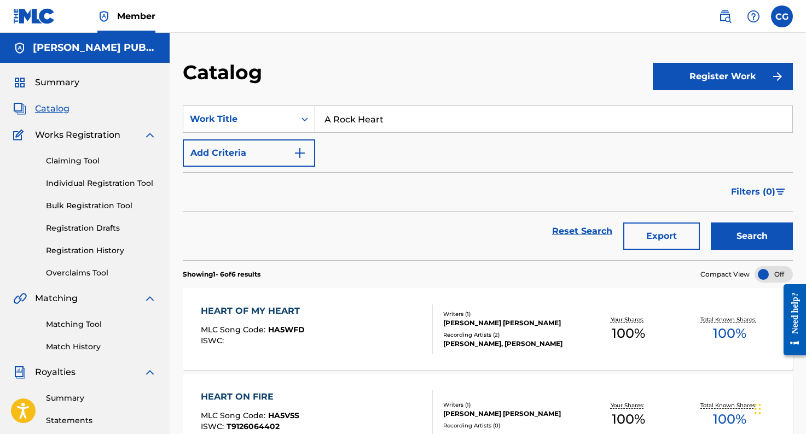
click at [85, 160] on link "Claiming Tool" at bounding box center [101, 160] width 111 height 11
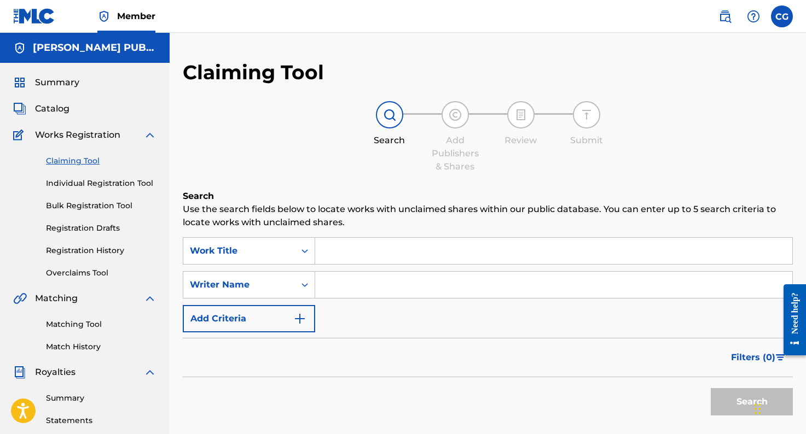
click at [107, 231] on link "Registration Drafts" at bounding box center [101, 228] width 111 height 11
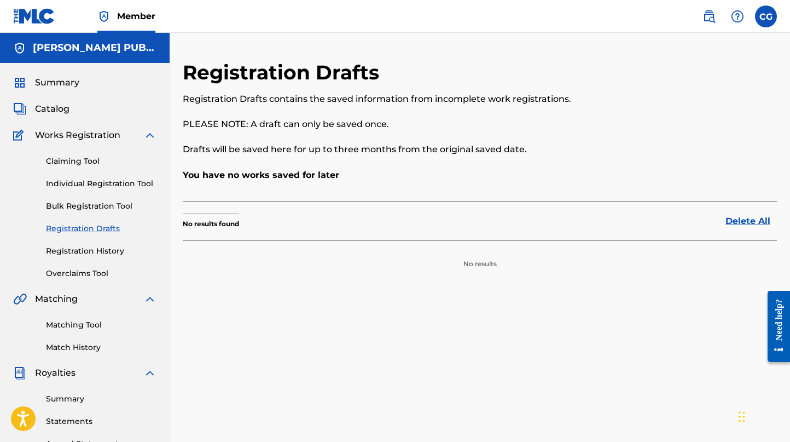
click at [585, 295] on div "Registration Drafts Registration Drafts contains the saved information from inc…" at bounding box center [480, 343] width 620 height 566
click at [55, 112] on span "Catalog" at bounding box center [52, 108] width 34 height 13
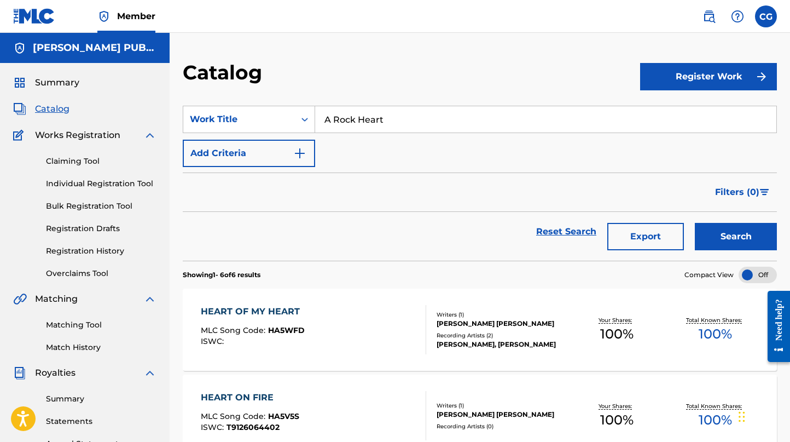
drag, startPoint x: 391, startPoint y: 121, endPoint x: 322, endPoint y: 118, distance: 68.5
click at [322, 118] on input "A Rock Heart" at bounding box center [545, 119] width 461 height 26
click at [54, 107] on span "Catalog" at bounding box center [52, 108] width 34 height 13
click at [55, 109] on span "Catalog" at bounding box center [52, 108] width 34 height 13
click at [60, 83] on span "Summary" at bounding box center [57, 82] width 44 height 13
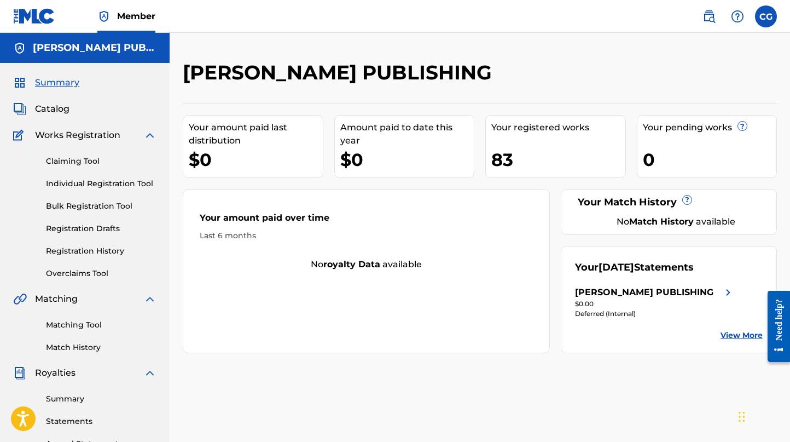
click at [53, 110] on span "Catalog" at bounding box center [52, 108] width 34 height 13
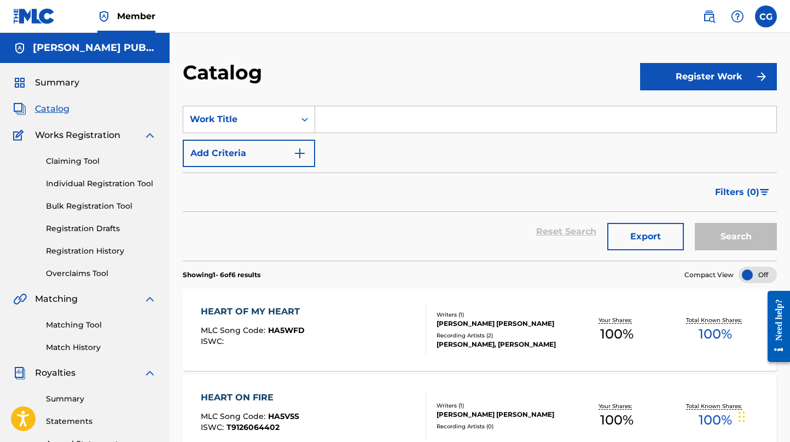
scroll to position [2, 0]
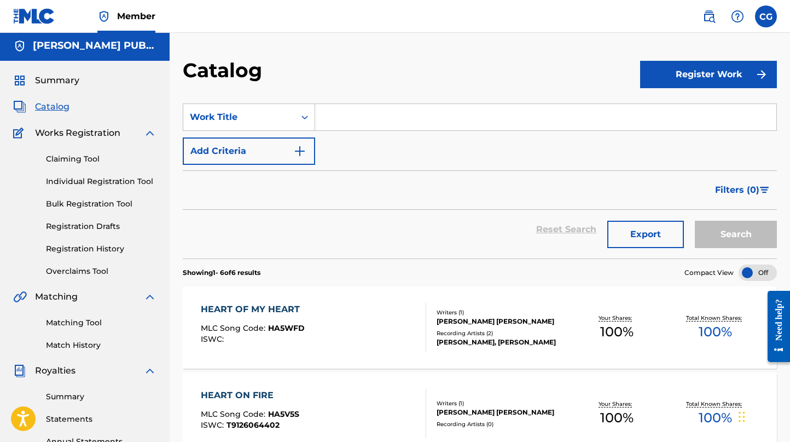
click at [54, 107] on span "Catalog" at bounding box center [52, 106] width 34 height 13
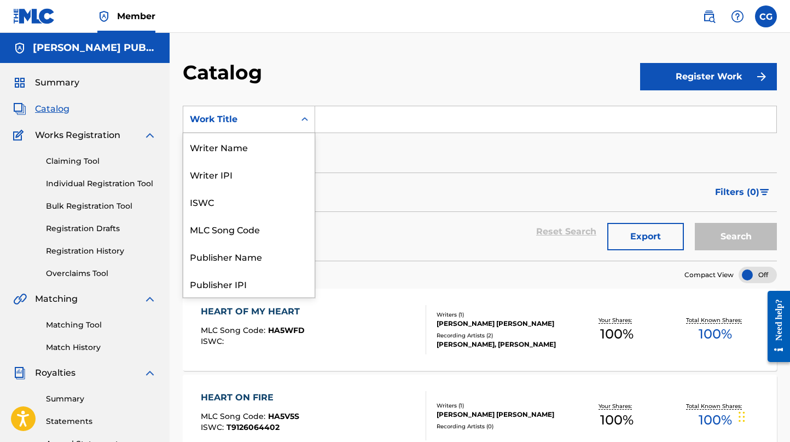
click at [305, 119] on icon "Search Form" at bounding box center [304, 119] width 11 height 11
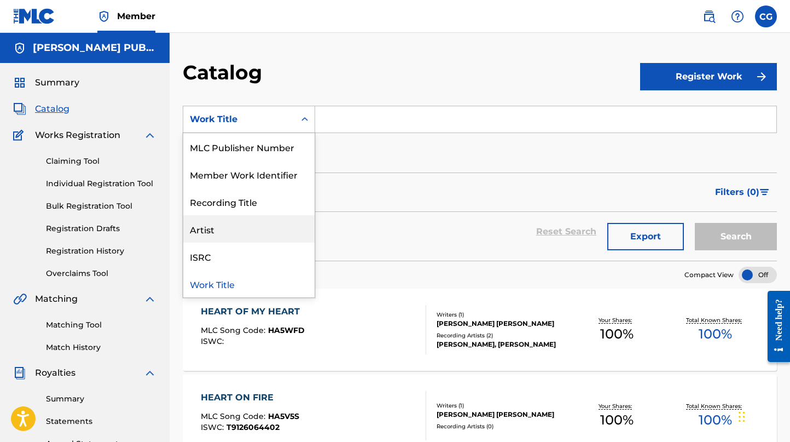
click at [218, 231] on div "Artist" at bounding box center [248, 228] width 131 height 27
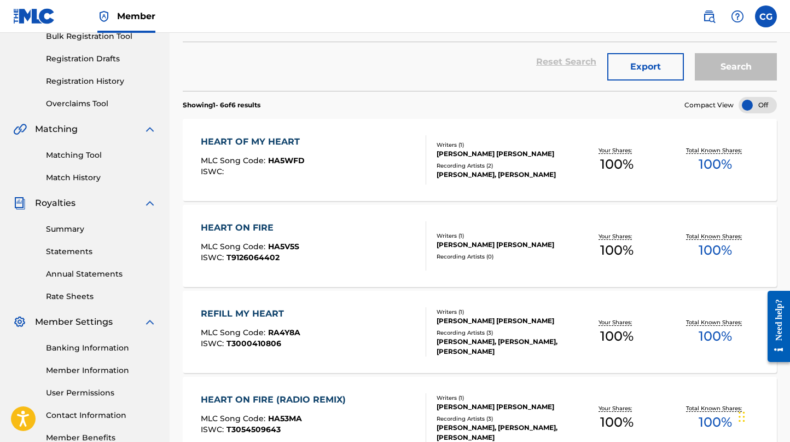
scroll to position [462, 0]
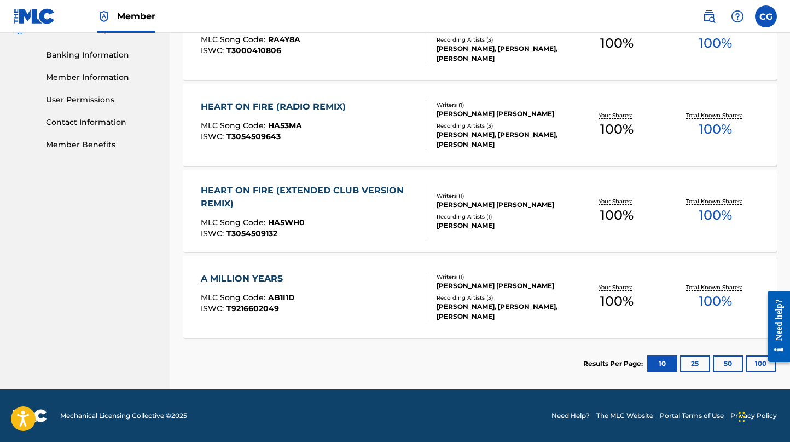
click at [758, 365] on button "100" at bounding box center [761, 363] width 30 height 16
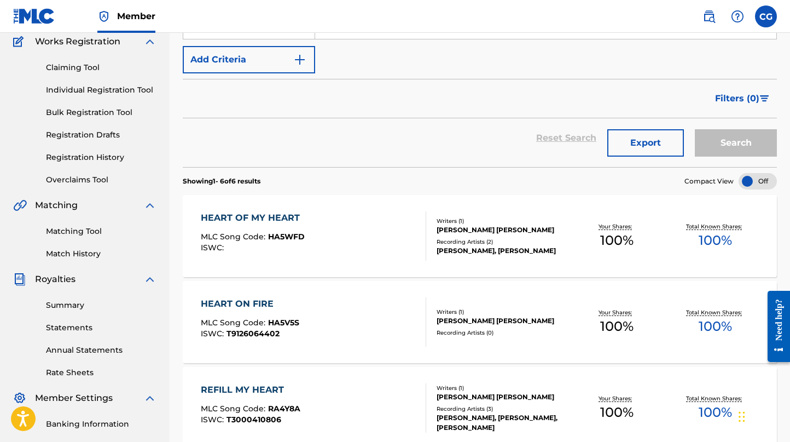
scroll to position [185, 0]
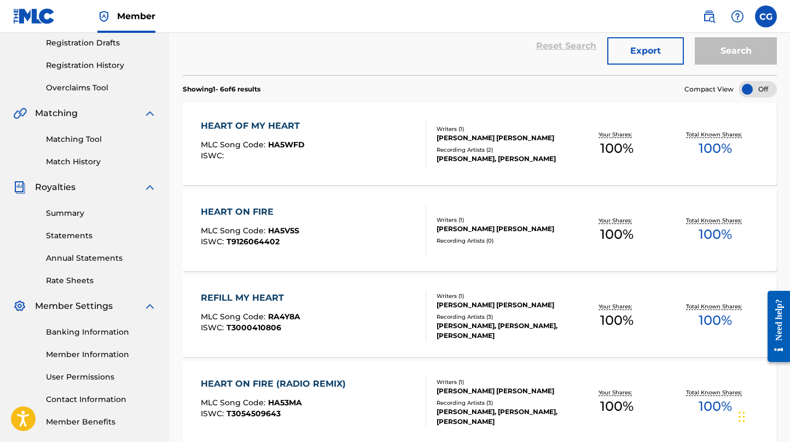
click at [73, 214] on link "Summary" at bounding box center [101, 212] width 111 height 11
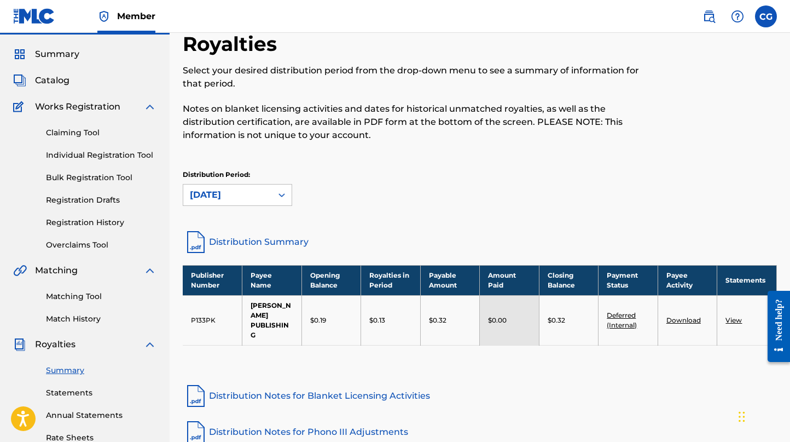
scroll to position [13, 0]
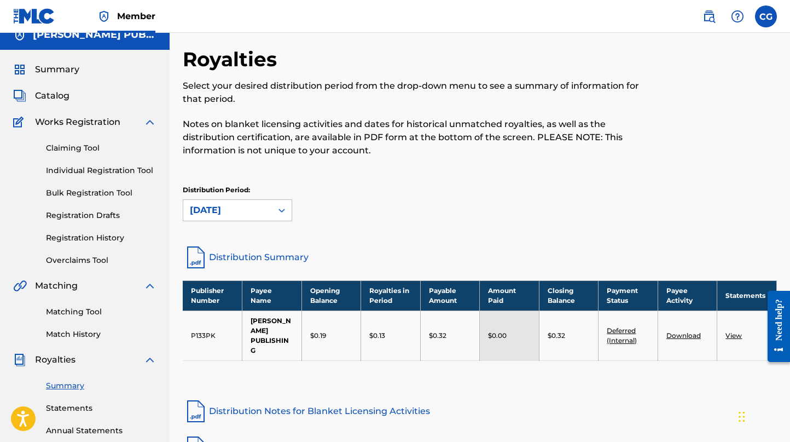
click at [45, 97] on span "Catalog" at bounding box center [52, 95] width 34 height 13
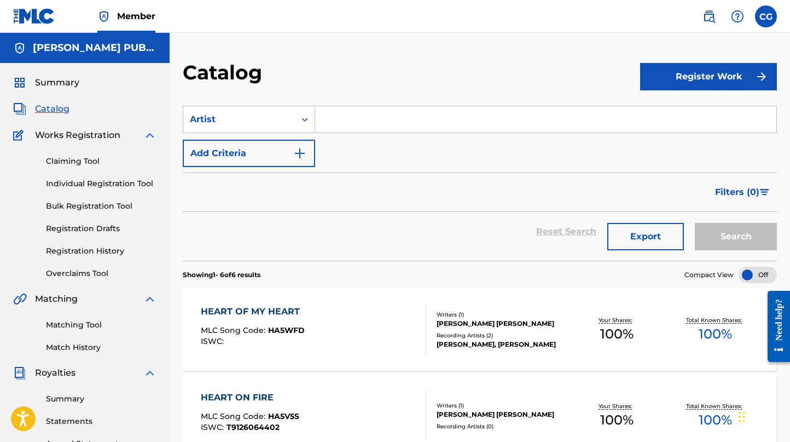
click at [748, 274] on div at bounding box center [758, 274] width 38 height 16
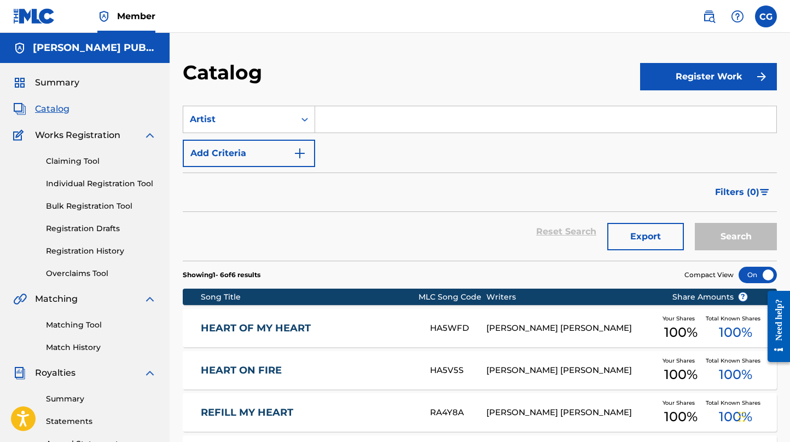
click at [768, 275] on div at bounding box center [758, 274] width 38 height 16
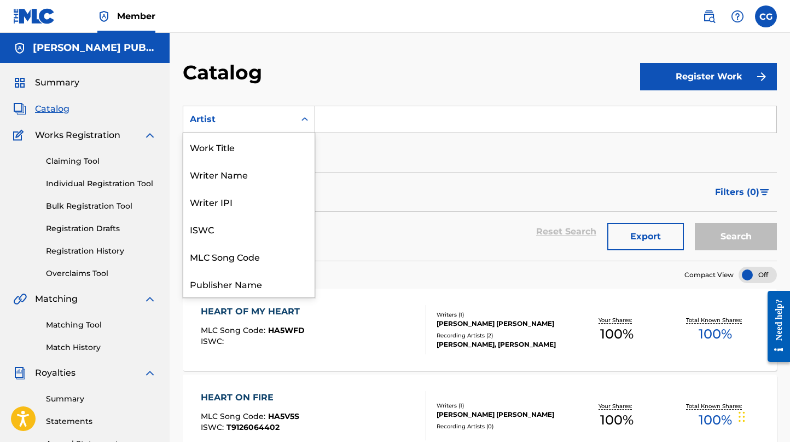
click at [304, 120] on icon "Search Form" at bounding box center [304, 119] width 11 height 11
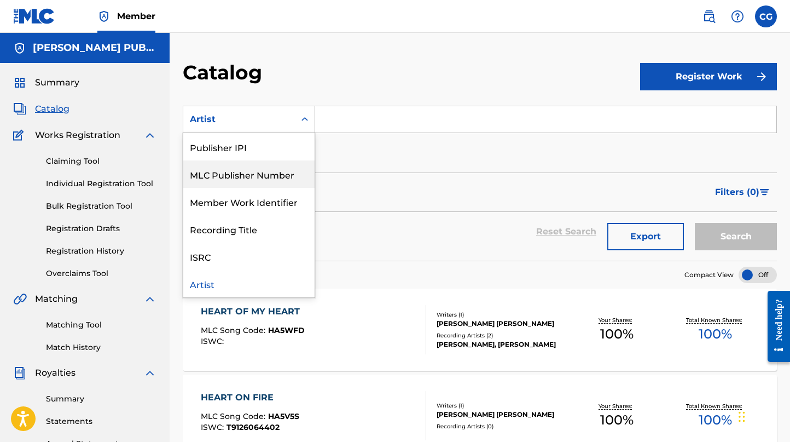
click at [199, 174] on div "MLC Publisher Number" at bounding box center [248, 173] width 131 height 27
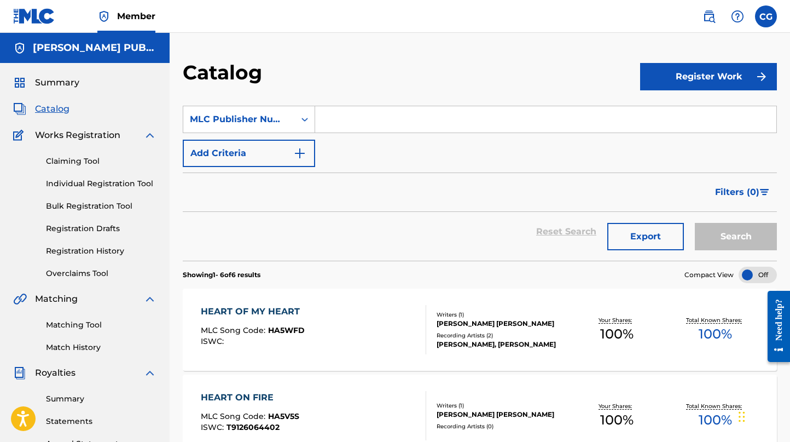
click at [74, 50] on h5 "[PERSON_NAME] PUBLISHING" at bounding box center [95, 48] width 124 height 13
click at [57, 82] on span "Summary" at bounding box center [57, 82] width 44 height 13
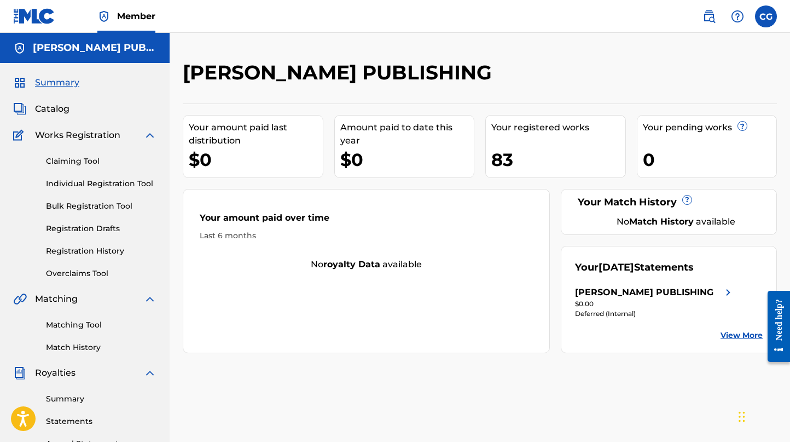
click at [47, 106] on span "Catalog" at bounding box center [52, 108] width 34 height 13
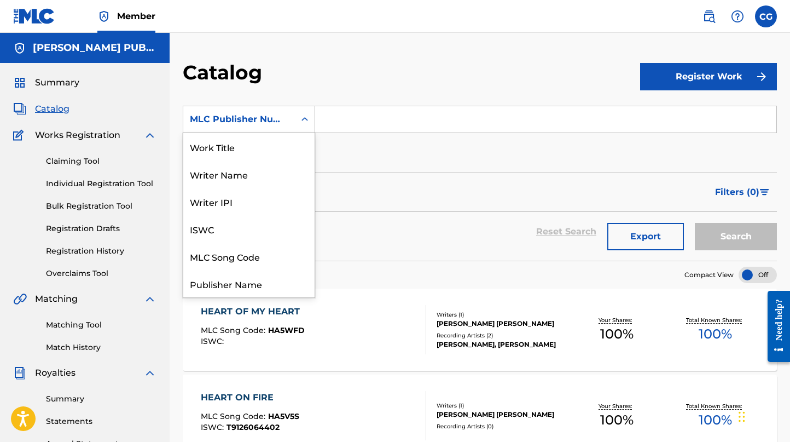
click at [306, 118] on icon "Search Form" at bounding box center [304, 119] width 11 height 11
click at [218, 285] on div "MLC Publisher Number" at bounding box center [248, 283] width 131 height 27
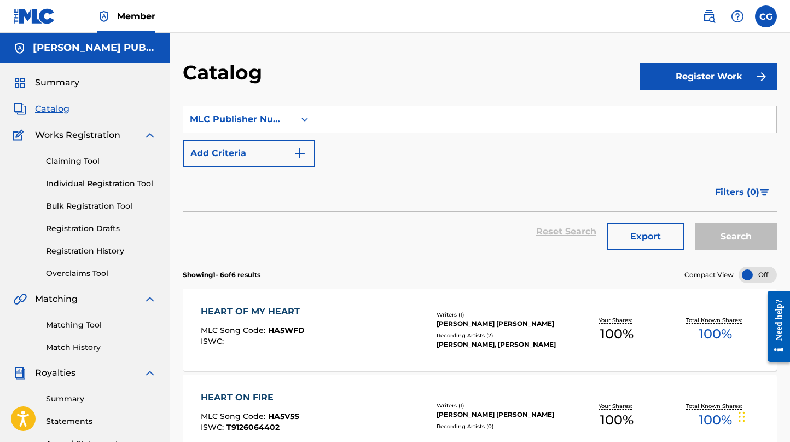
click at [205, 119] on div "MLC Publisher Number" at bounding box center [239, 119] width 98 height 13
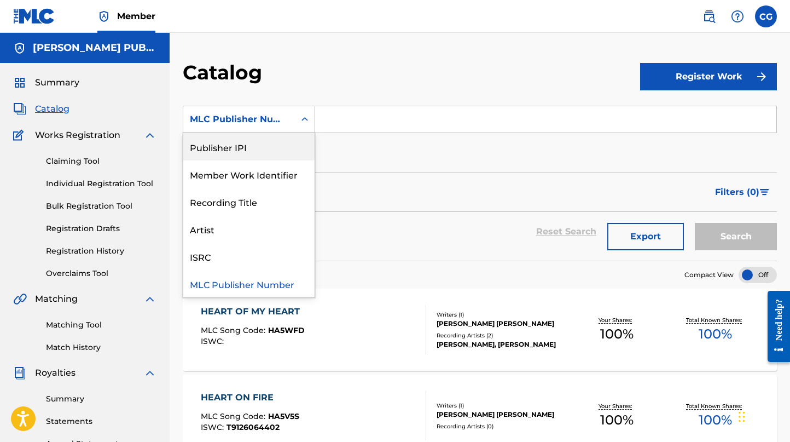
click at [211, 149] on div "Publisher IPI" at bounding box center [248, 146] width 131 height 27
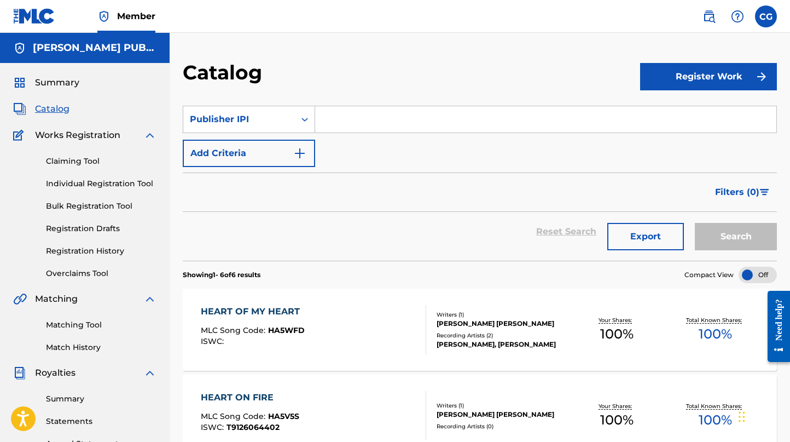
click at [528, 73] on div "Catalog" at bounding box center [411, 76] width 457 height 32
click at [49, 82] on span "Summary" at bounding box center [57, 82] width 44 height 13
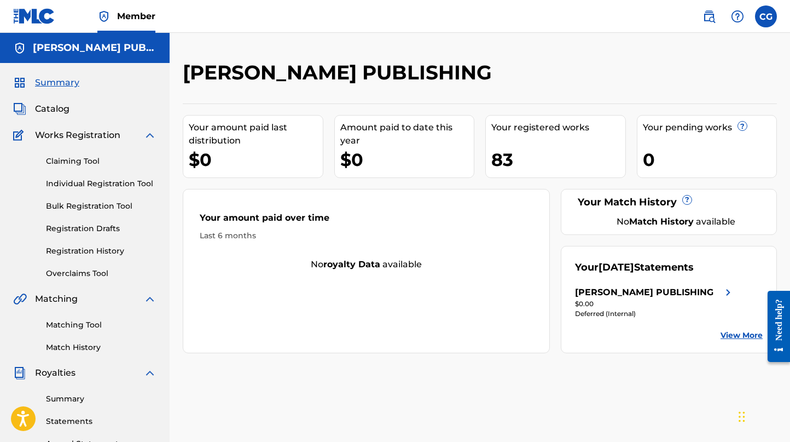
click at [561, 157] on div "83" at bounding box center [558, 159] width 134 height 25
click at [55, 111] on span "Catalog" at bounding box center [52, 108] width 34 height 13
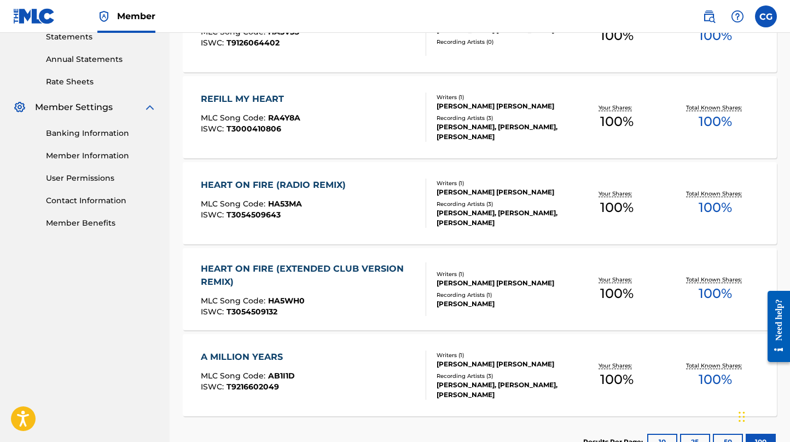
scroll to position [462, 0]
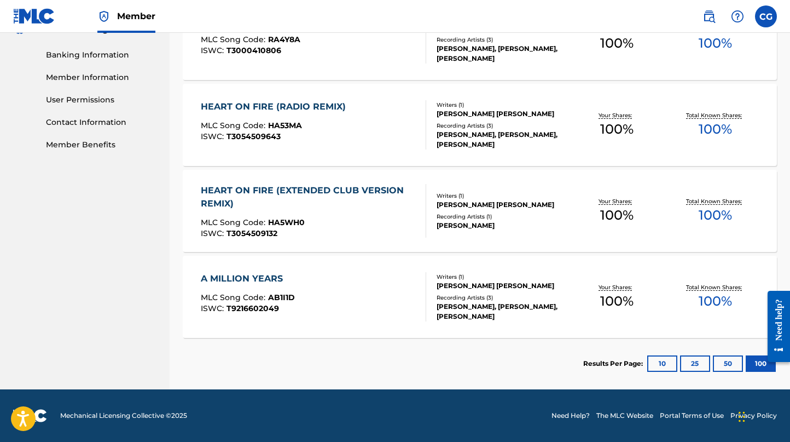
click at [652, 362] on button "10" at bounding box center [662, 363] width 30 height 16
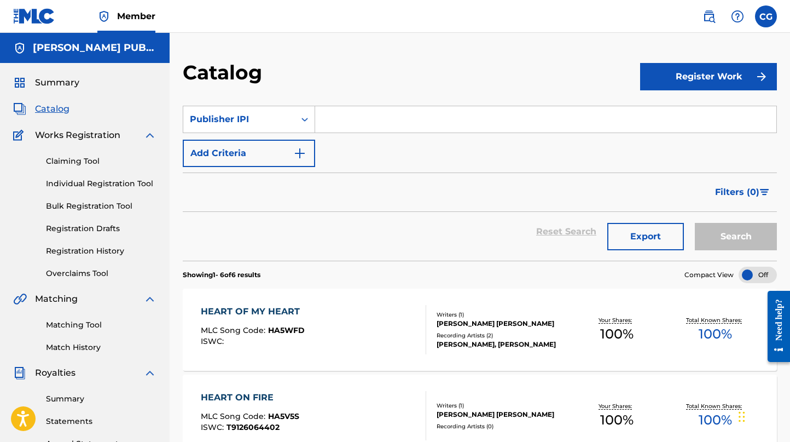
scroll to position [12, 0]
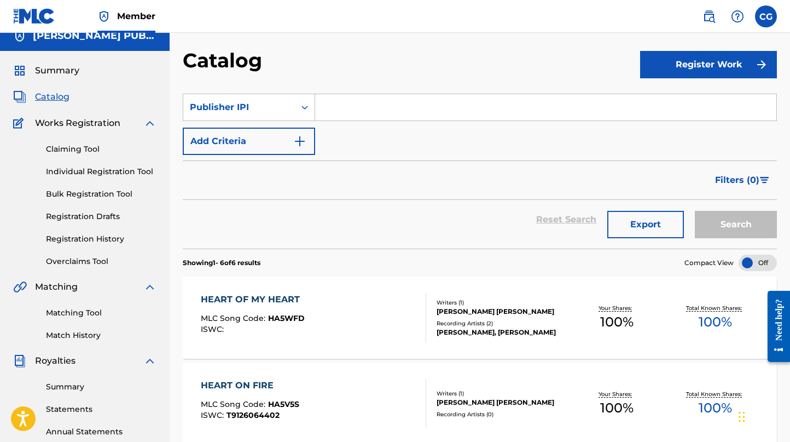
click at [120, 169] on link "Individual Registration Tool" at bounding box center [101, 171] width 111 height 11
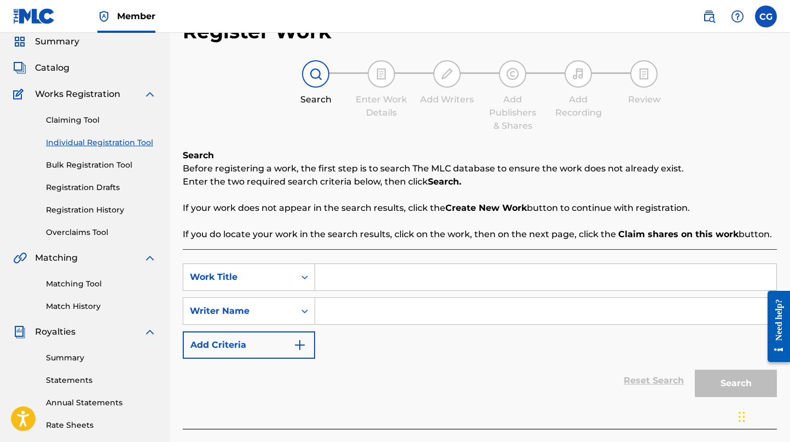
scroll to position [81, 0]
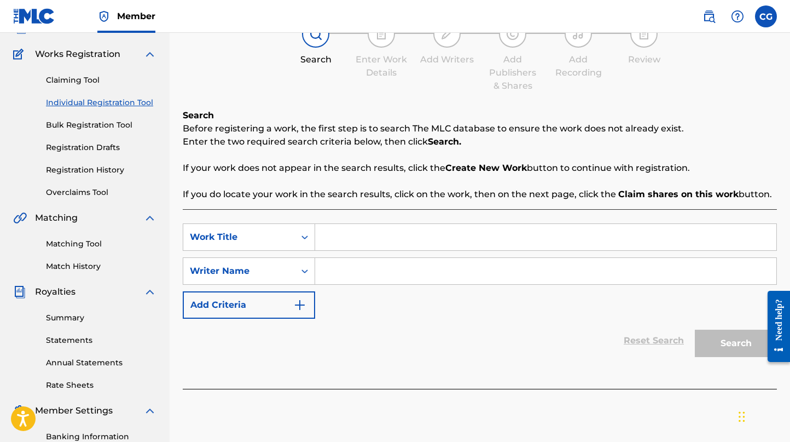
click at [91, 148] on link "Registration Drafts" at bounding box center [101, 147] width 111 height 11
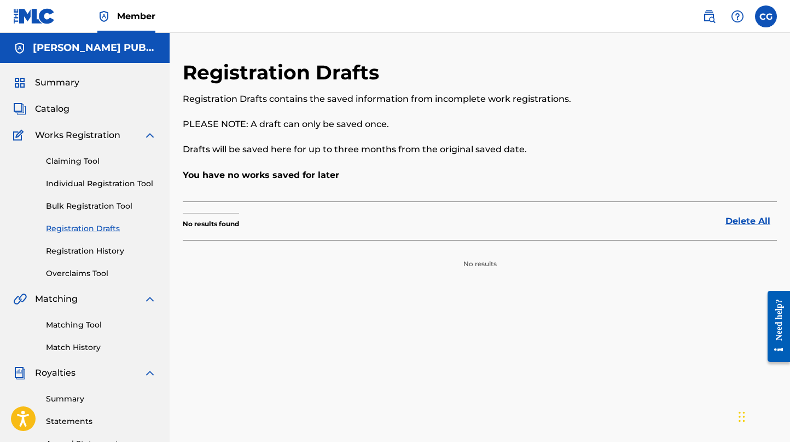
click at [79, 251] on link "Registration History" at bounding box center [101, 250] width 111 height 11
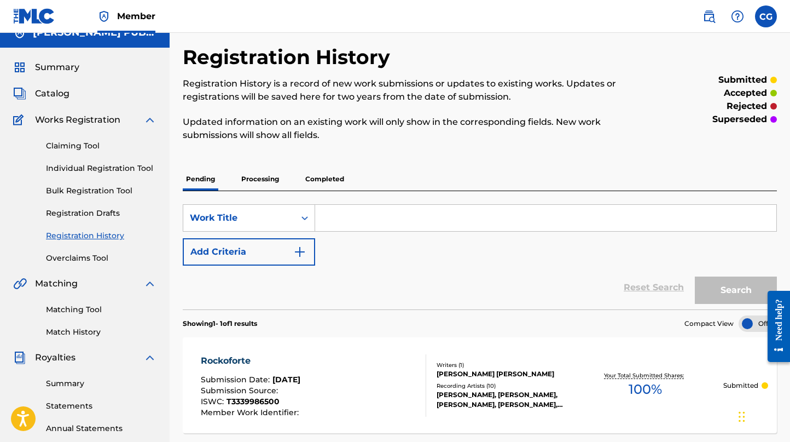
scroll to position [117, 0]
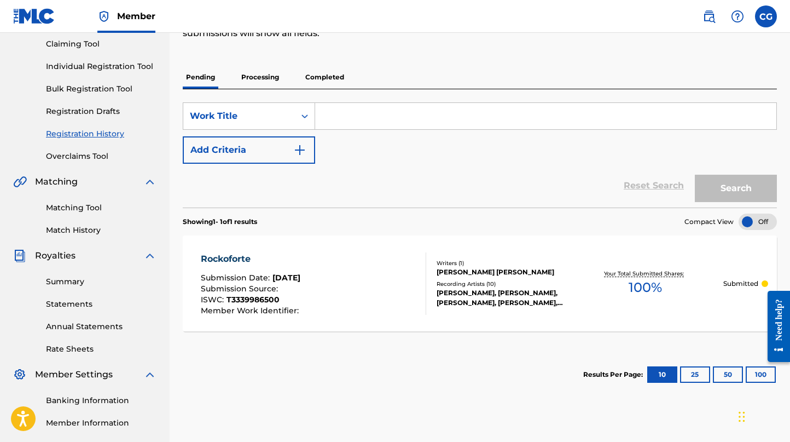
click at [292, 273] on span "[DATE]" at bounding box center [286, 277] width 28 height 10
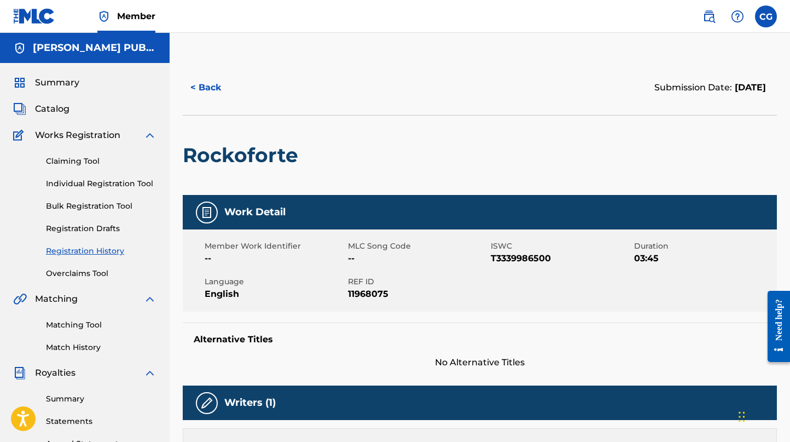
click at [58, 108] on span "Catalog" at bounding box center [52, 108] width 34 height 13
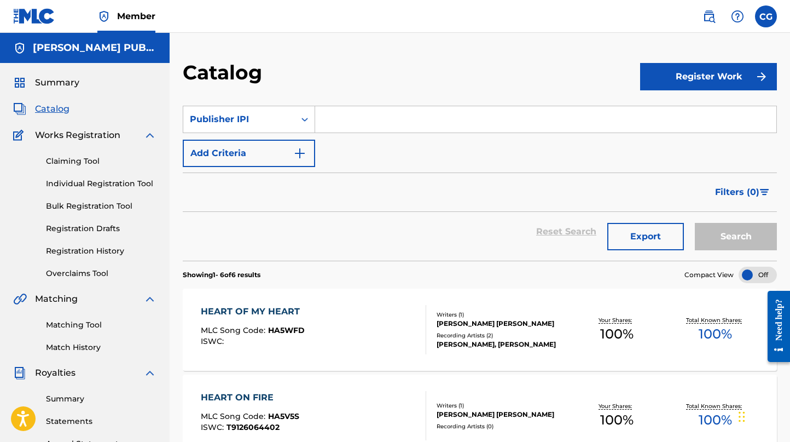
click at [722, 240] on div "Search" at bounding box center [733, 231] width 88 height 39
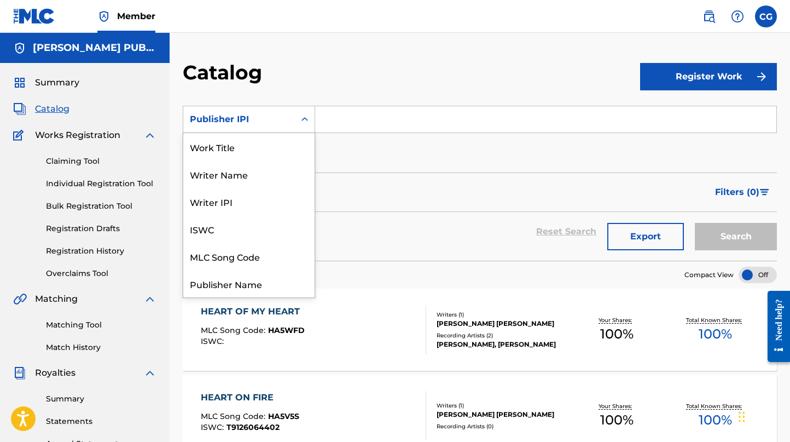
click at [305, 118] on icon "Search Form" at bounding box center [304, 119] width 11 height 11
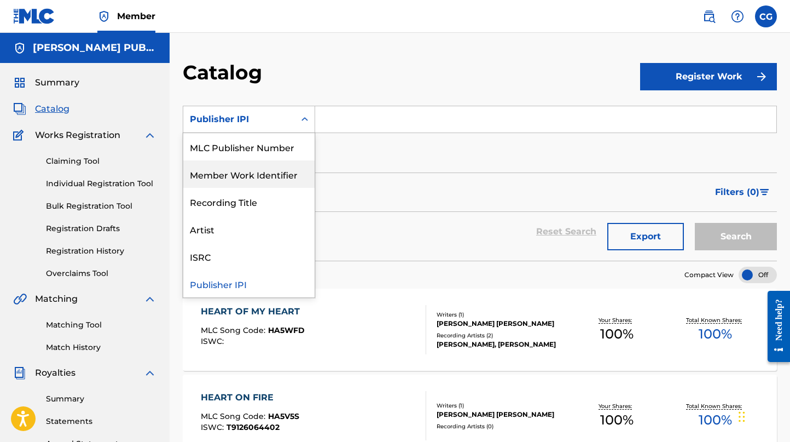
click at [269, 174] on div "Member Work Identifier" at bounding box center [248, 173] width 131 height 27
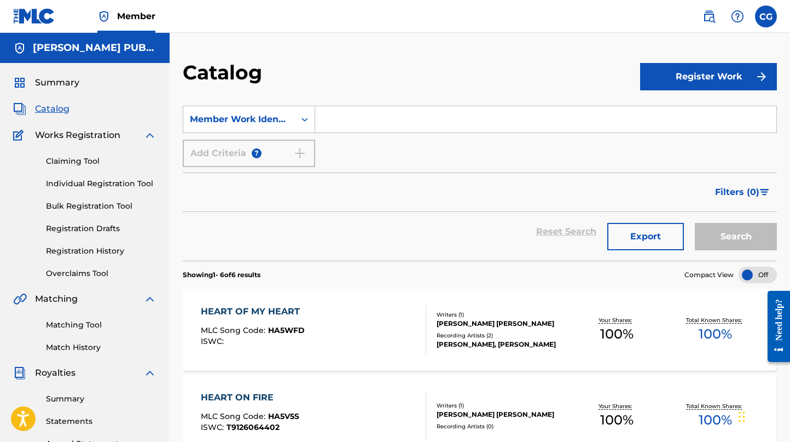
click at [361, 119] on input "Search Form" at bounding box center [545, 119] width 461 height 26
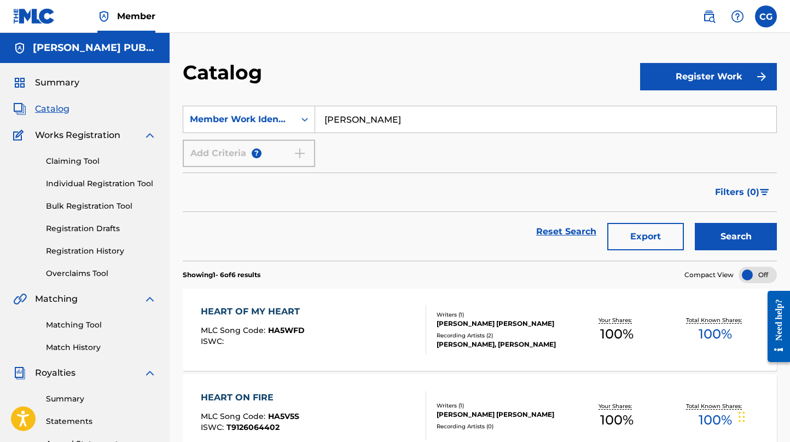
click at [736, 236] on button "Search" at bounding box center [736, 236] width 82 height 27
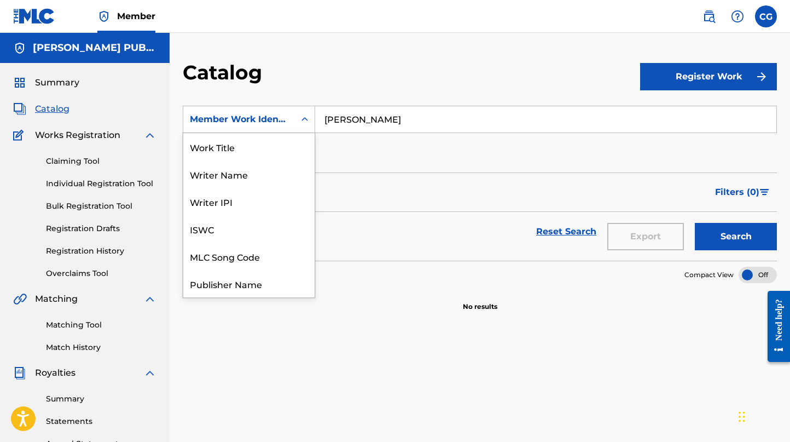
click at [305, 120] on icon "Search Form" at bounding box center [304, 119] width 11 height 11
click at [423, 121] on input "[PERSON_NAME]" at bounding box center [545, 119] width 461 height 26
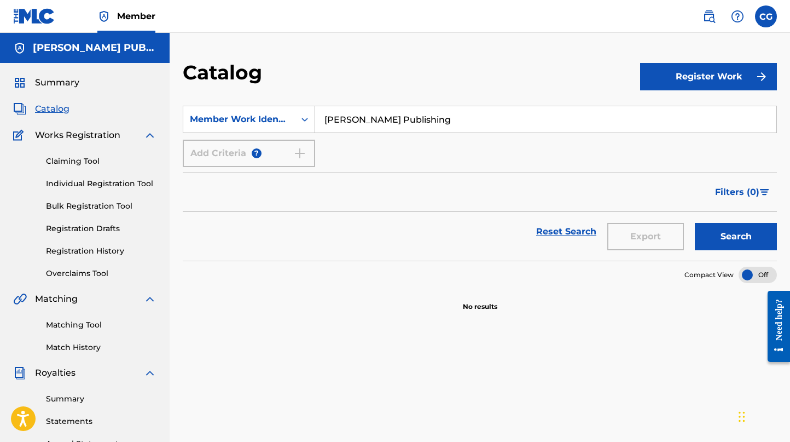
type input "[PERSON_NAME] Publishing"
click at [736, 236] on button "Search" at bounding box center [736, 236] width 82 height 27
click at [742, 239] on button "Search" at bounding box center [736, 236] width 82 height 27
click at [707, 237] on button "Search" at bounding box center [736, 236] width 82 height 27
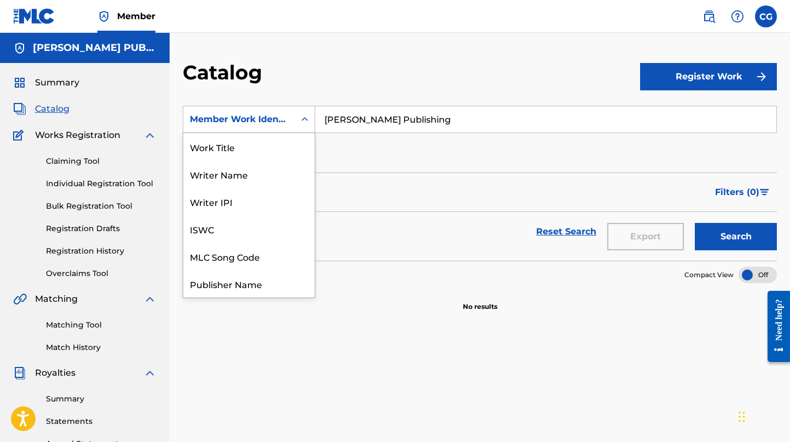
click at [304, 118] on icon "Search Form" at bounding box center [304, 119] width 11 height 11
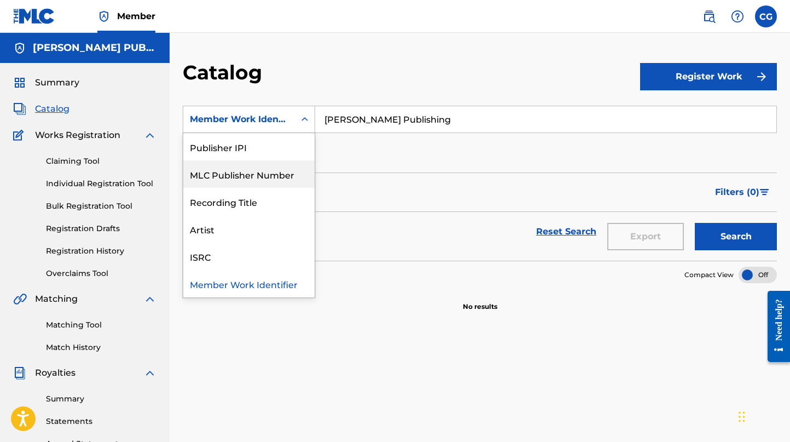
click at [239, 172] on div "MLC Publisher Number" at bounding box center [248, 173] width 131 height 27
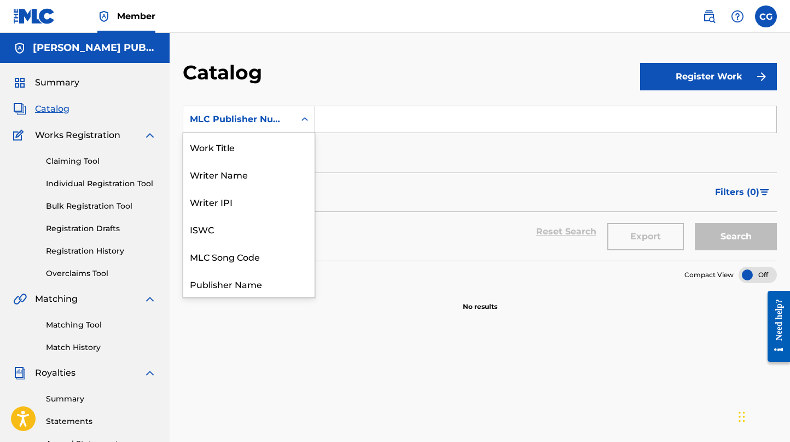
click at [306, 117] on icon "Search Form" at bounding box center [304, 119] width 11 height 11
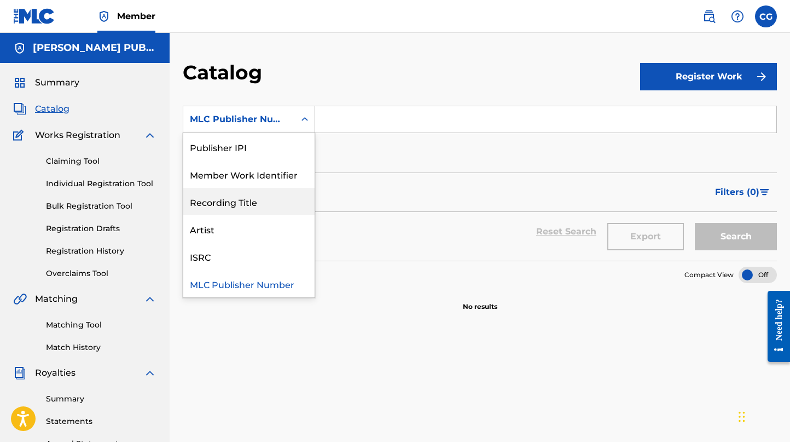
click at [252, 202] on div "Recording Title" at bounding box center [248, 201] width 131 height 27
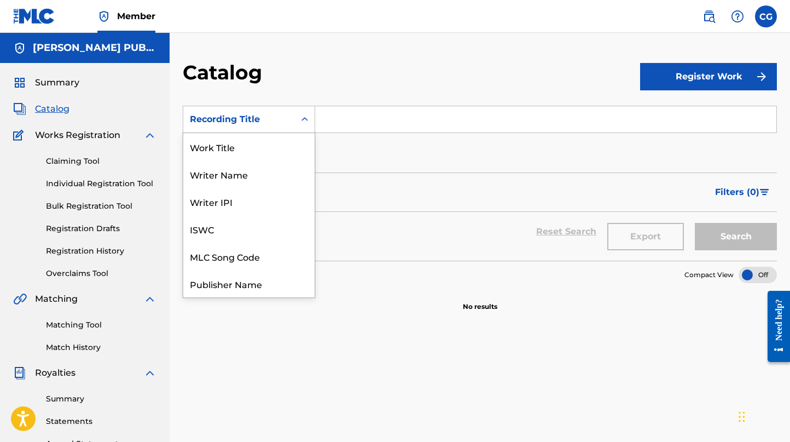
click at [304, 119] on icon "Search Form" at bounding box center [304, 119] width 11 height 11
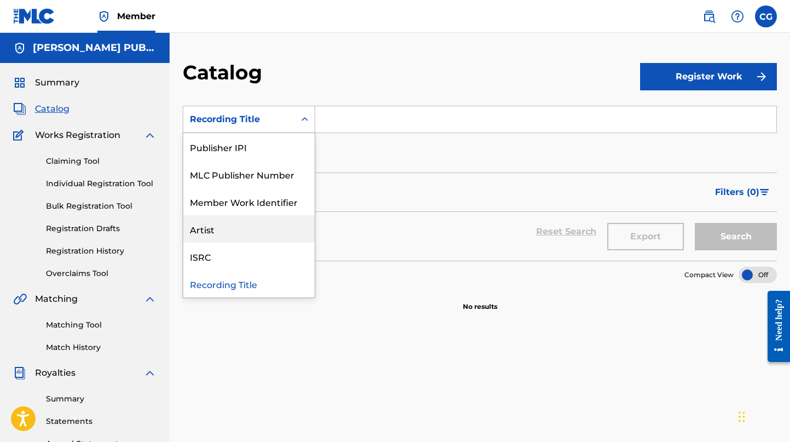
click at [237, 229] on div "Artist" at bounding box center [248, 228] width 131 height 27
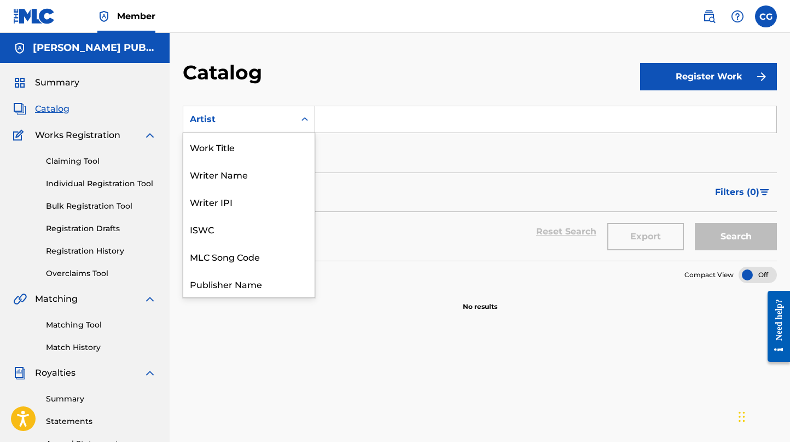
click at [304, 119] on icon "Search Form" at bounding box center [304, 119] width 7 height 4
click at [61, 48] on h5 "[PERSON_NAME] PUBLISHING" at bounding box center [95, 48] width 124 height 13
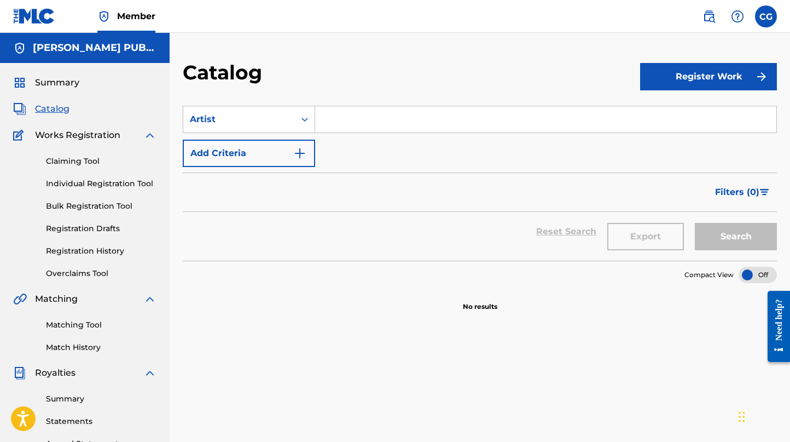
click at [69, 85] on span "Summary" at bounding box center [57, 82] width 44 height 13
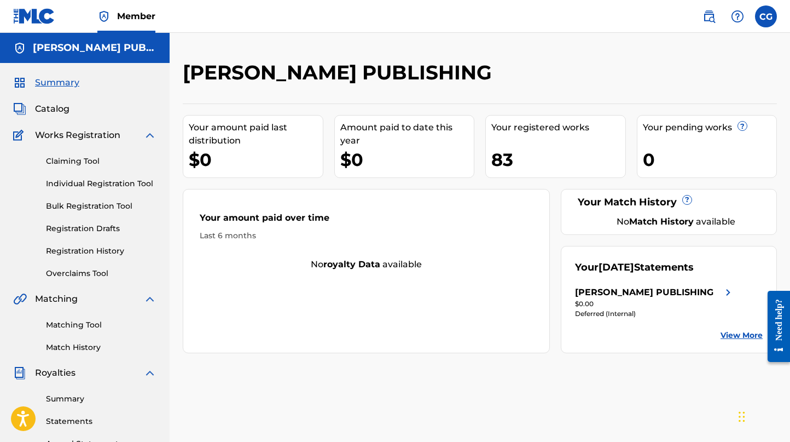
click at [24, 109] on img at bounding box center [19, 108] width 13 height 13
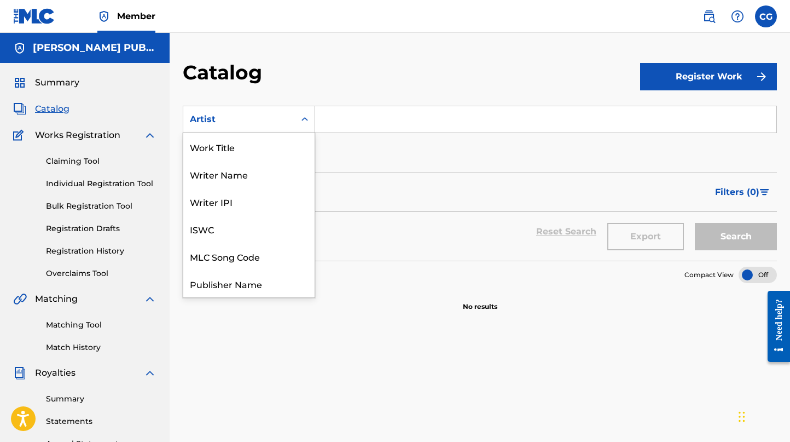
click at [305, 119] on icon "Search Form" at bounding box center [304, 119] width 11 height 11
click at [207, 281] on div "Artist" at bounding box center [248, 283] width 131 height 27
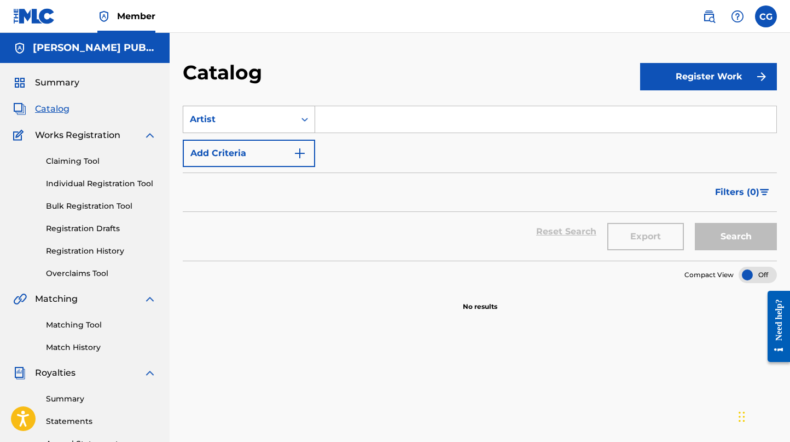
click at [310, 118] on icon "Search Form" at bounding box center [304, 119] width 11 height 11
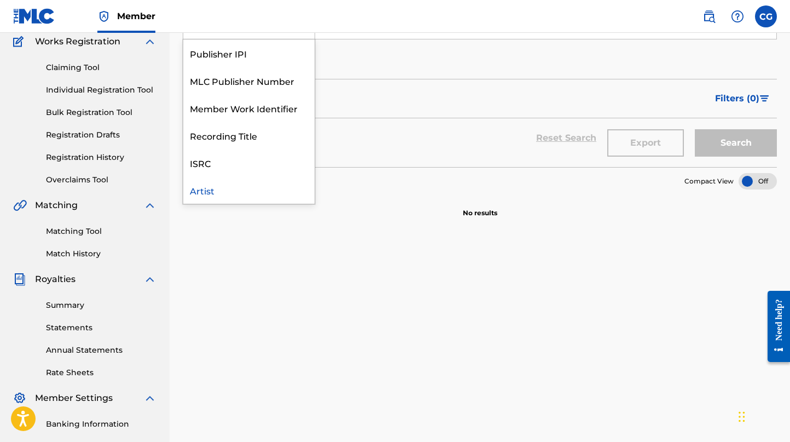
scroll to position [0, 0]
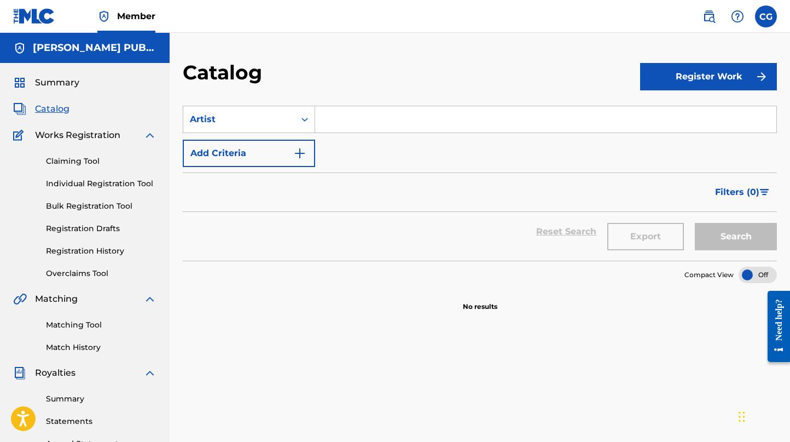
click at [52, 82] on span "Summary" at bounding box center [57, 82] width 44 height 13
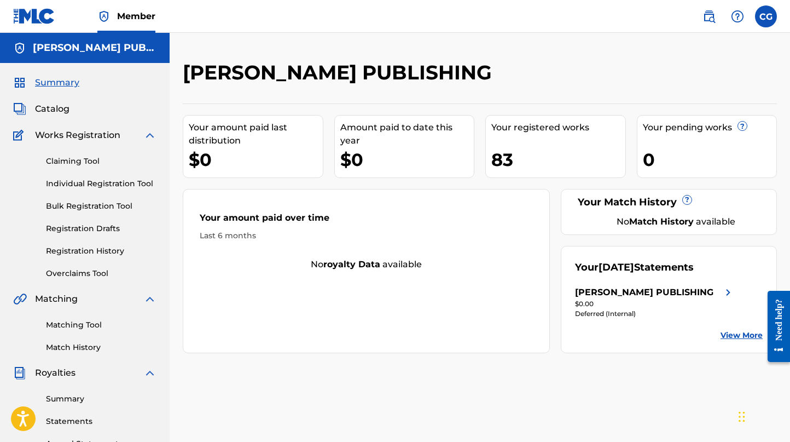
click at [92, 325] on link "Matching Tool" at bounding box center [101, 324] width 111 height 11
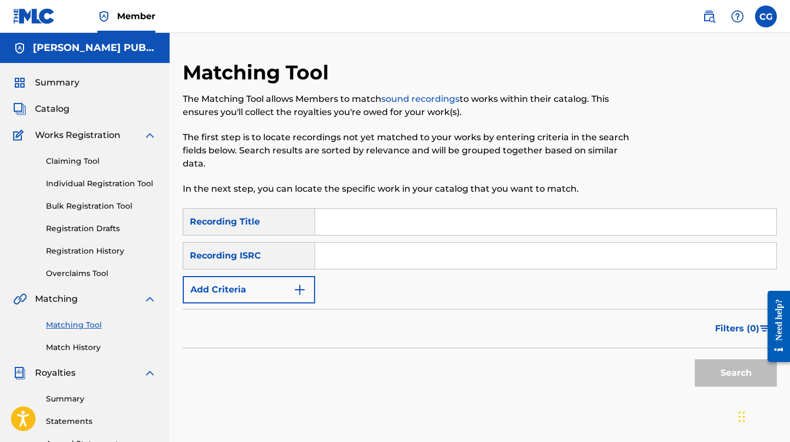
click at [42, 107] on span "Catalog" at bounding box center [52, 108] width 34 height 13
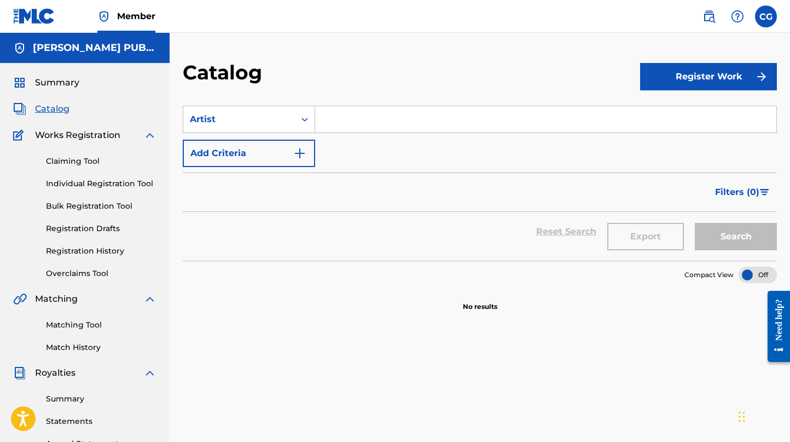
click at [711, 15] on img at bounding box center [709, 16] width 13 height 13
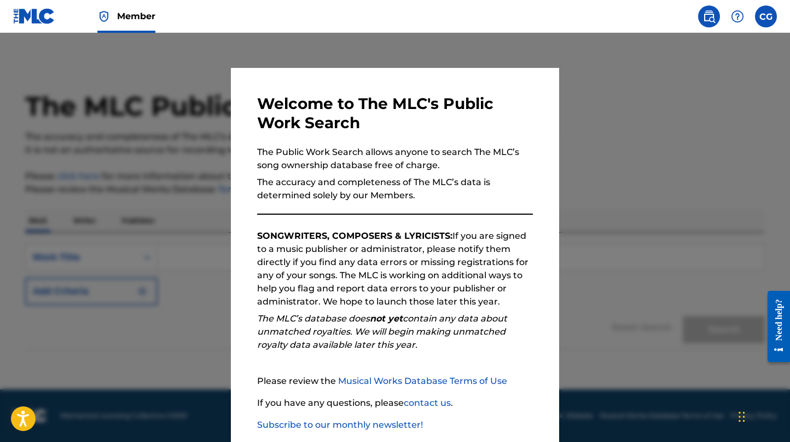
click at [718, 160] on div at bounding box center [395, 254] width 790 height 442
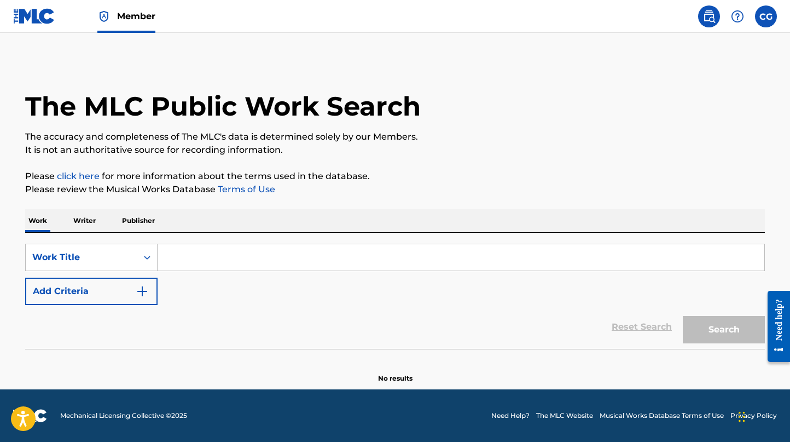
click at [764, 17] on label at bounding box center [766, 16] width 22 height 22
click at [766, 16] on input "CG [PERSON_NAME] [EMAIL_ADDRESS][DOMAIN_NAME] Notification Preferences Profile …" at bounding box center [766, 16] width 0 height 0
click at [666, 156] on p "Log out" at bounding box center [660, 155] width 26 height 10
click at [766, 16] on input "CG [PERSON_NAME] [EMAIL_ADDRESS][DOMAIN_NAME] Notification Preferences Profile …" at bounding box center [766, 16] width 0 height 0
